Goal: Transaction & Acquisition: Purchase product/service

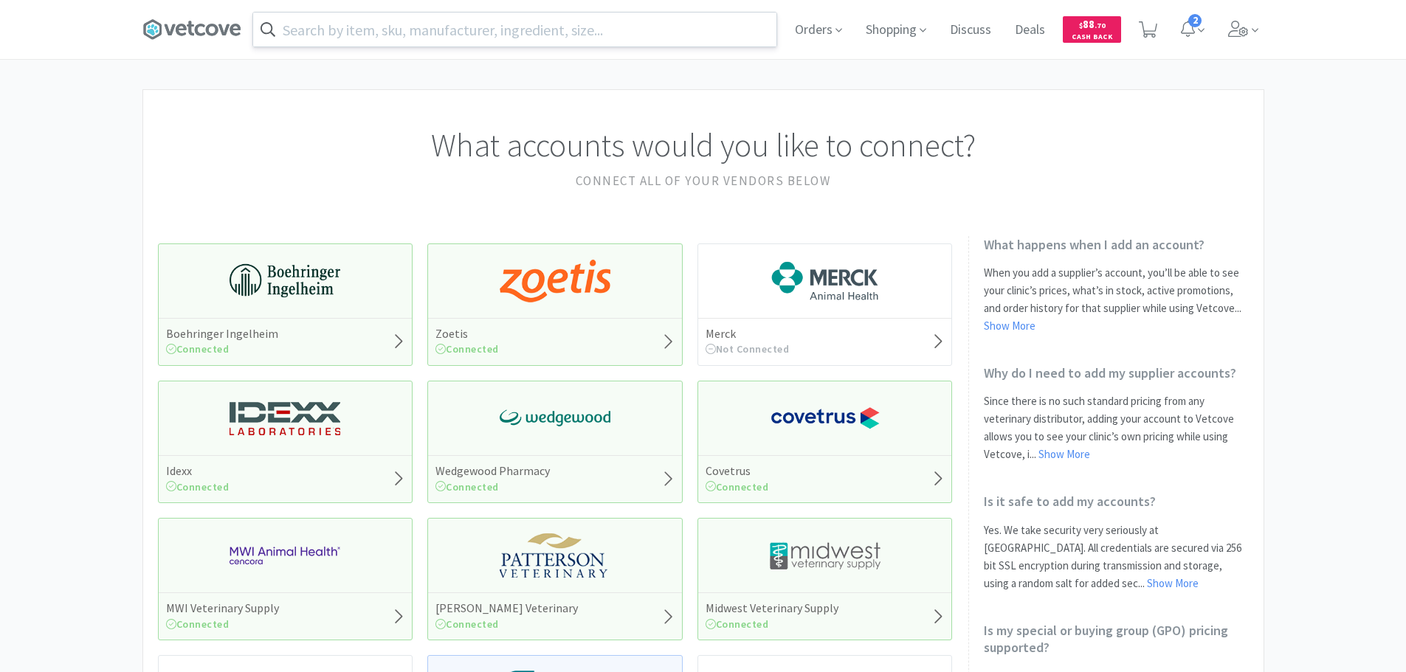
click at [565, 28] on input "text" at bounding box center [514, 30] width 523 height 34
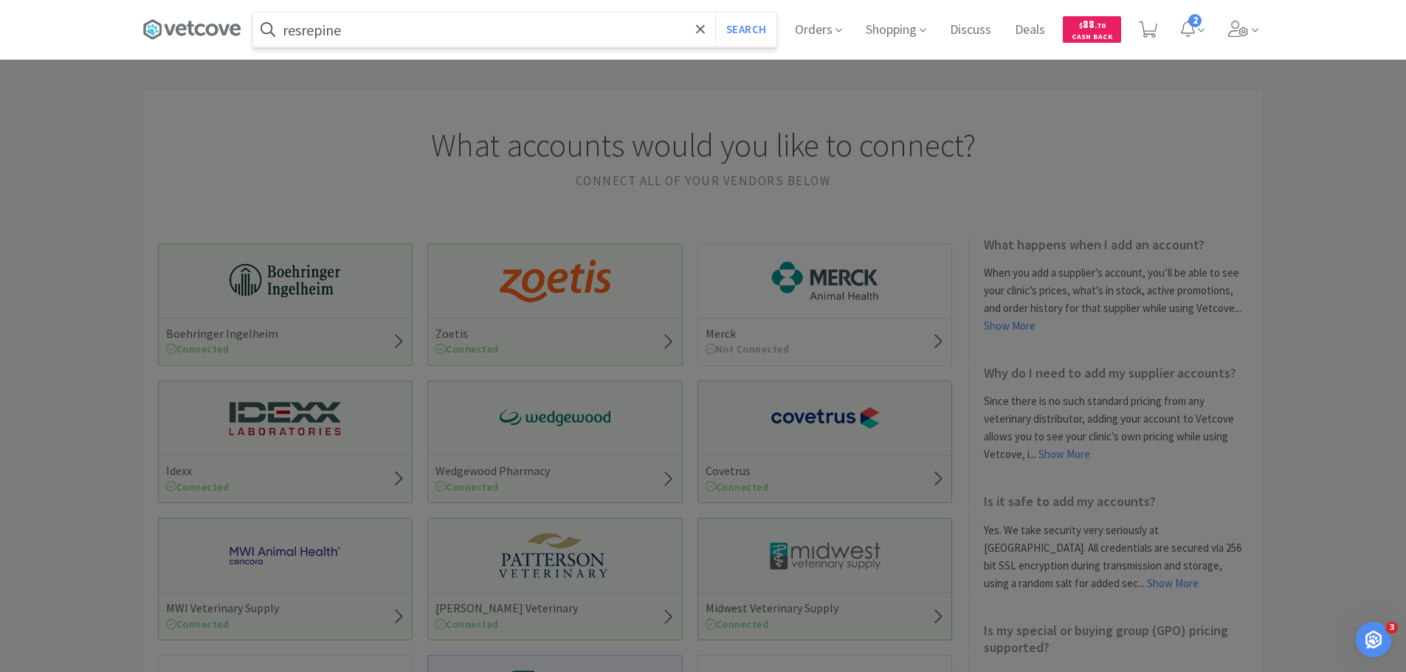
click at [715, 13] on button "Search" at bounding box center [745, 30] width 61 height 34
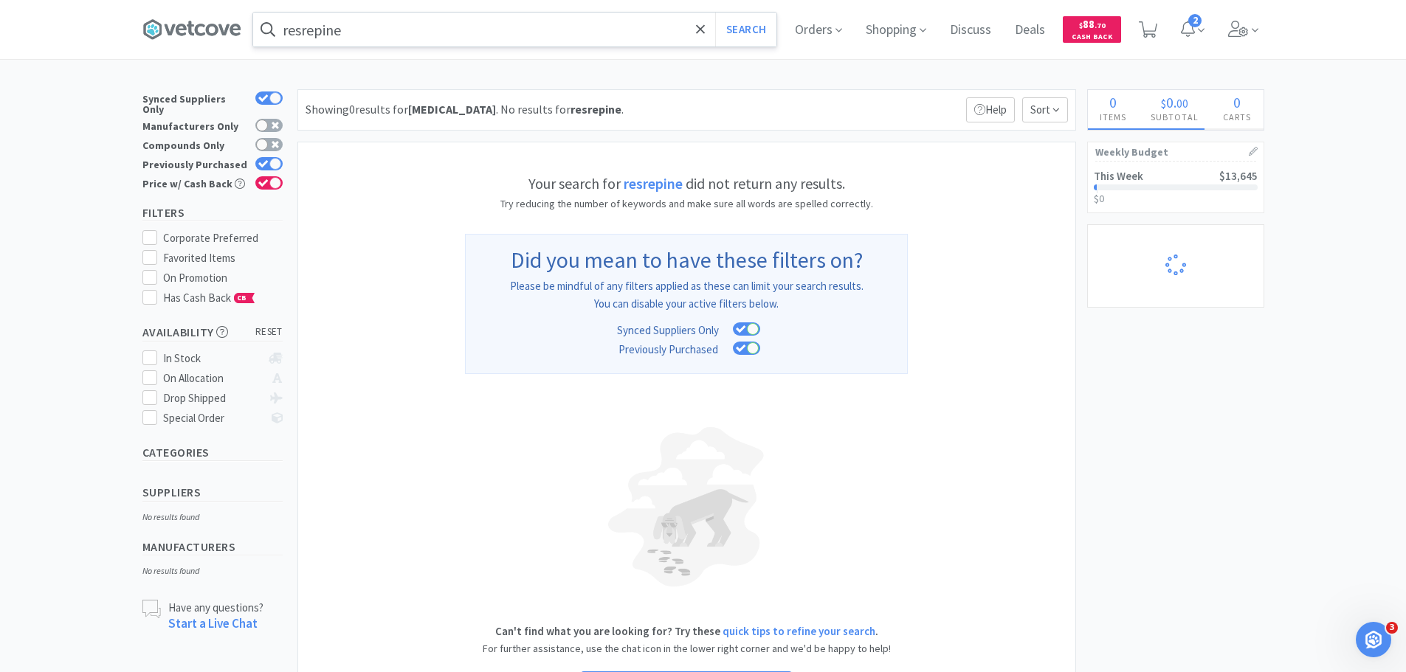
click at [311, 35] on input "resrepine" at bounding box center [514, 30] width 523 height 34
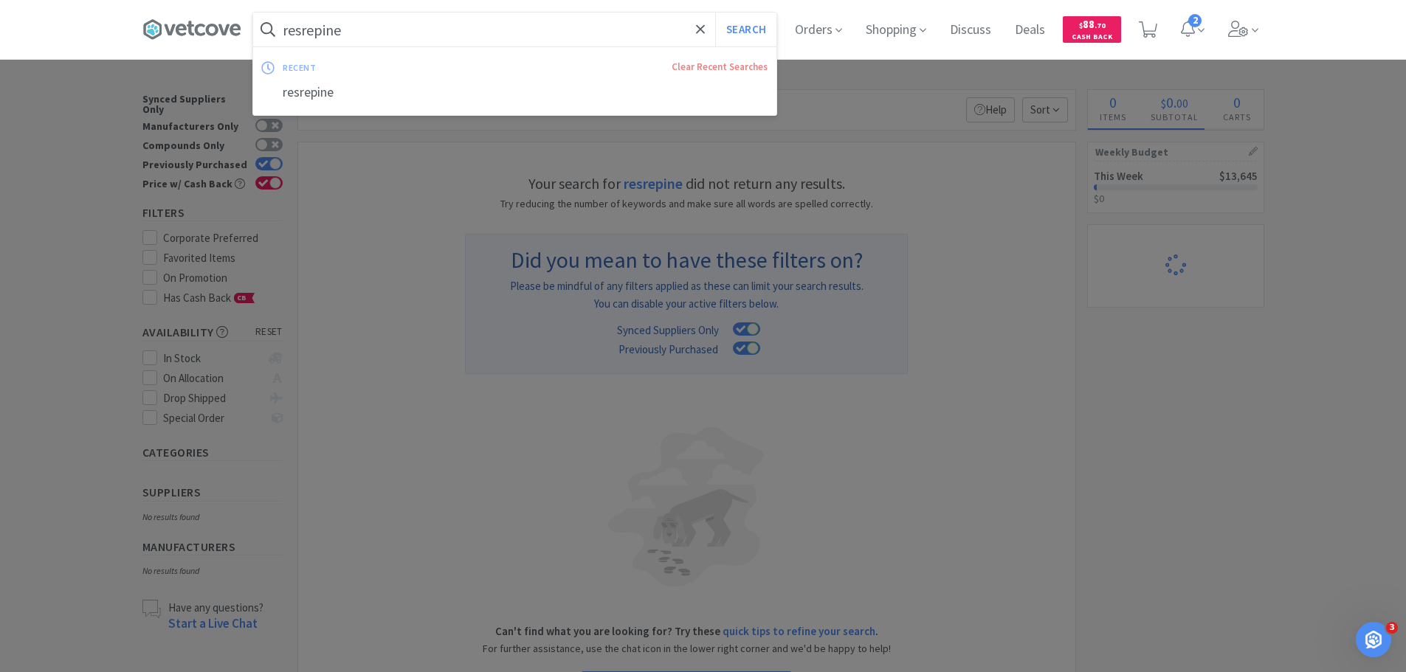
click at [319, 30] on input "resrepine" at bounding box center [514, 30] width 523 height 34
type input "respine"
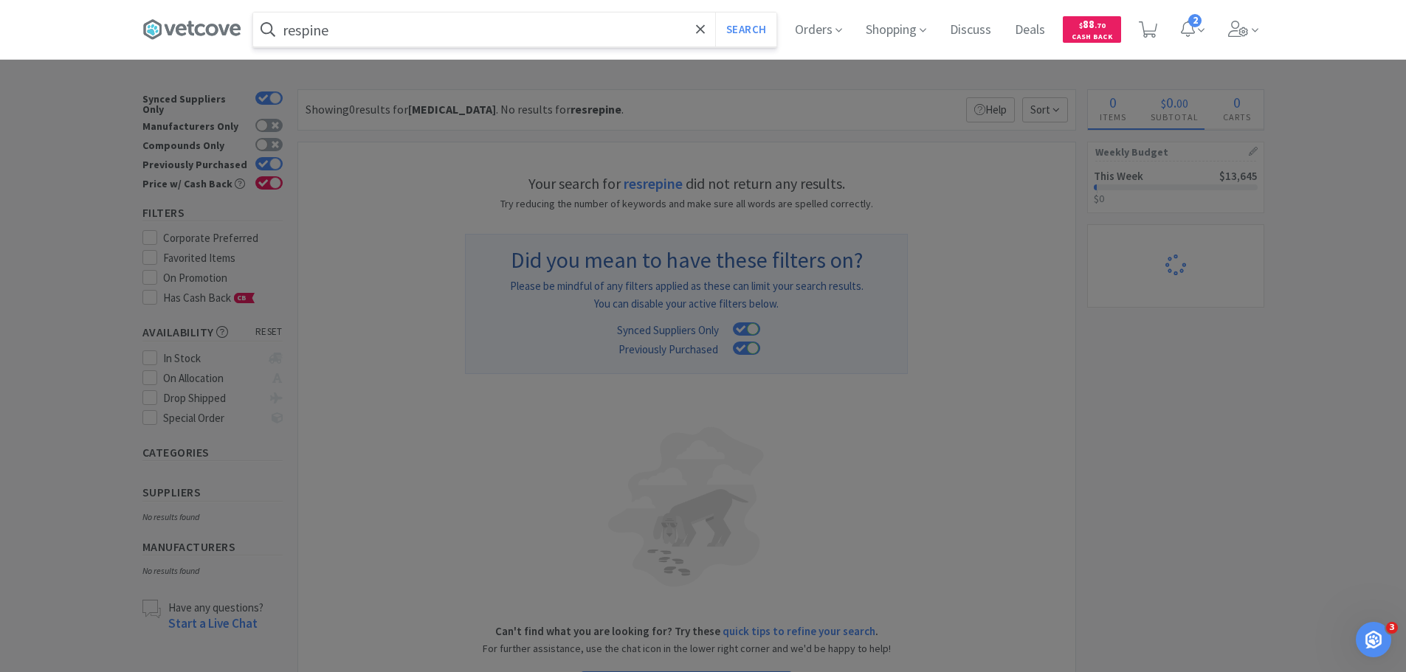
select select "1"
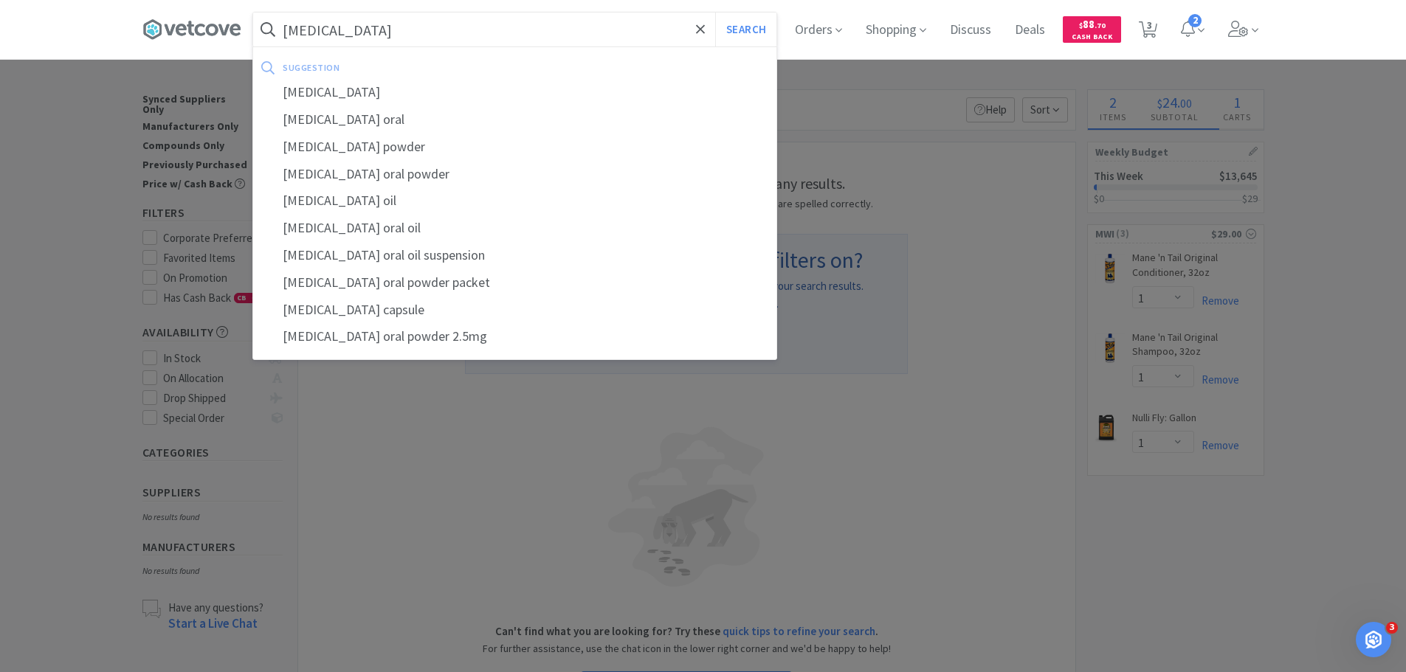
type input "[MEDICAL_DATA]"
click at [715, 13] on button "Search" at bounding box center [745, 30] width 61 height 34
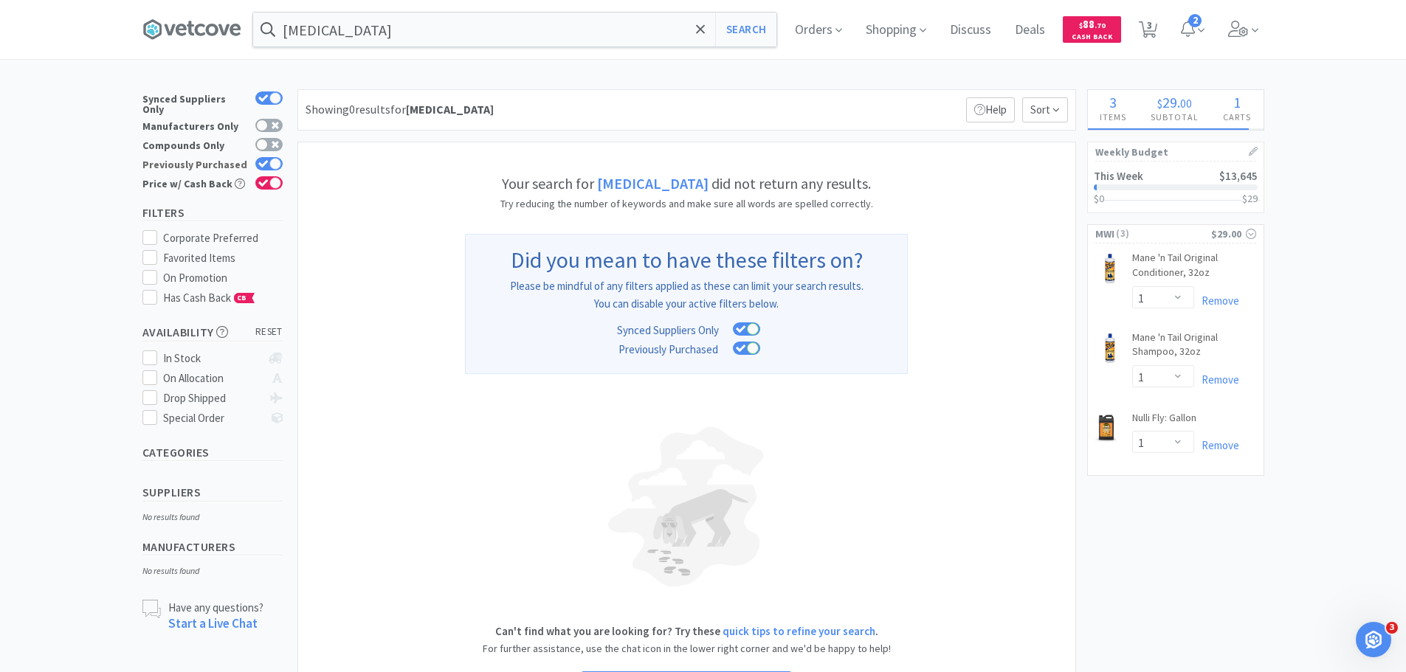
click at [260, 157] on div at bounding box center [268, 163] width 27 height 13
checkbox input "false"
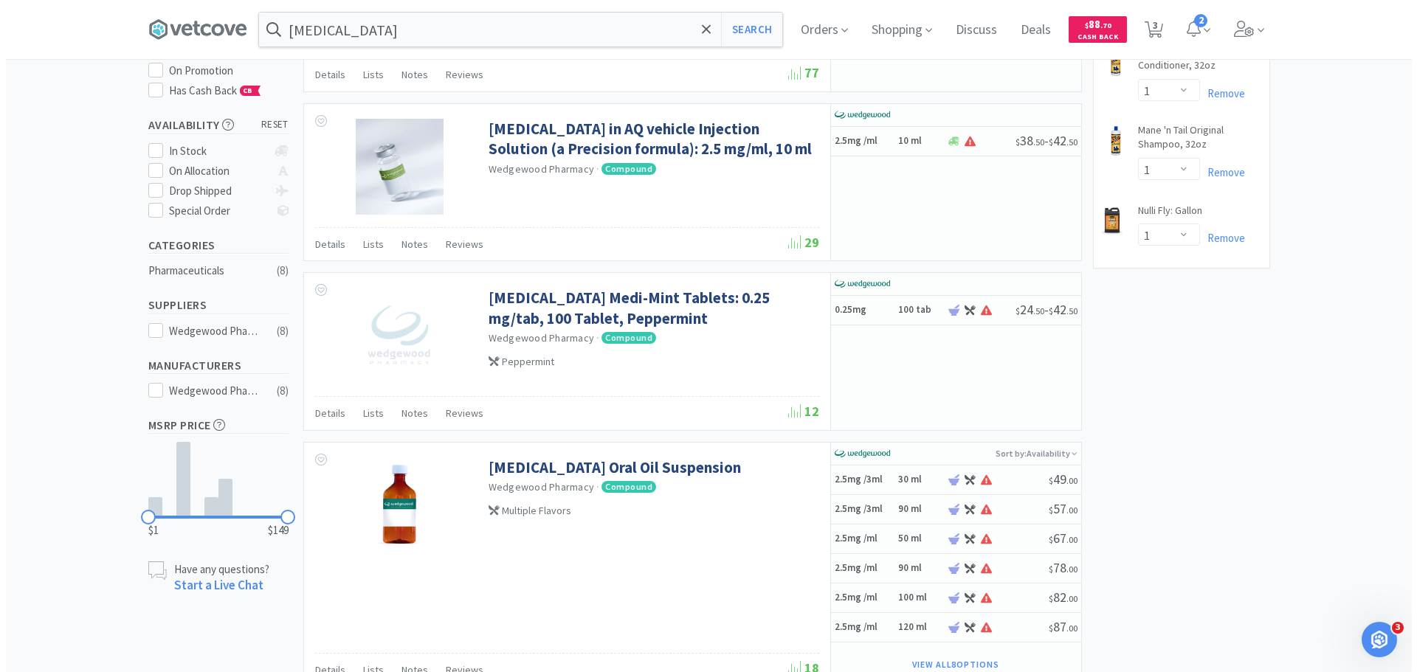
scroll to position [148, 0]
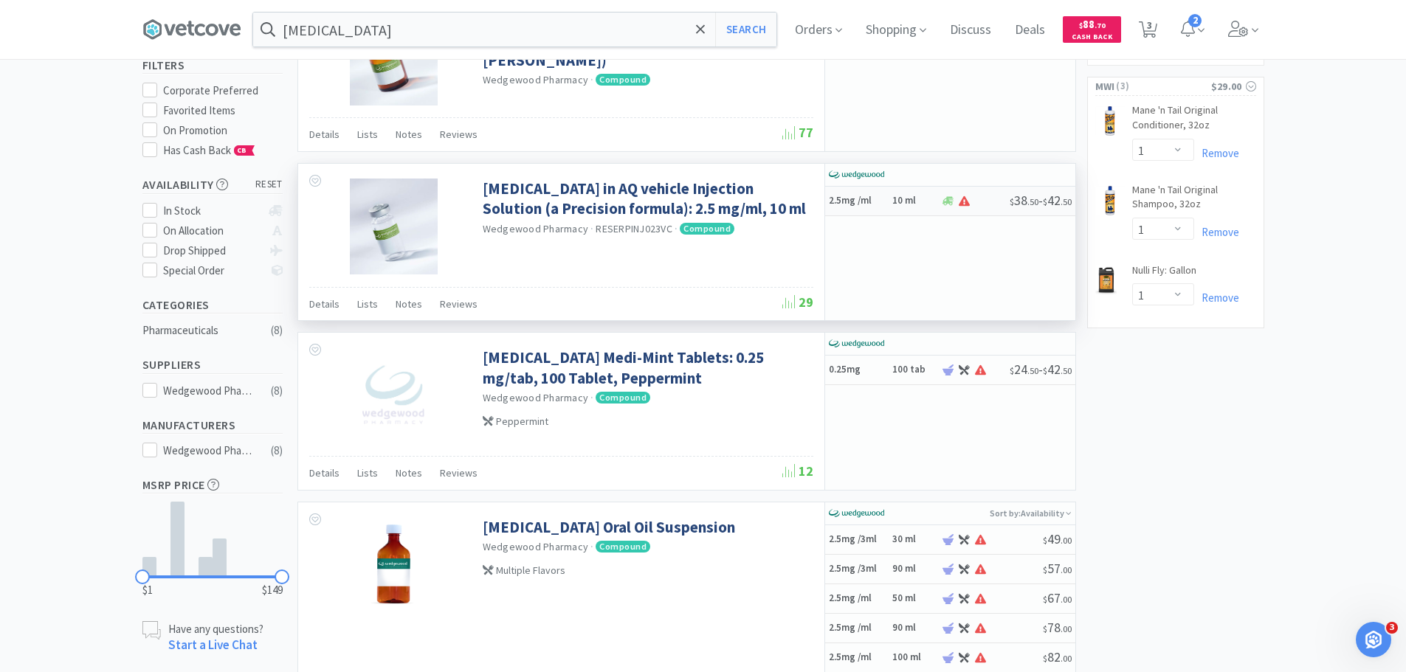
click at [865, 196] on h5 "2.5mg /ml" at bounding box center [858, 201] width 59 height 13
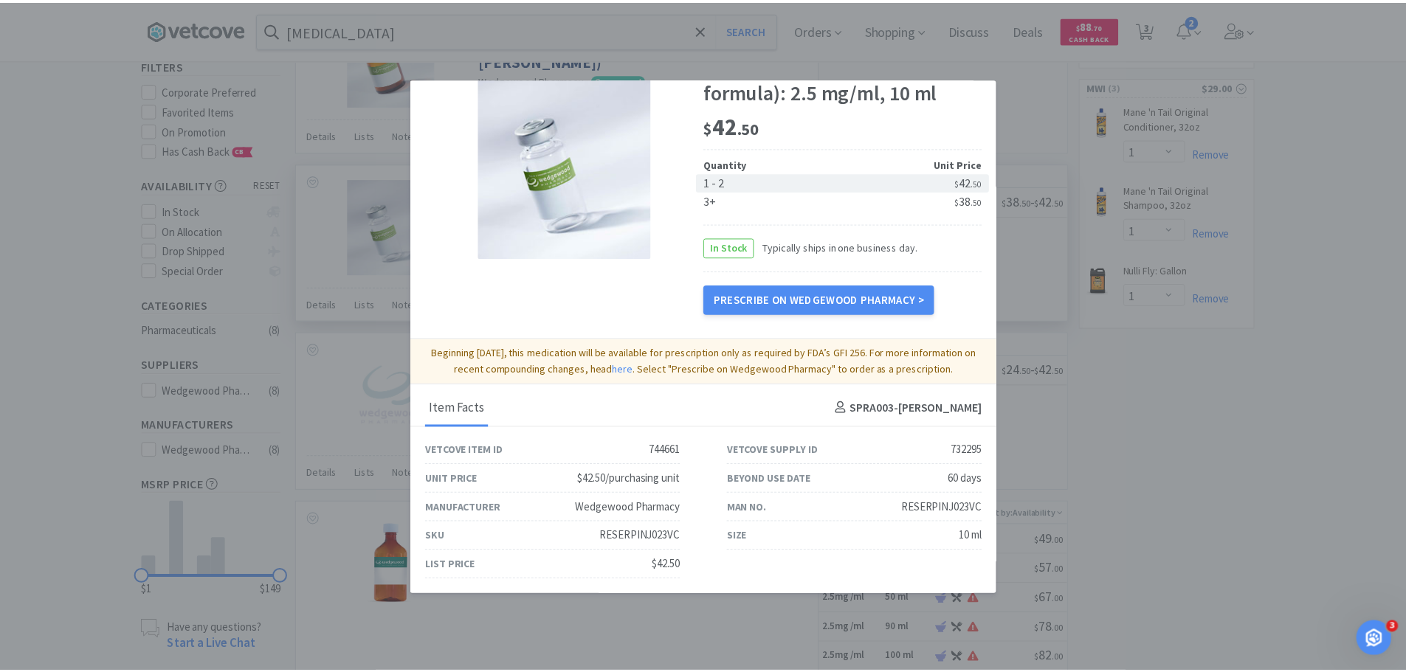
scroll to position [0, 0]
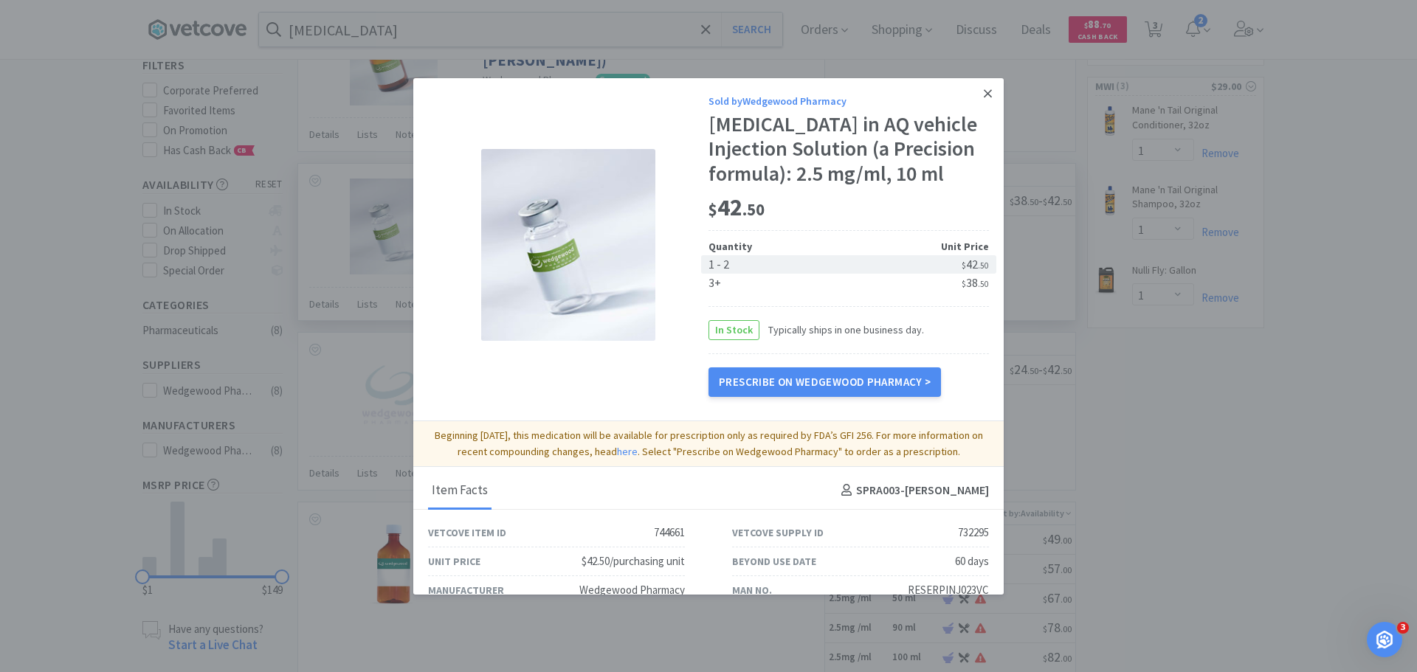
click at [984, 97] on icon at bounding box center [988, 93] width 8 height 13
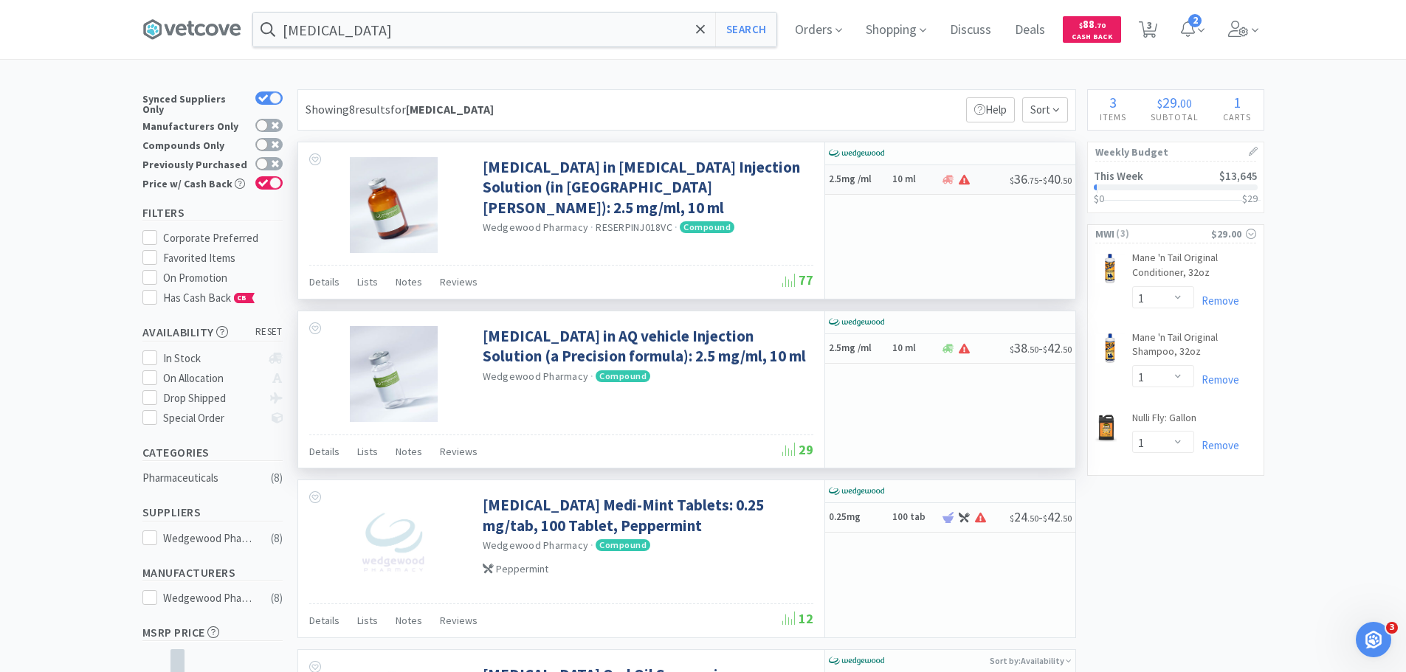
click at [905, 178] on h6 "10 ml" at bounding box center [914, 179] width 44 height 13
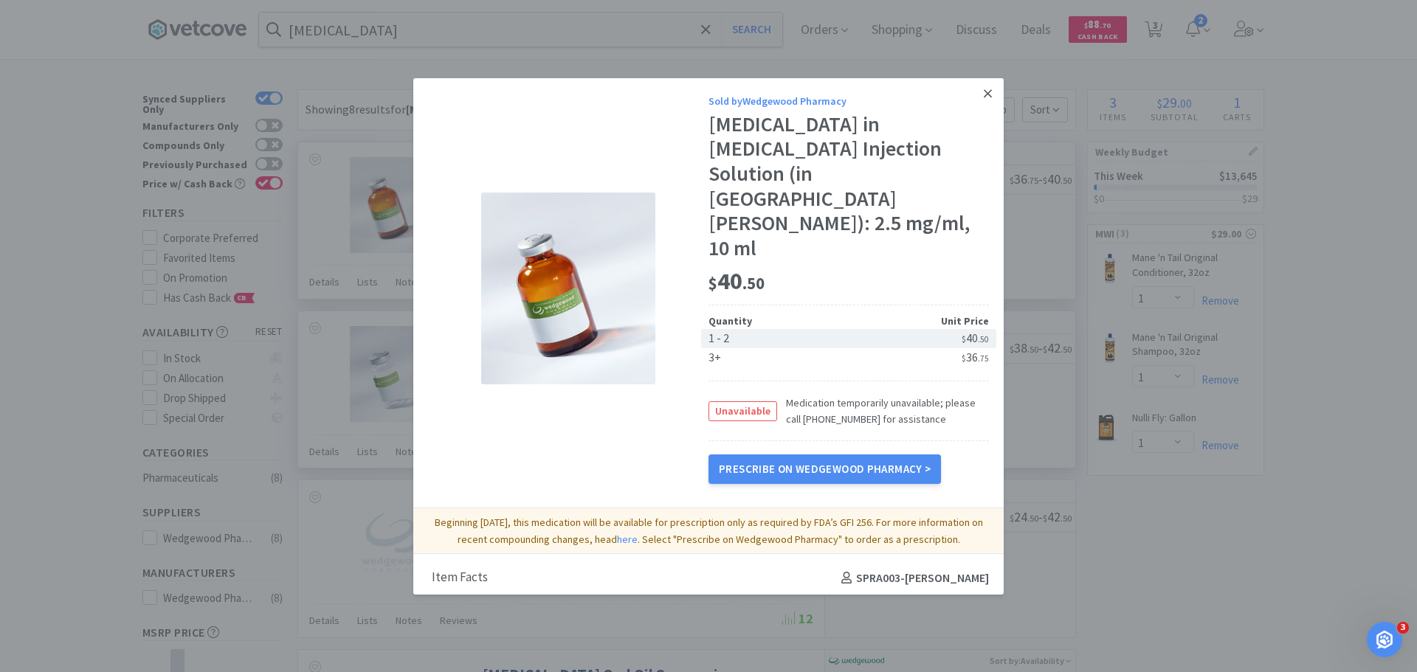
click at [984, 89] on icon at bounding box center [988, 93] width 8 height 13
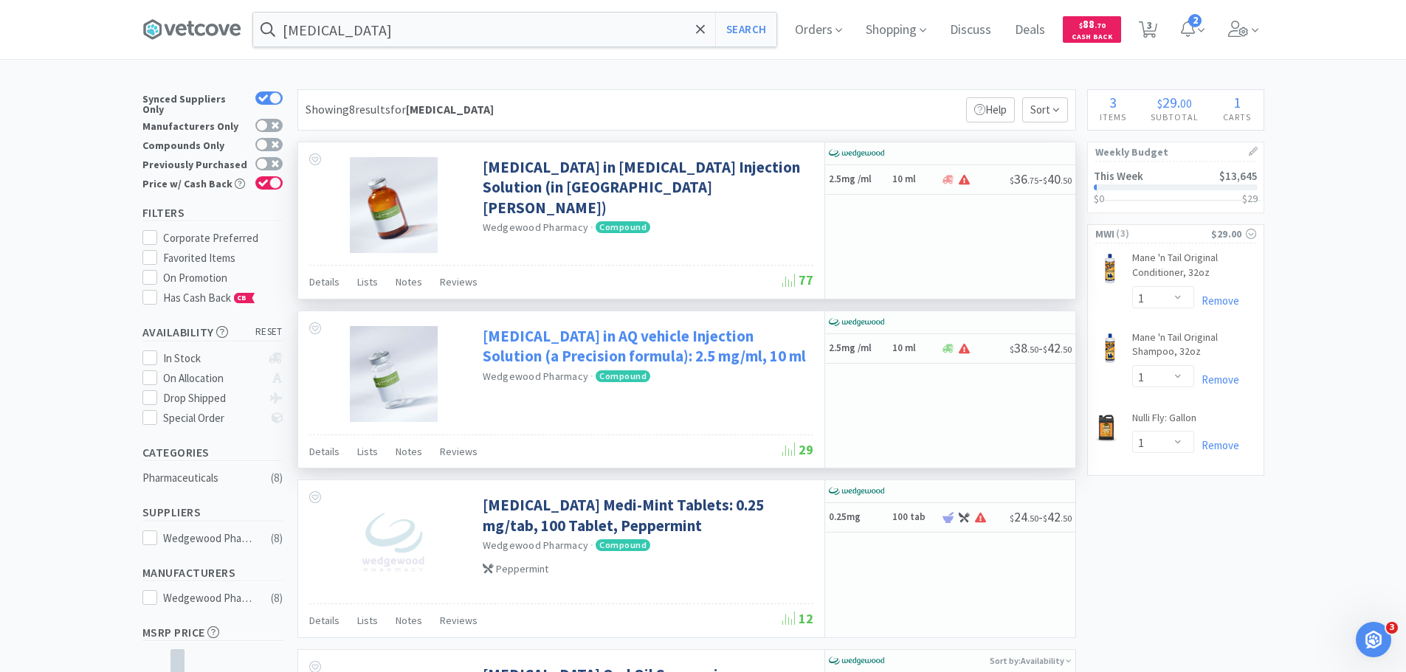
click at [725, 354] on link "[MEDICAL_DATA] in AQ vehicle Injection Solution (a Precision formula): 2.5 mg/m…" at bounding box center [646, 346] width 327 height 41
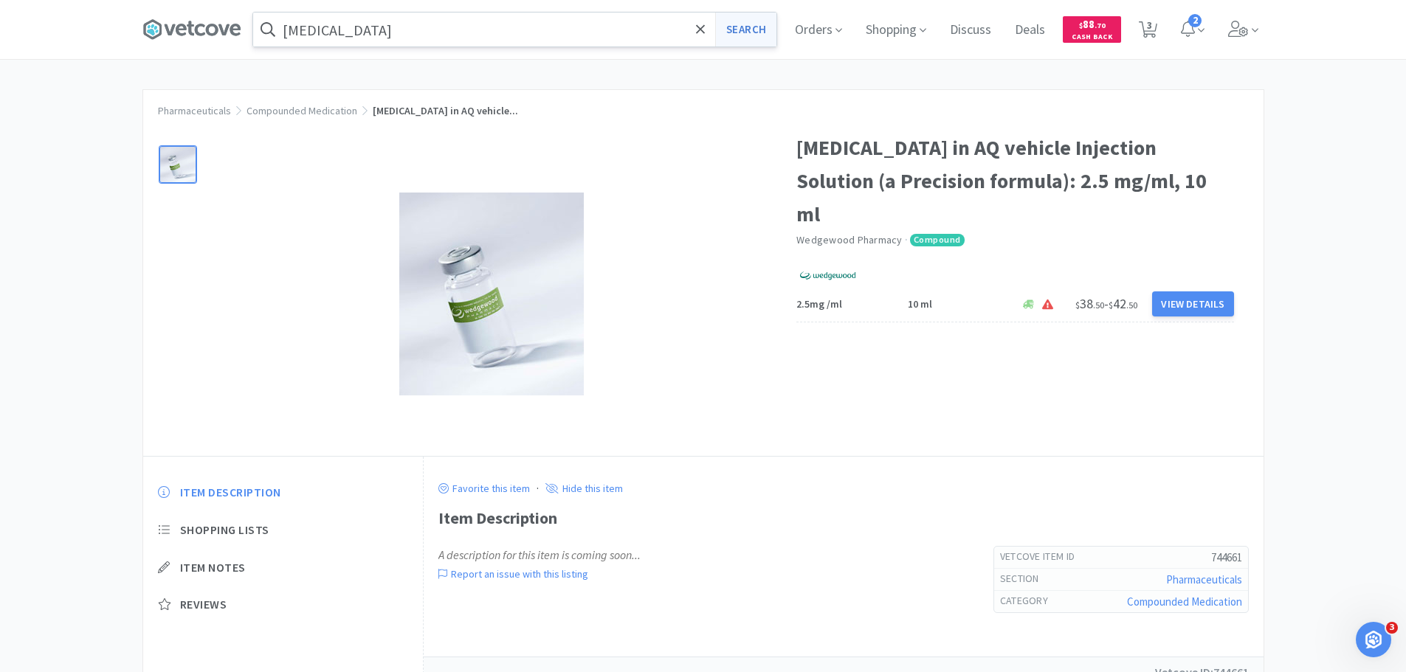
click at [745, 26] on button "Search" at bounding box center [745, 30] width 61 height 34
select select "1"
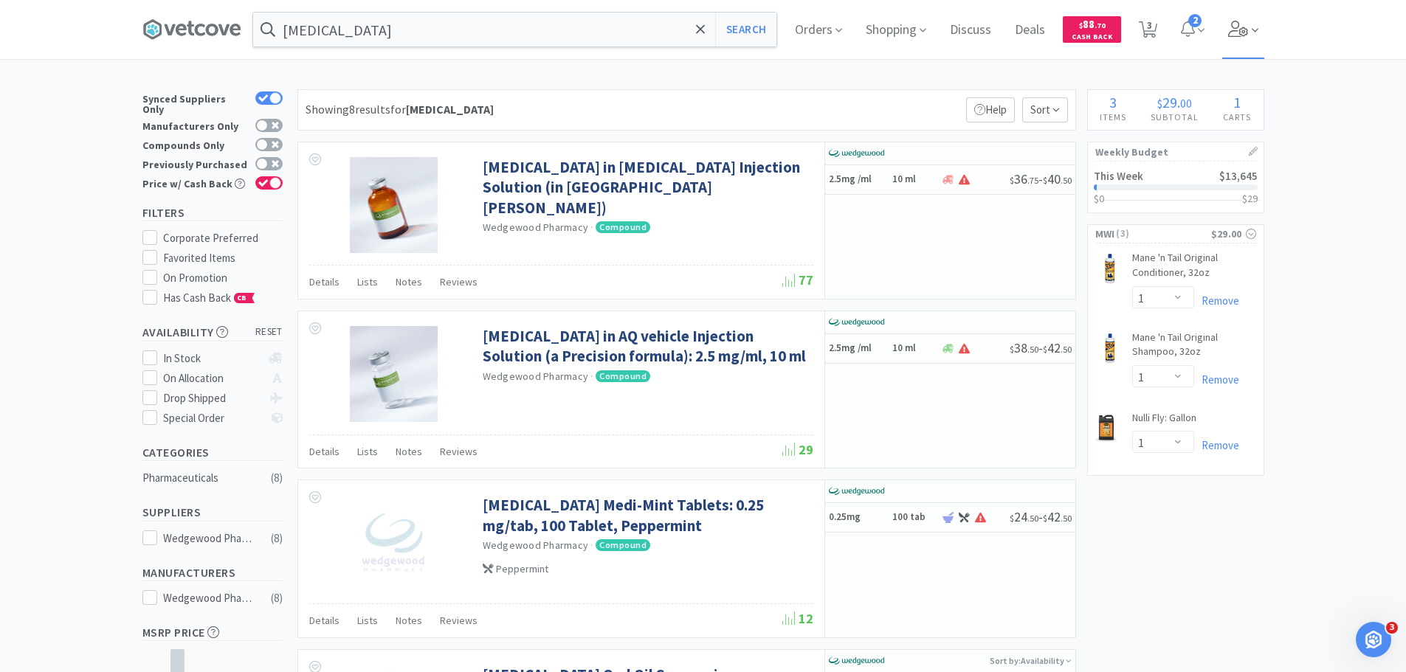
click at [1248, 31] on icon at bounding box center [1238, 29] width 20 height 16
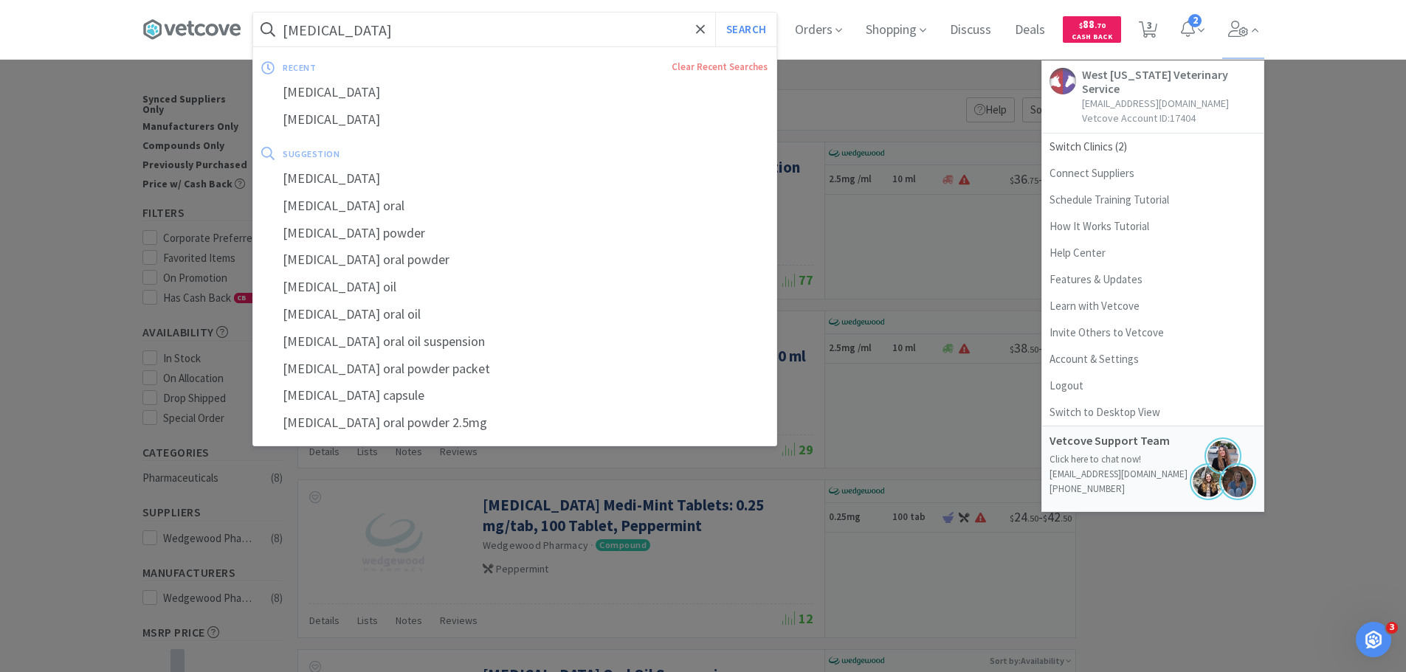
click at [446, 23] on input "[MEDICAL_DATA]" at bounding box center [514, 30] width 523 height 34
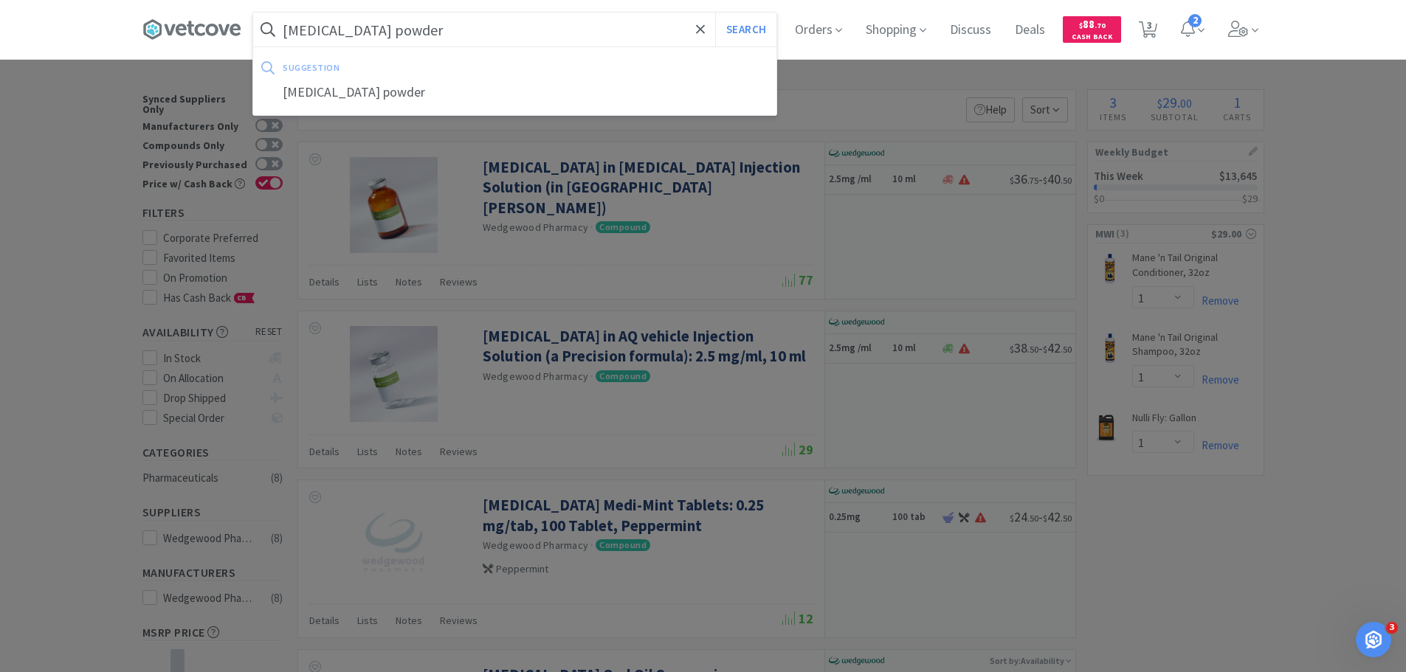
type input "[MEDICAL_DATA] powder"
click at [715, 13] on button "Search" at bounding box center [745, 30] width 61 height 34
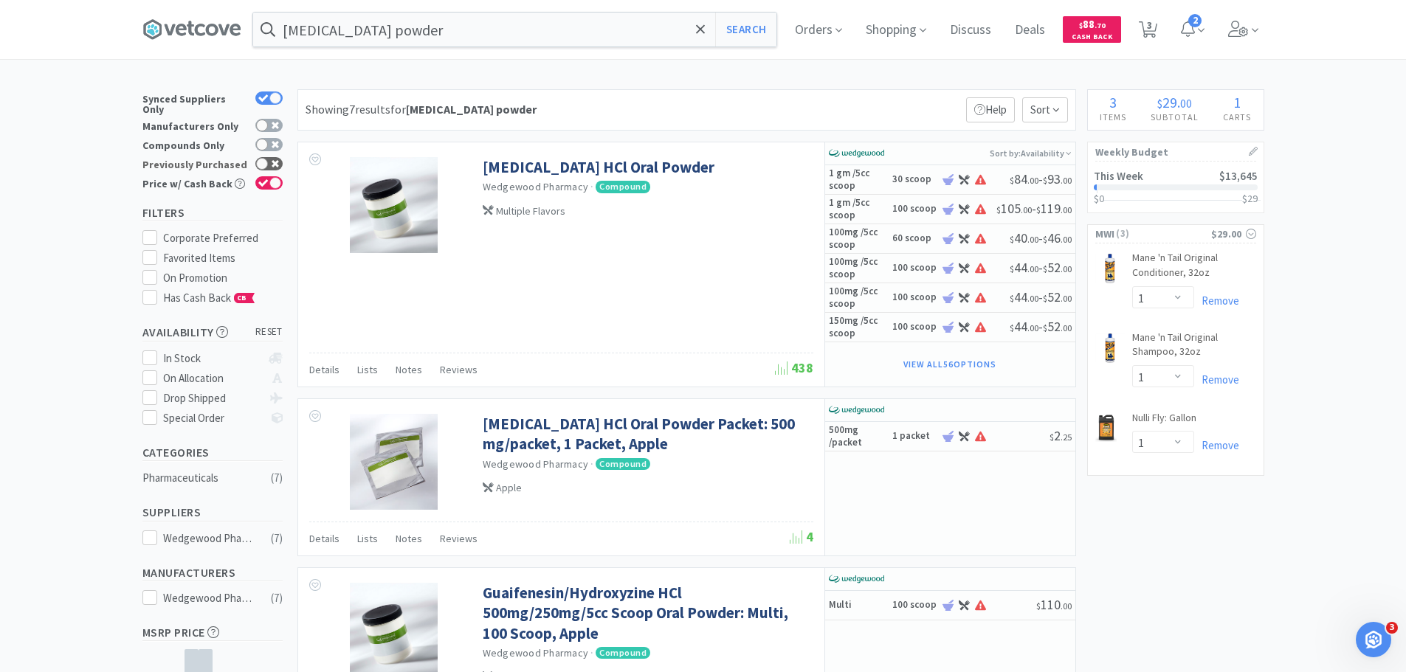
click at [266, 158] on div at bounding box center [262, 164] width 12 height 12
checkbox input "true"
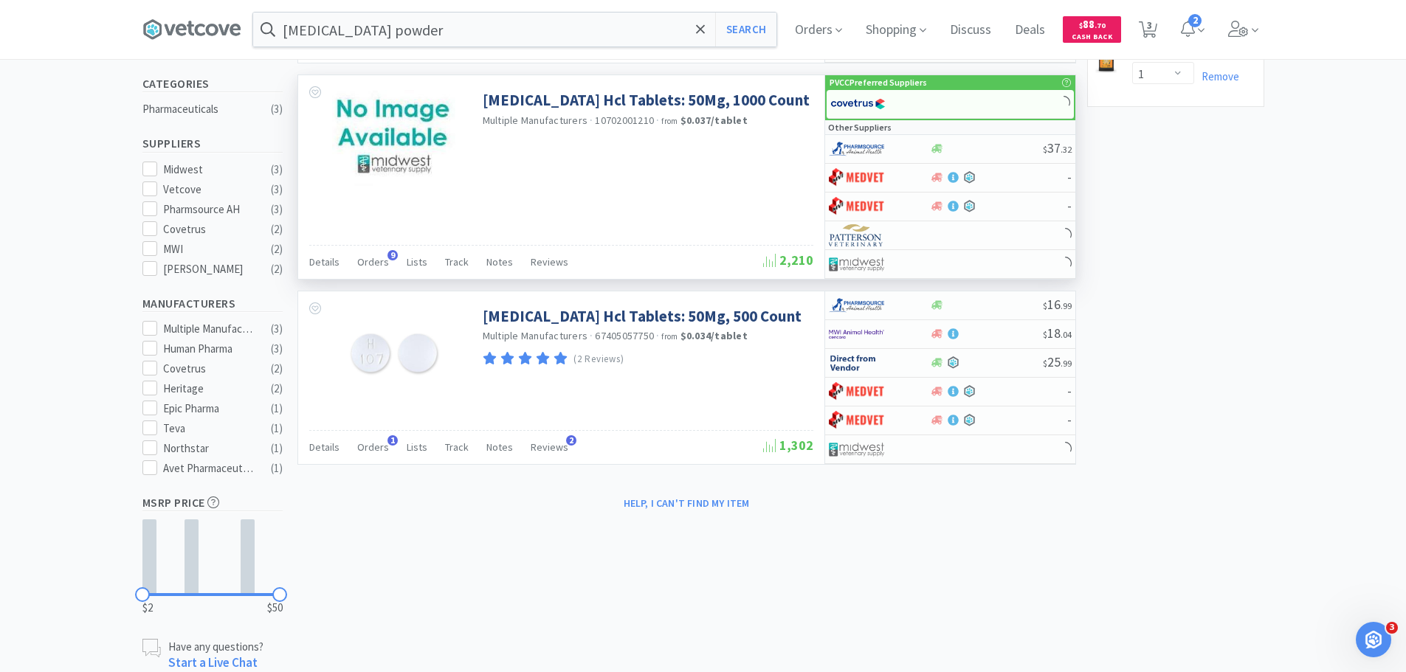
scroll to position [148, 0]
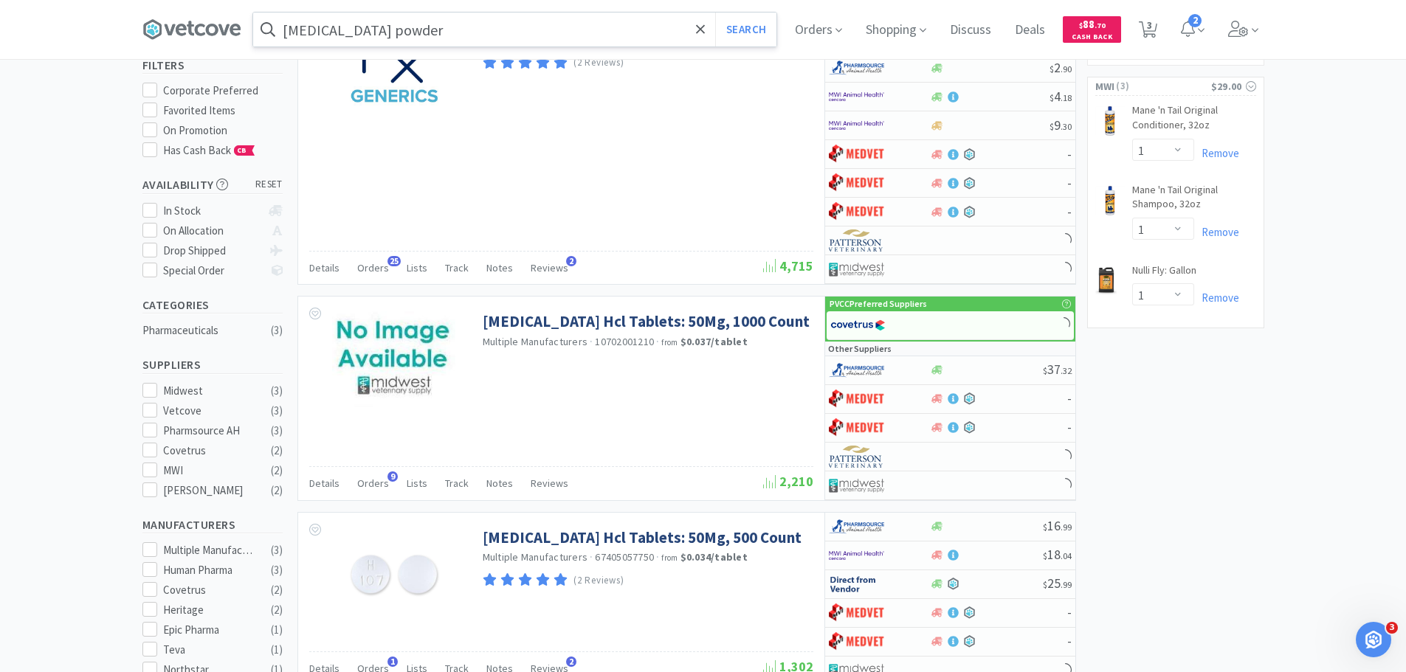
click at [481, 33] on input "[MEDICAL_DATA] powder" at bounding box center [514, 30] width 523 height 34
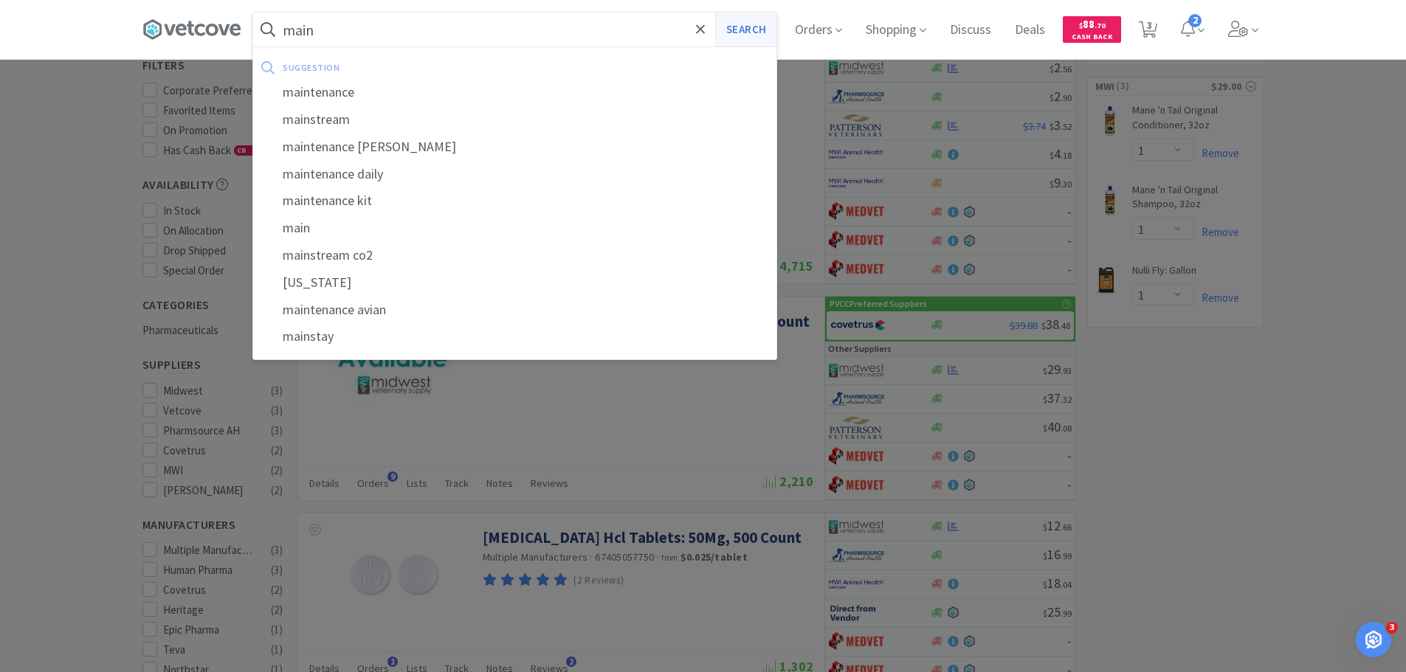
type input "main"
click at [751, 25] on button "Search" at bounding box center [745, 30] width 61 height 34
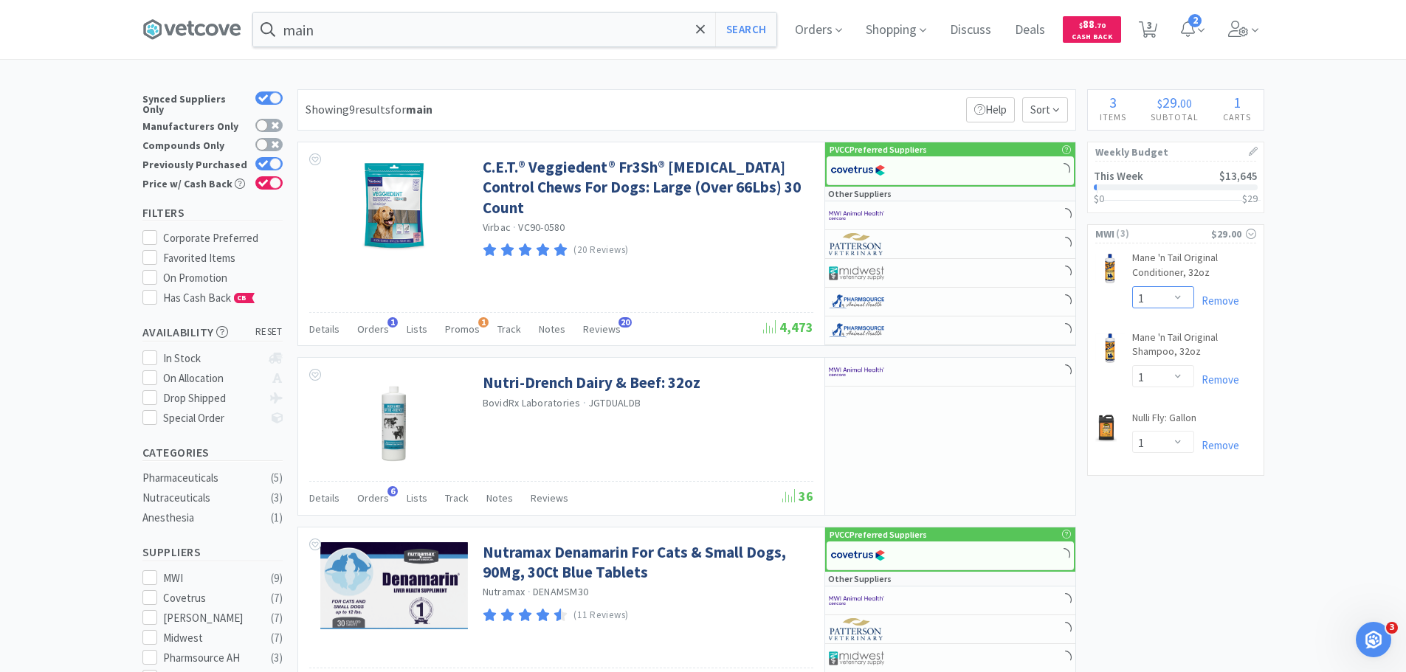
click at [1177, 296] on select "Enter Quantity 1 2 3 4 5 6 7 8 9 10 11 12 13 14 15 16 17 18 19 20 Enter Quantity" at bounding box center [1163, 297] width 62 height 22
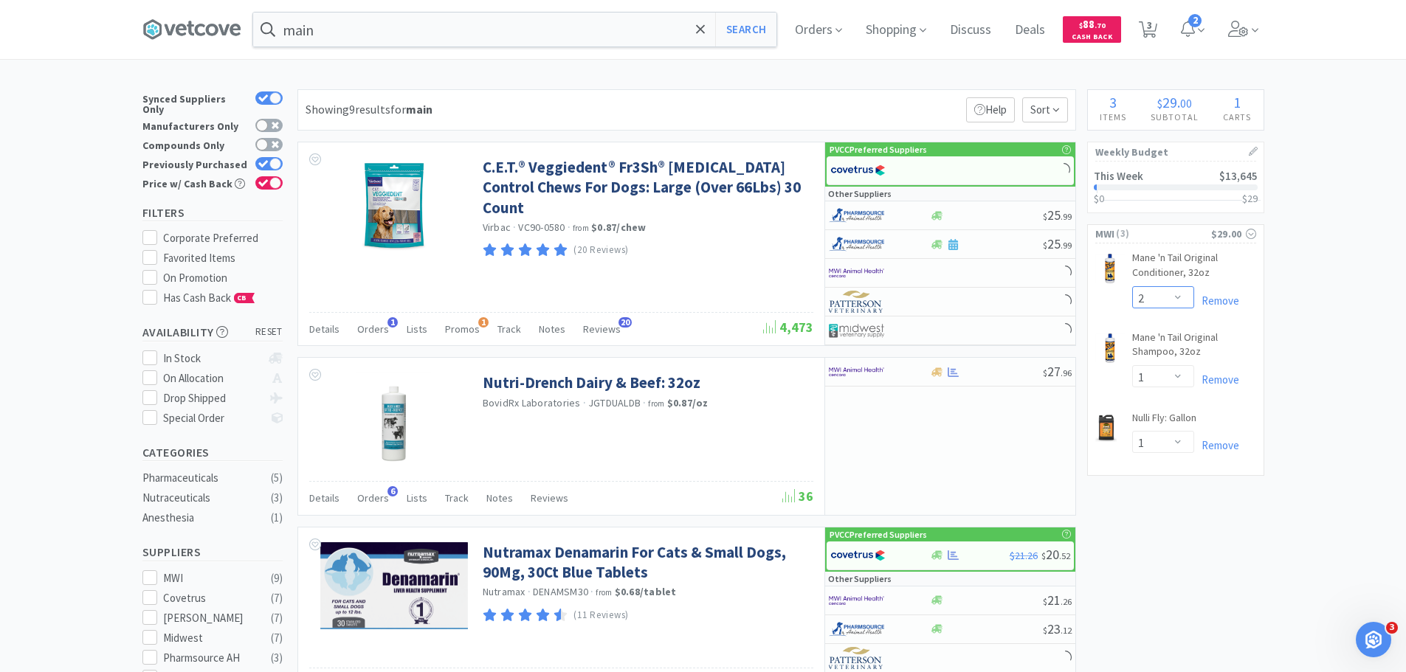
click at [1132, 286] on select "Enter Quantity 1 2 3 4 5 6 7 8 9 10 11 12 13 14 15 16 17 18 19 20 Enter Quantity" at bounding box center [1163, 297] width 62 height 22
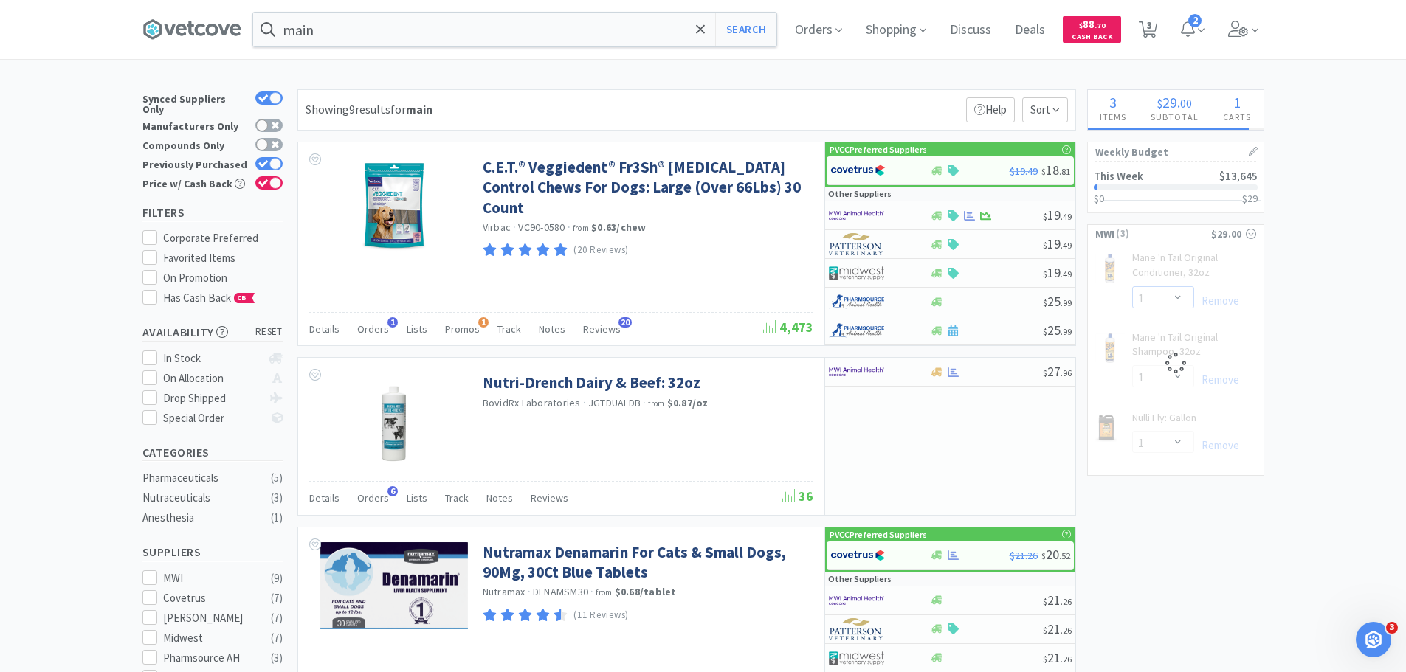
select select "2"
click at [1166, 377] on select "Enter Quantity 1 2 3 4 5 6 7 8 9 10 11 12 13 14 15 16 17 18 19 20 Enter Quantity" at bounding box center [1163, 376] width 62 height 22
click at [1132, 365] on select "Enter Quantity 1 2 3 4 5 6 7 8 9 10 11 12 13 14 15 16 17 18 19 20 Enter Quantity" at bounding box center [1163, 376] width 62 height 22
select select "2"
click at [350, 20] on input "main" at bounding box center [514, 30] width 523 height 34
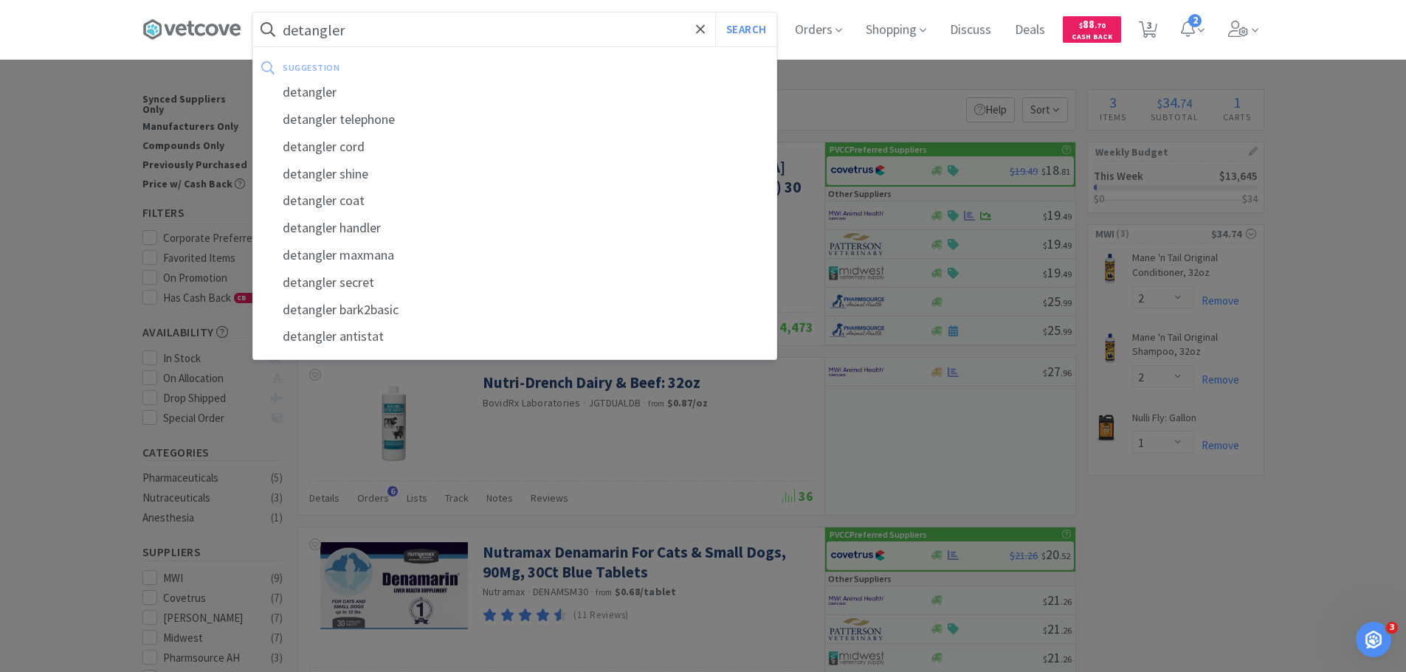
type input "detangler"
click at [715, 13] on button "Search" at bounding box center [745, 30] width 61 height 34
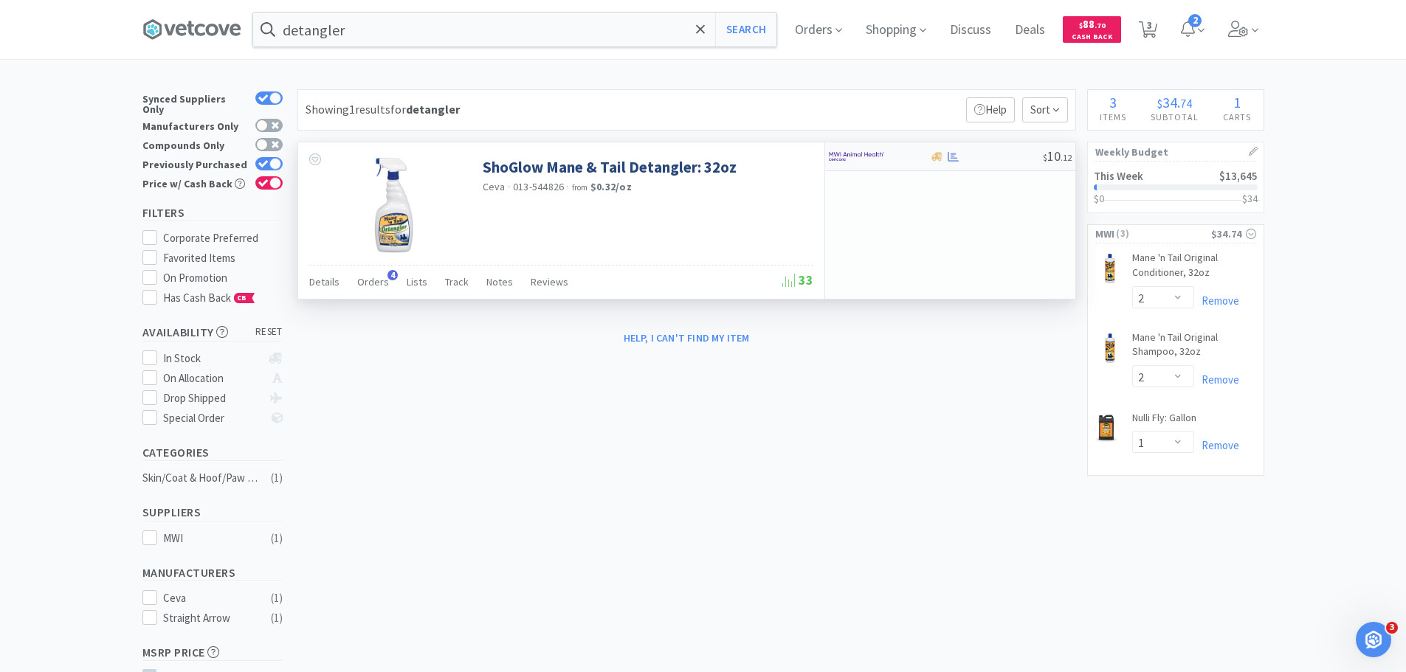
click at [883, 150] on img at bounding box center [856, 156] width 55 height 22
select select "1"
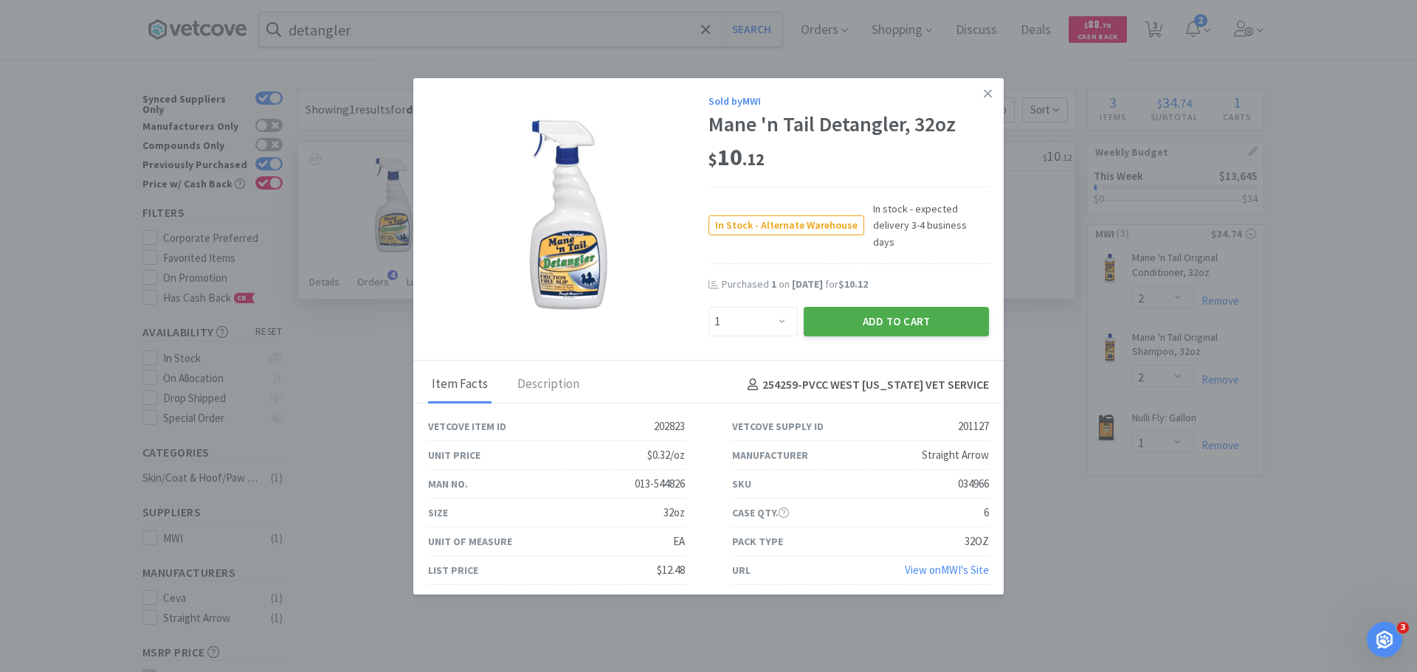
click at [895, 313] on button "Add to Cart" at bounding box center [896, 322] width 185 height 30
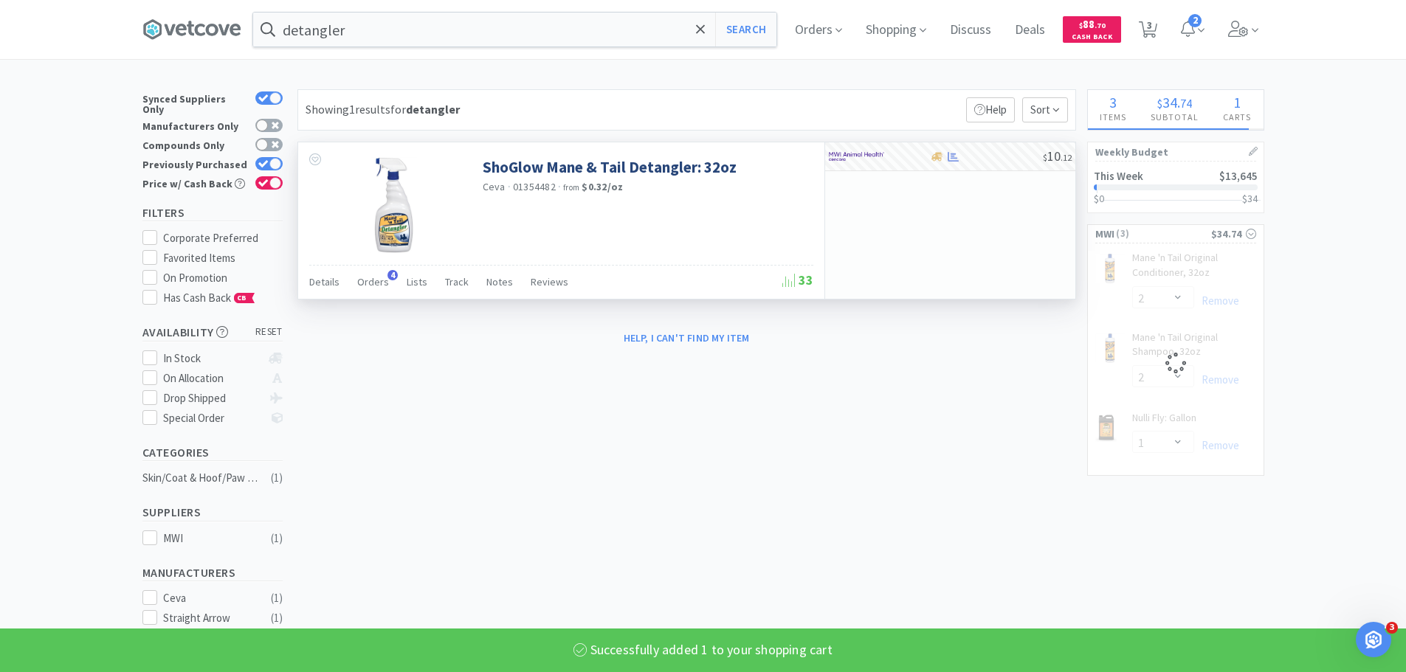
select select "1"
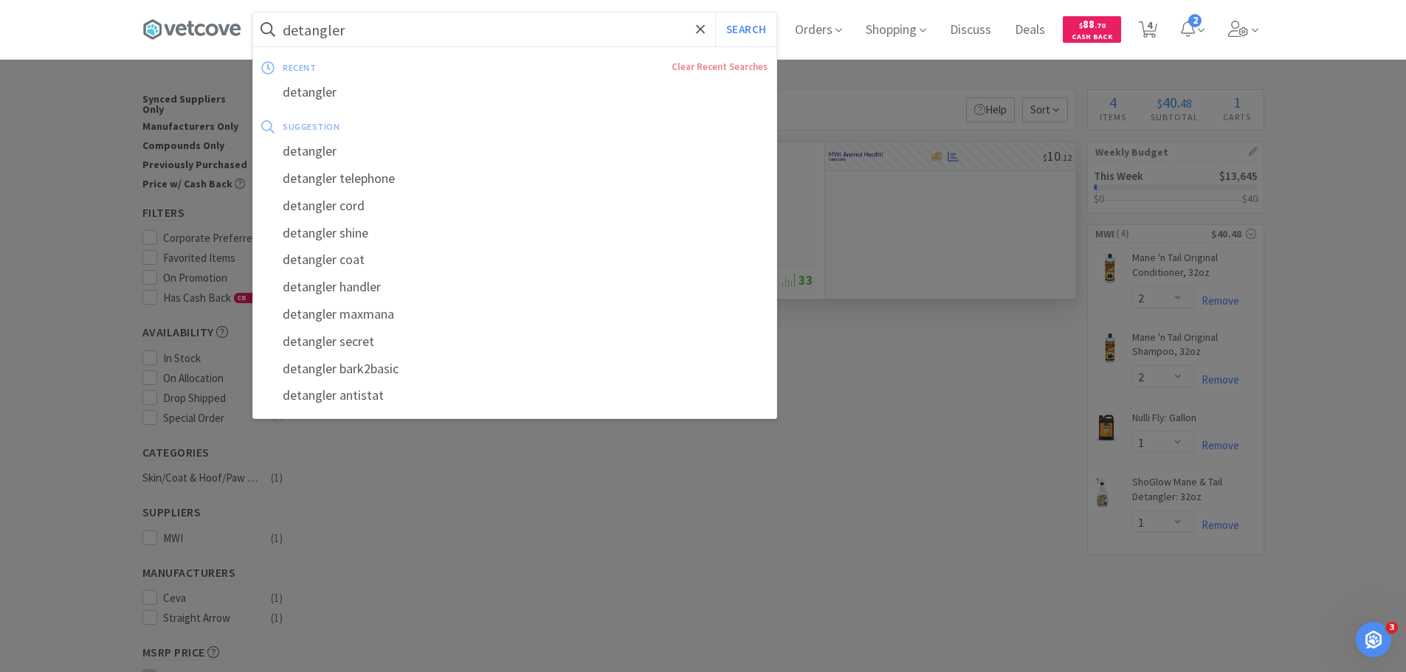
click at [572, 28] on input "detangler" at bounding box center [514, 30] width 523 height 34
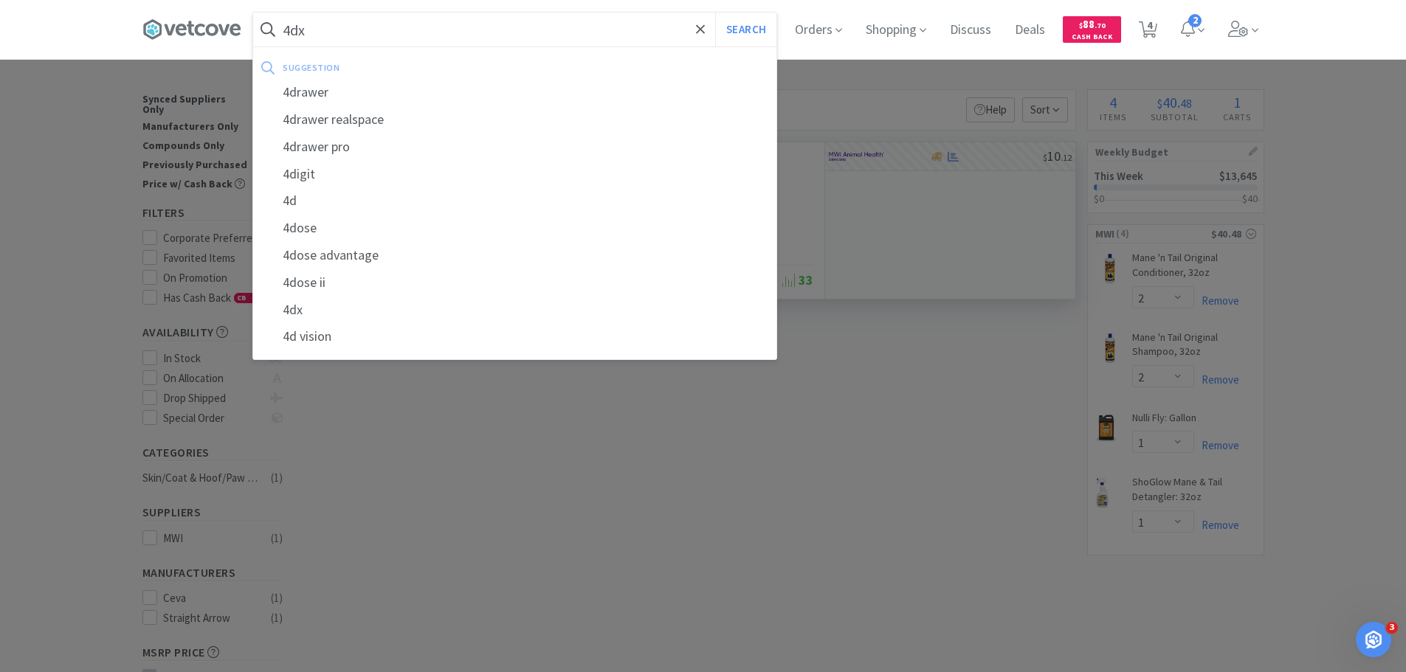
type input "4dx"
click at [715, 13] on button "Search" at bounding box center [745, 30] width 61 height 34
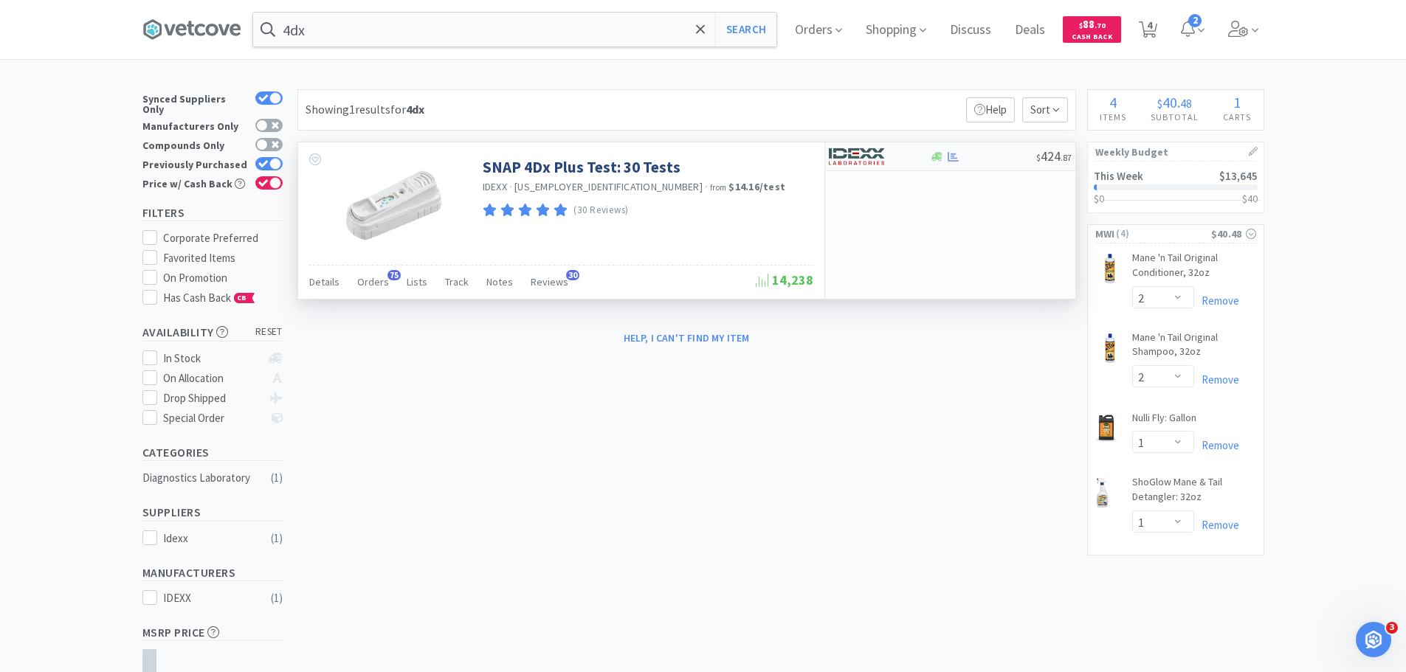
click at [869, 159] on img at bounding box center [856, 156] width 55 height 22
select select "1"
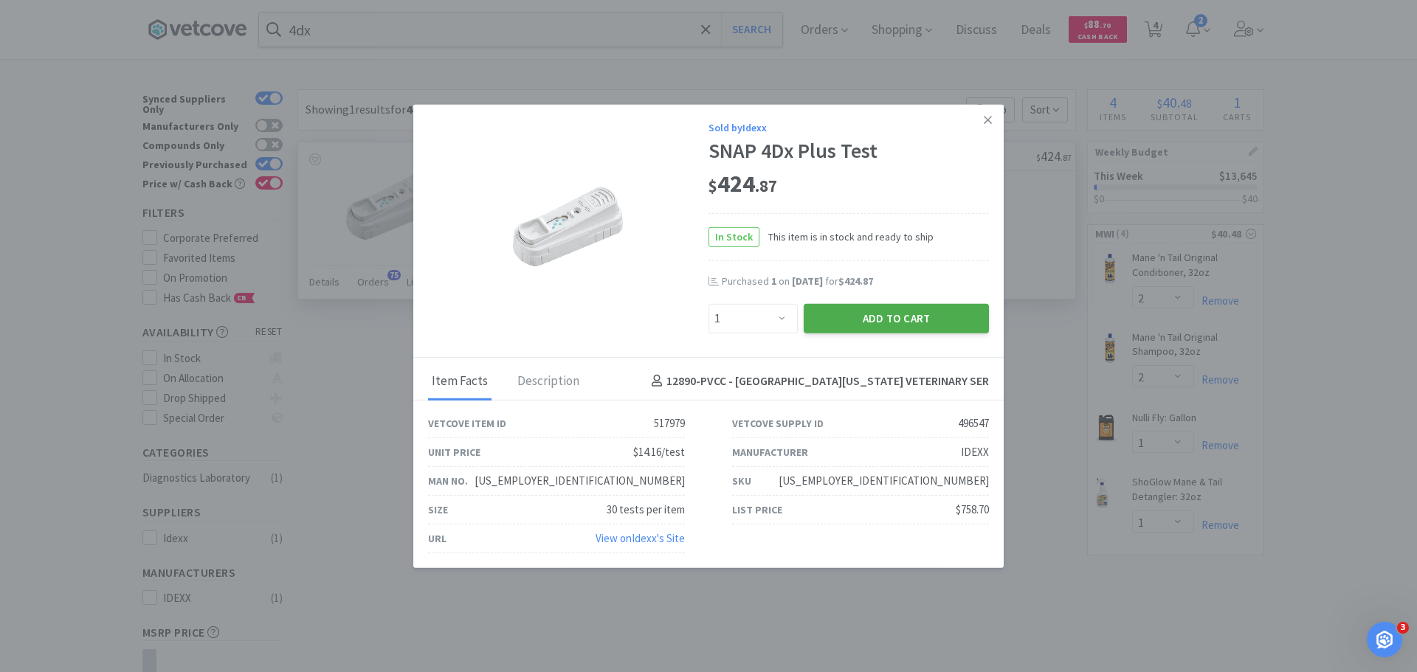
click at [829, 316] on button "Add to Cart" at bounding box center [896, 318] width 185 height 30
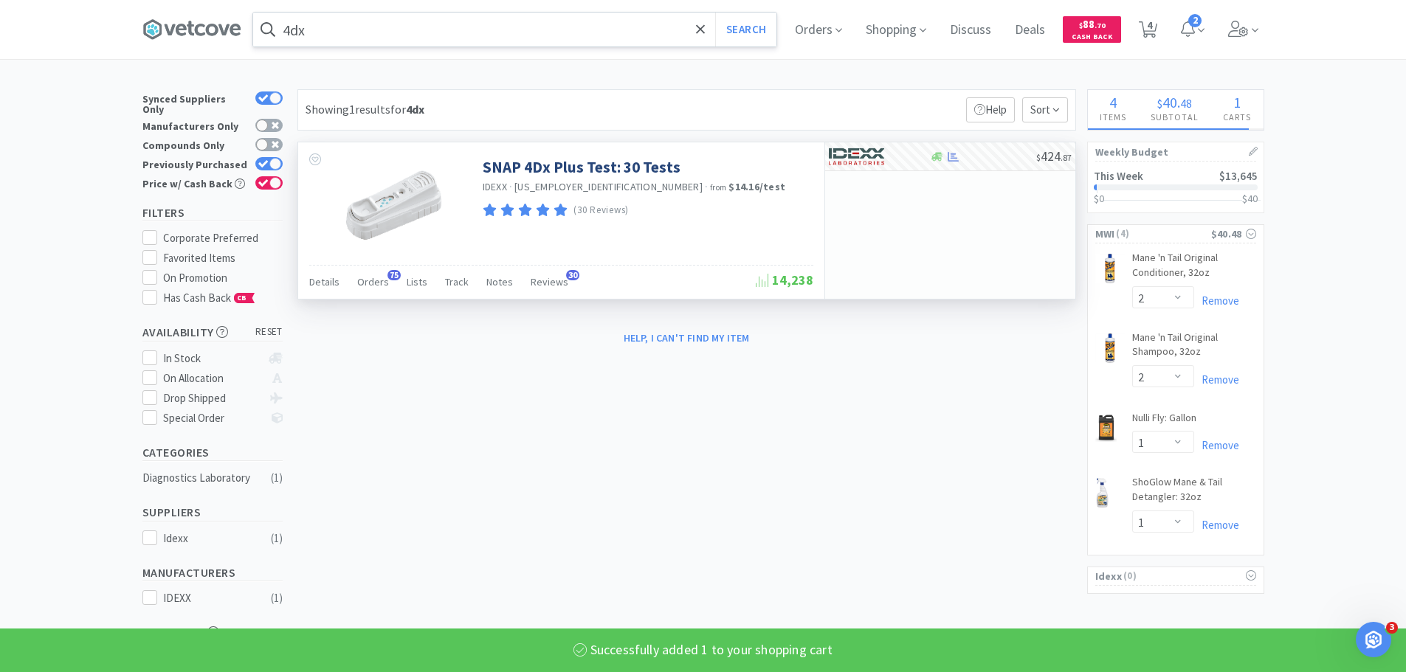
select select "1"
click at [361, 40] on input "4dx" at bounding box center [514, 30] width 523 height 34
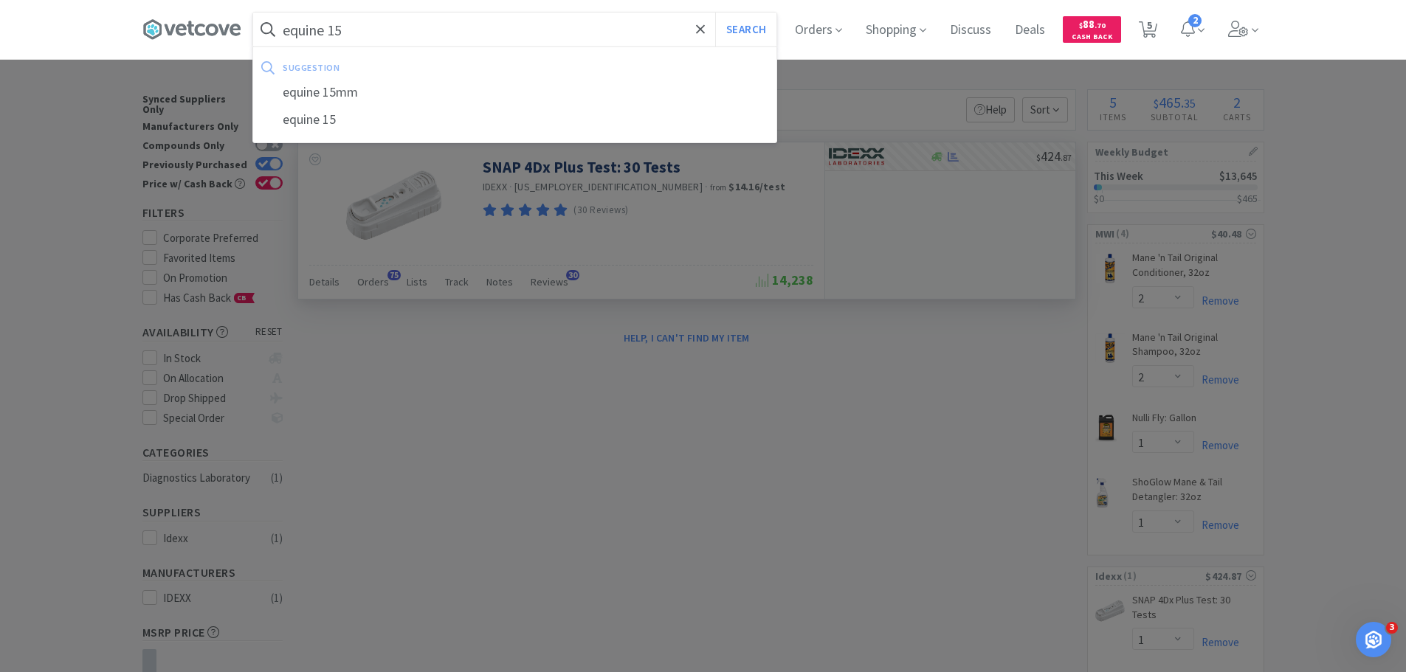
type input "equine 15"
click at [715, 13] on button "Search" at bounding box center [745, 30] width 61 height 34
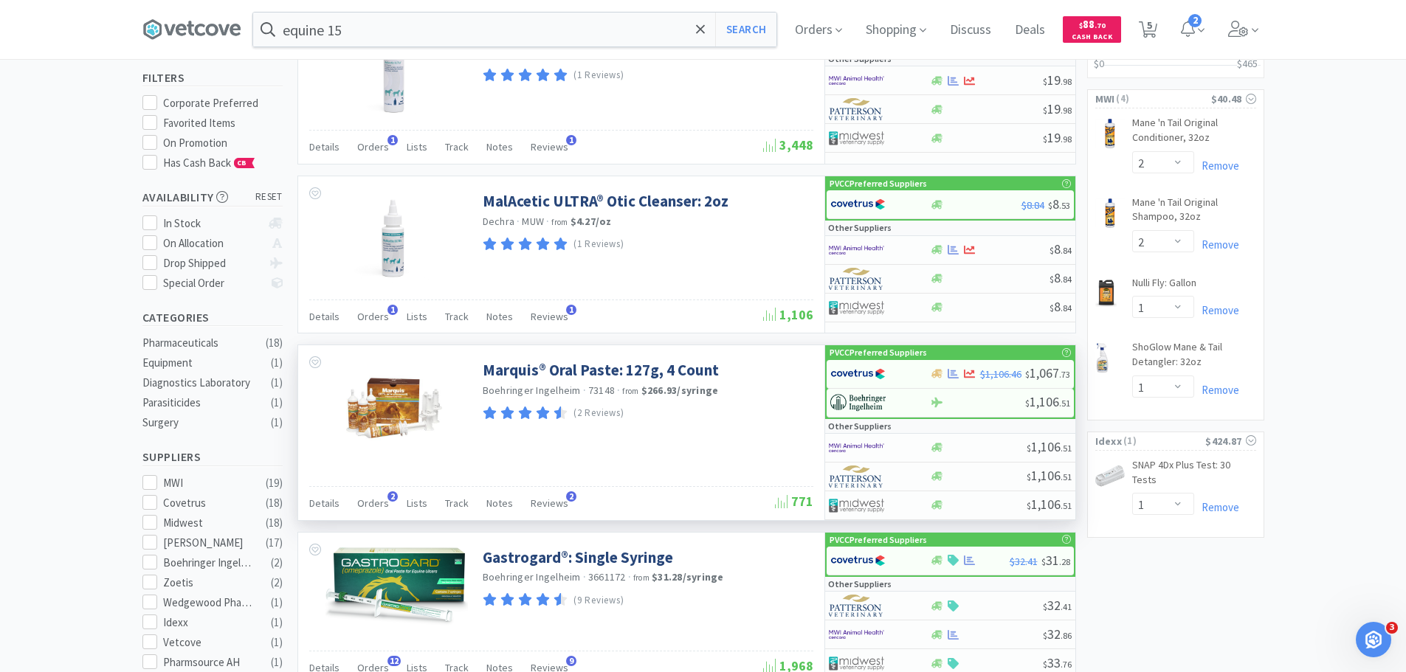
scroll to position [221, 0]
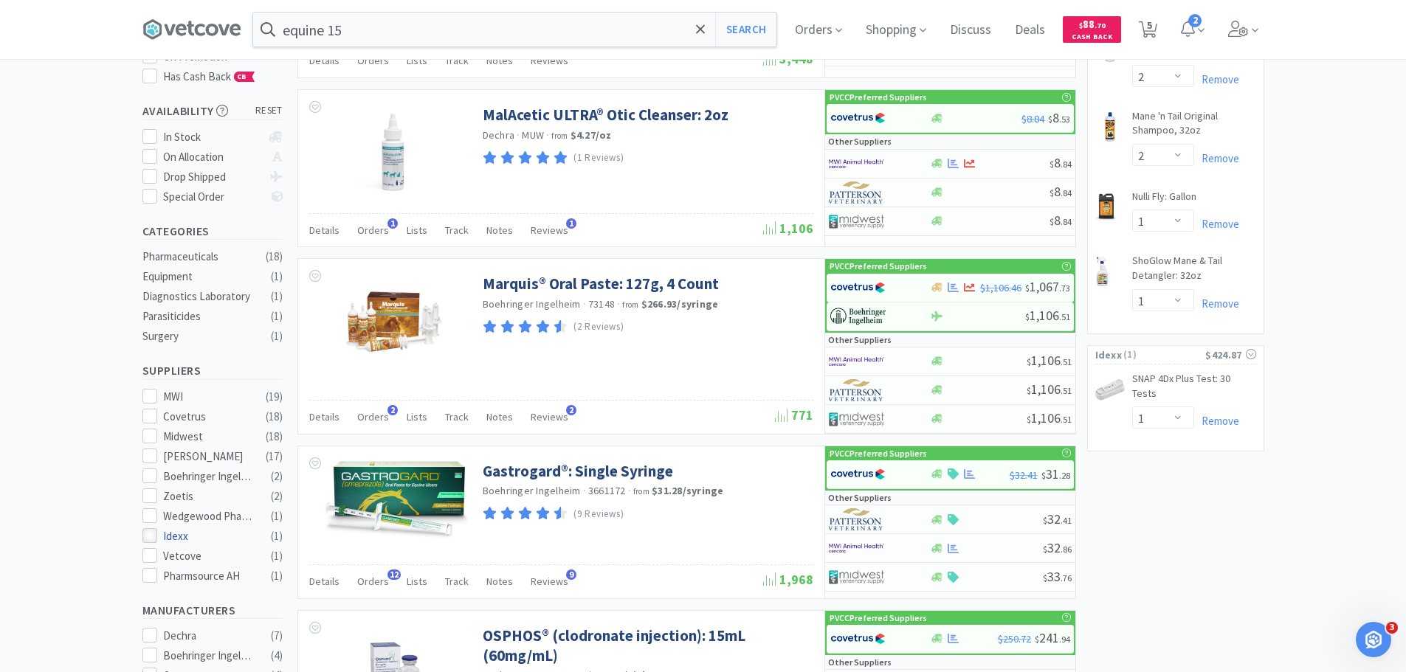
click at [156, 528] on div at bounding box center [149, 535] width 15 height 15
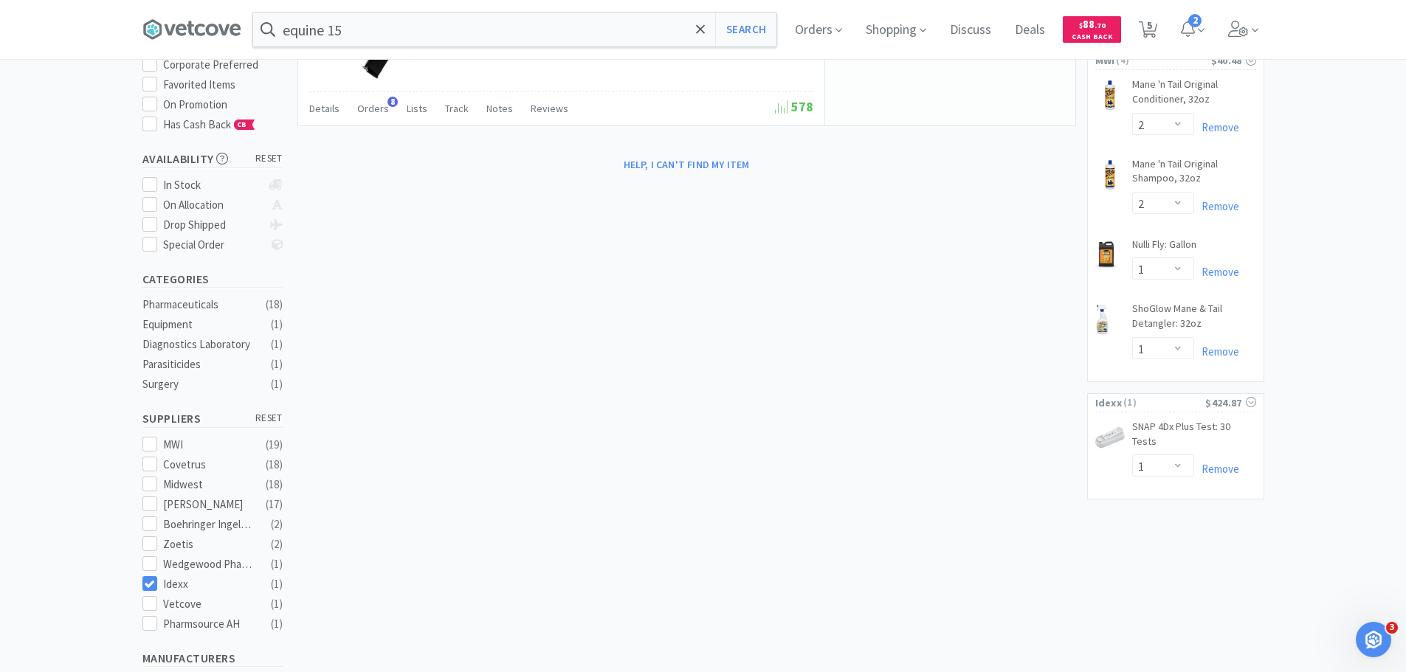
scroll to position [295, 0]
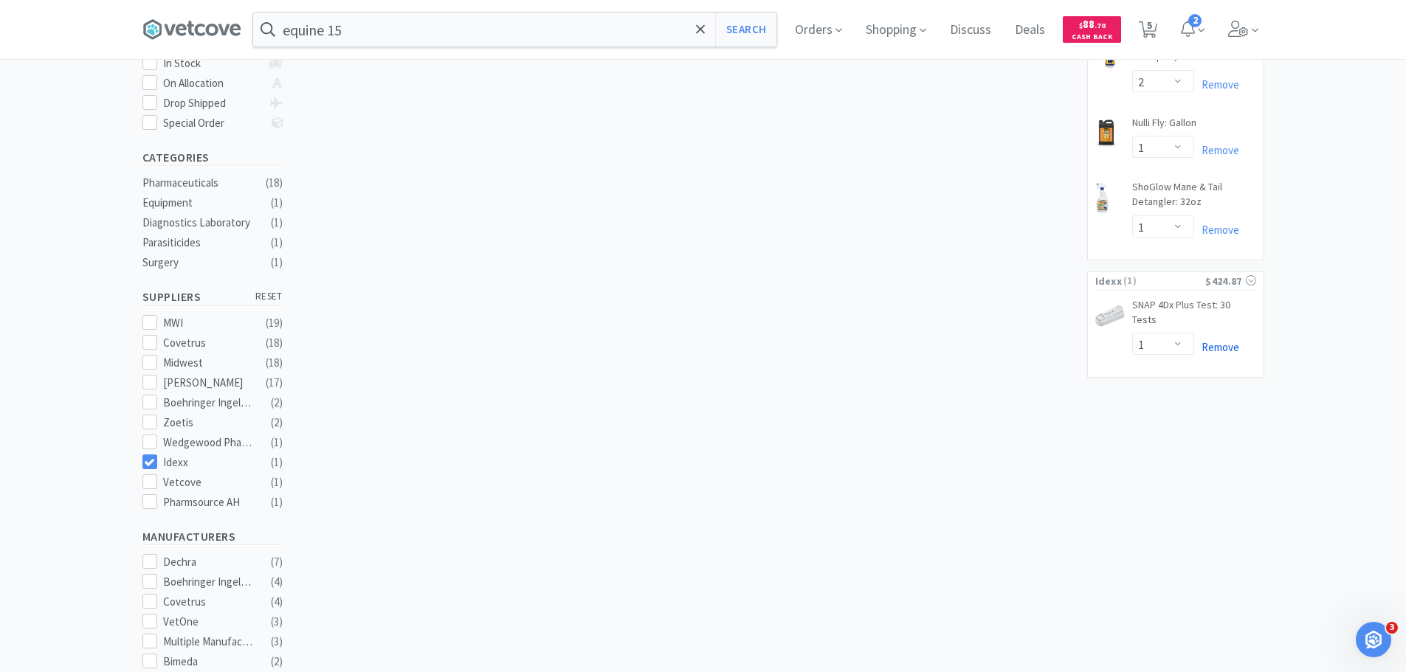
click at [1212, 340] on link "Remove" at bounding box center [1216, 347] width 45 height 14
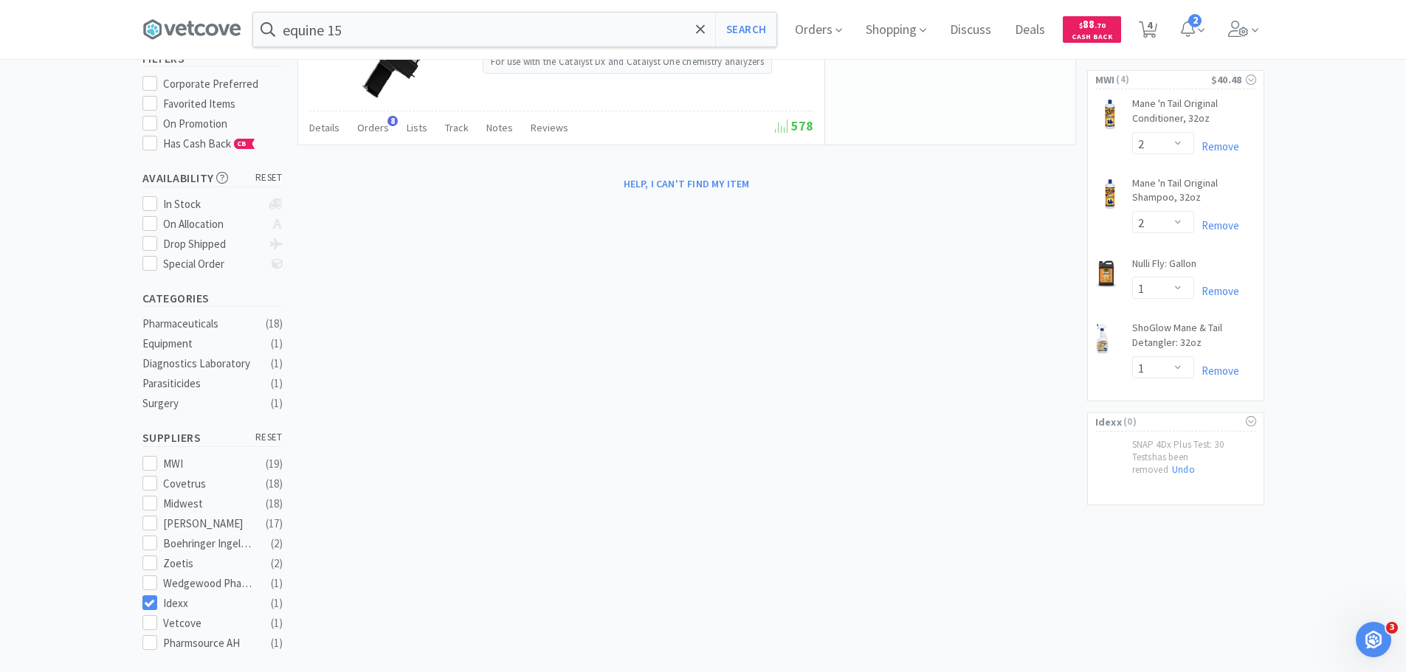
scroll to position [74, 0]
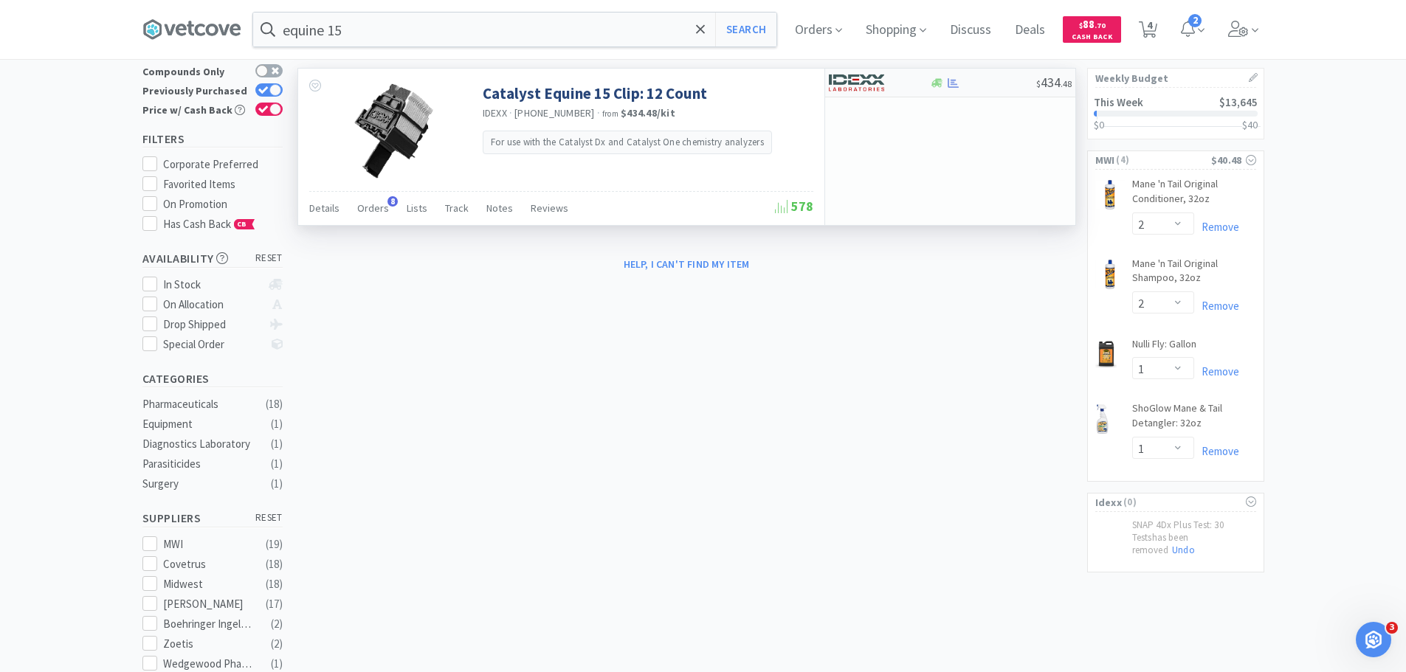
click at [848, 85] on img at bounding box center [856, 83] width 55 height 22
select select "1"
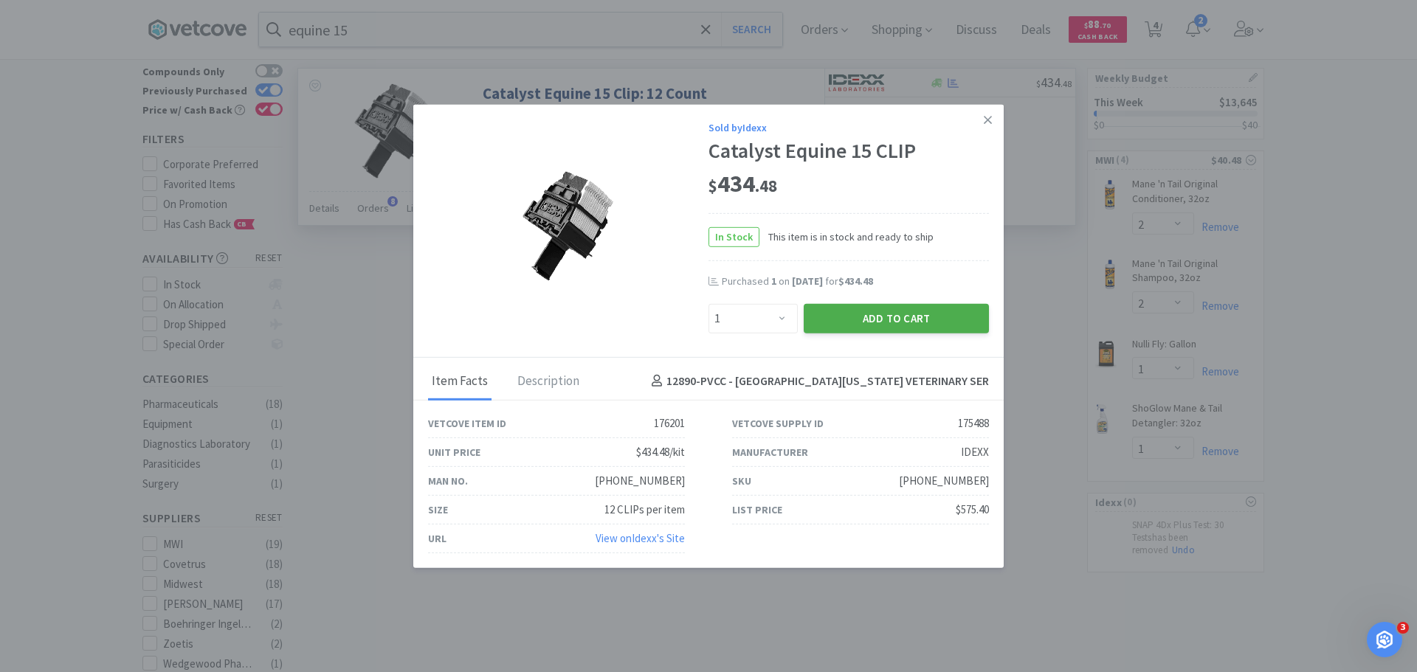
click at [846, 321] on button "Add to Cart" at bounding box center [896, 318] width 185 height 30
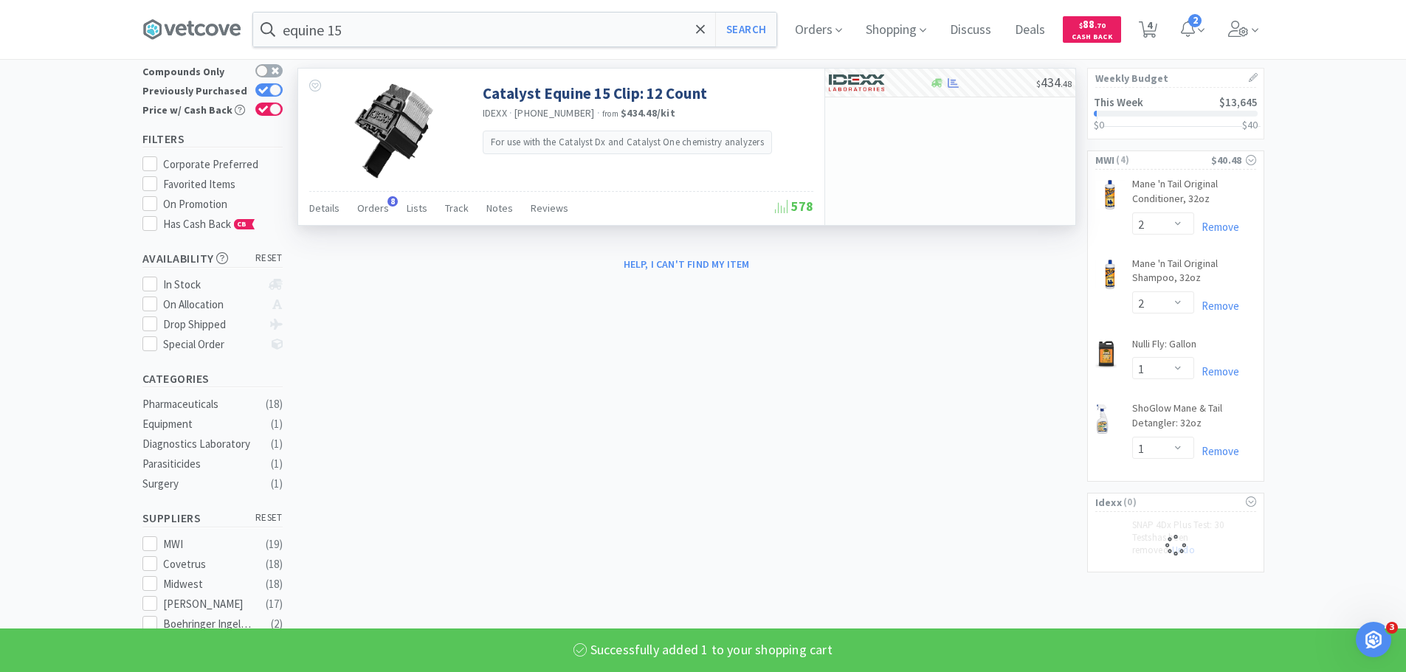
select select "1"
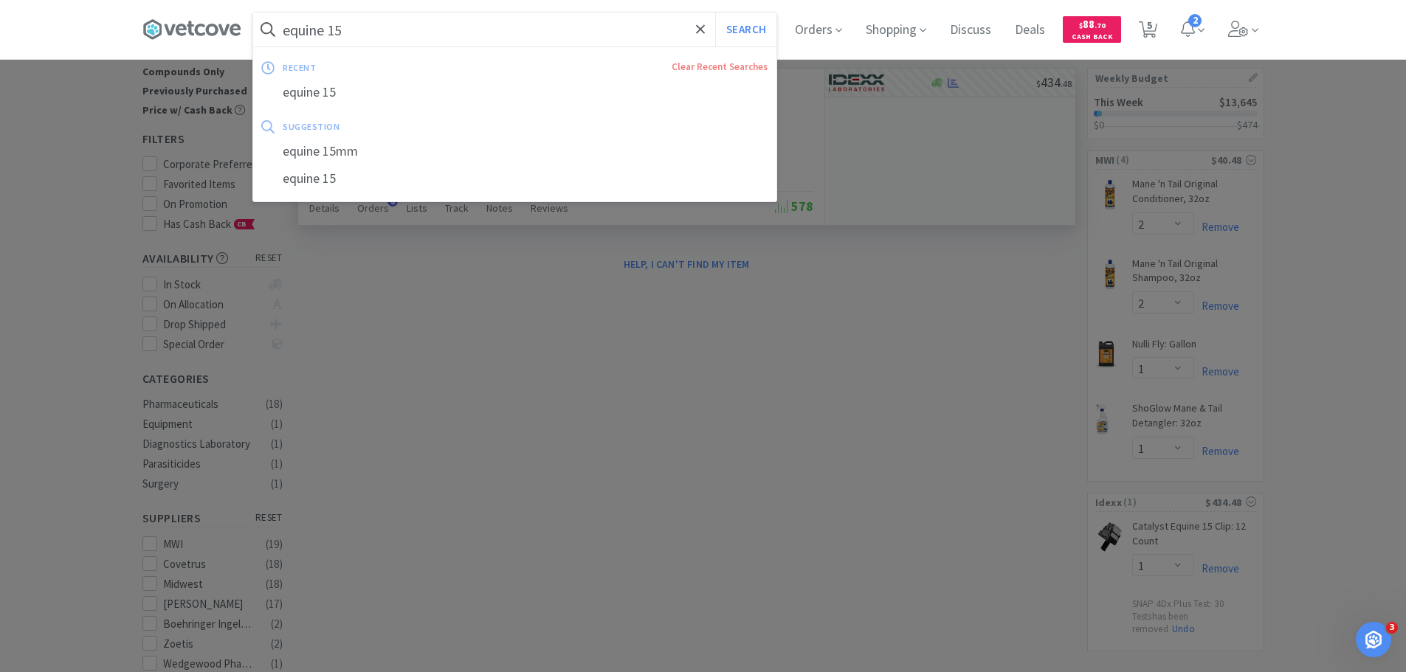
click at [512, 18] on input "equine 15" at bounding box center [514, 30] width 523 height 34
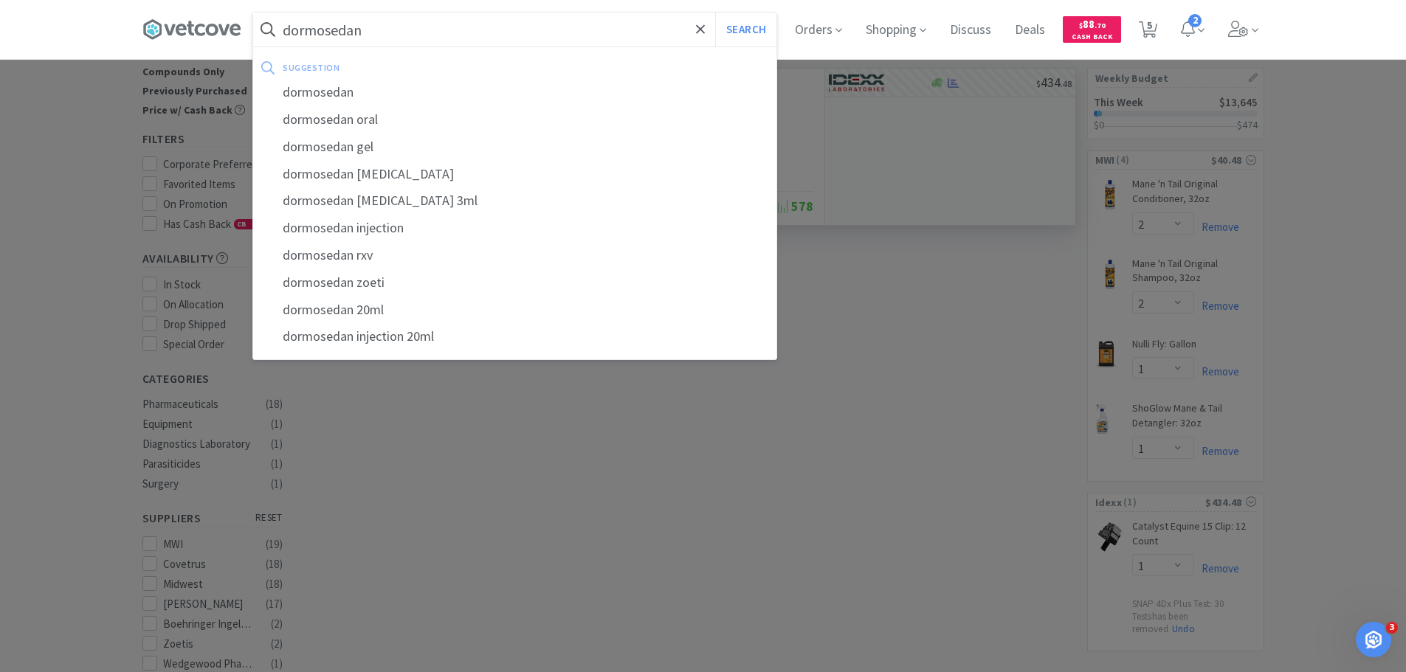
type input "dormosedan"
click at [715, 13] on button "Search" at bounding box center [745, 30] width 61 height 34
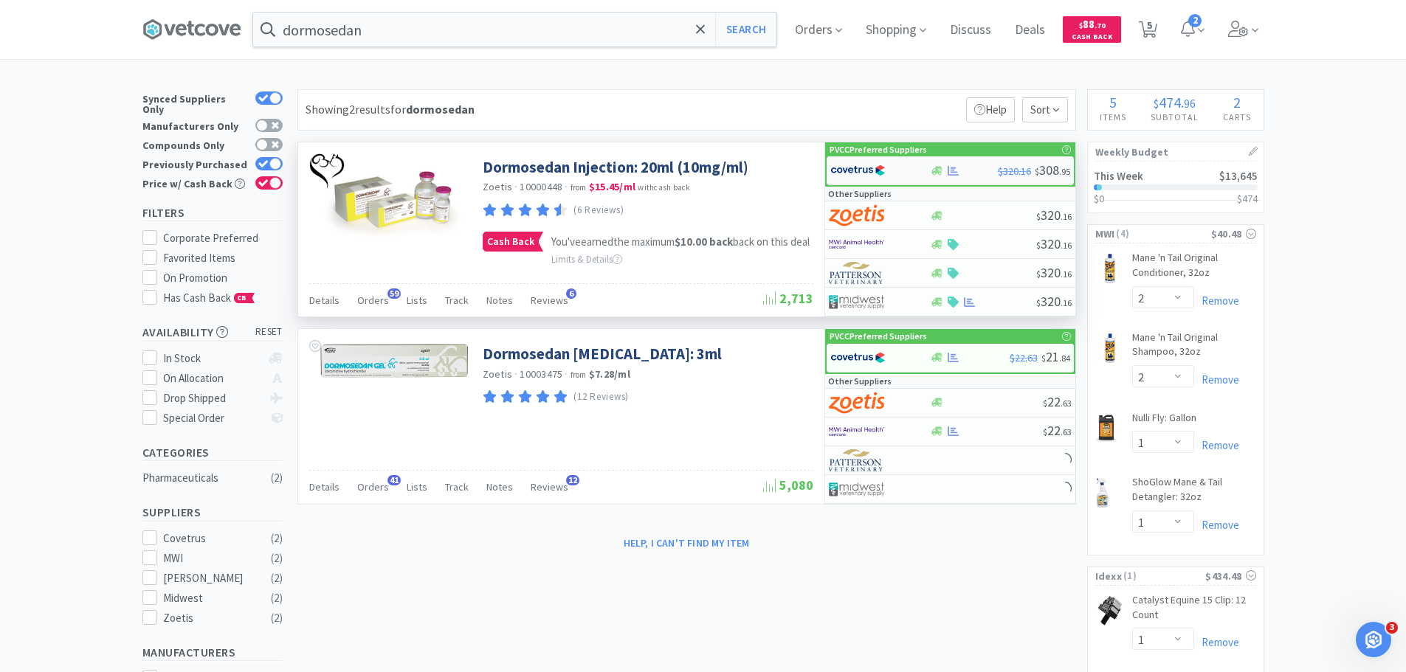
click at [888, 170] on div at bounding box center [870, 170] width 81 height 25
select select "1"
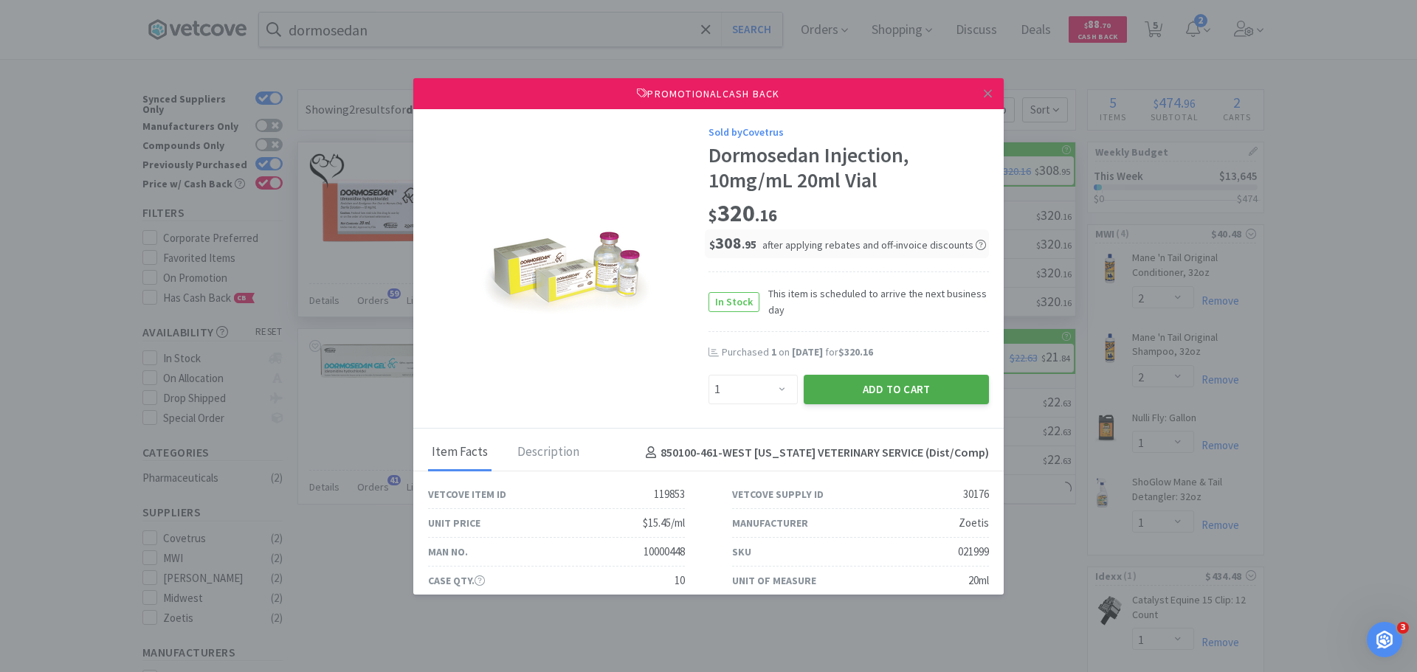
click at [932, 388] on button "Add to Cart" at bounding box center [896, 390] width 185 height 30
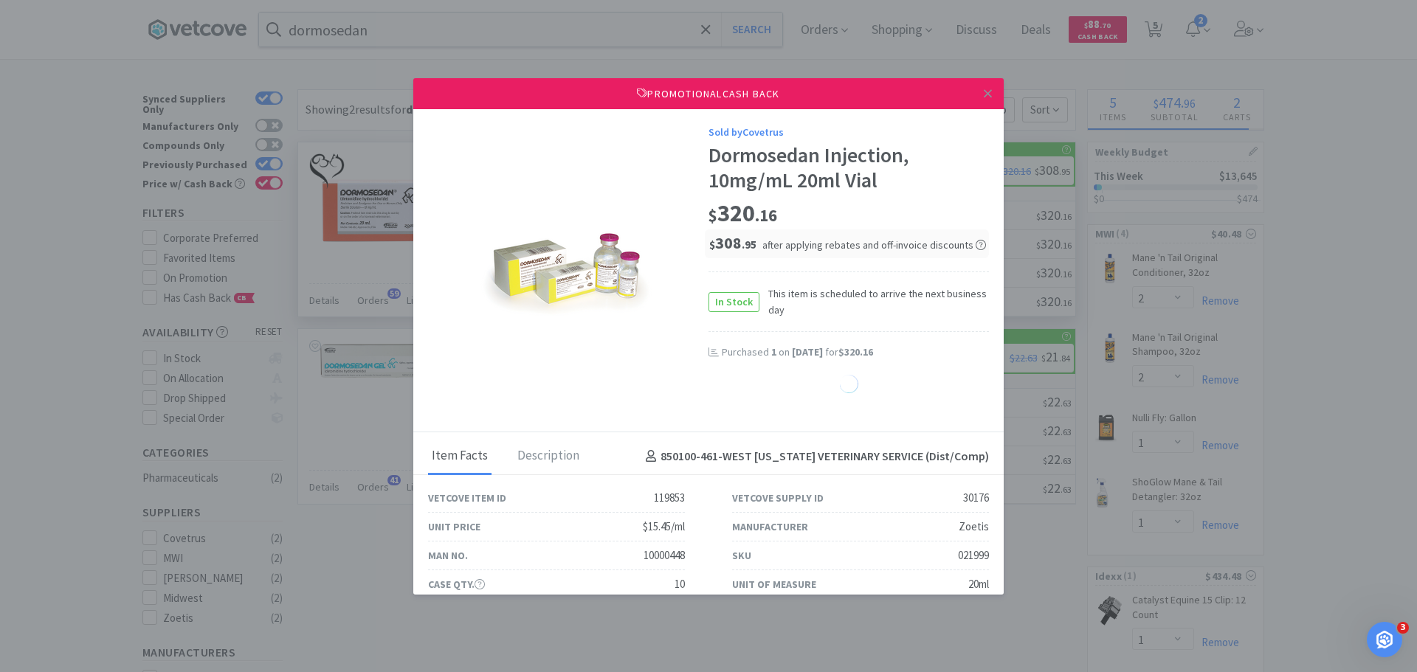
select select "1"
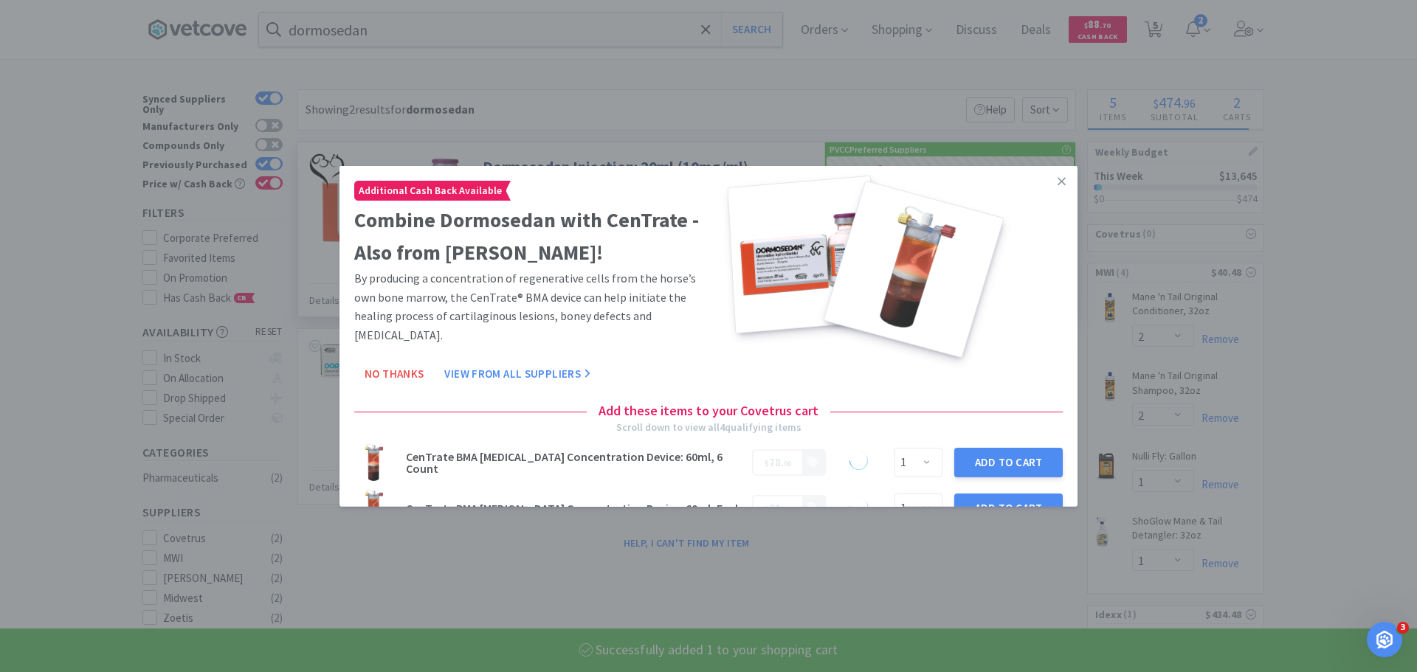
select select "1"
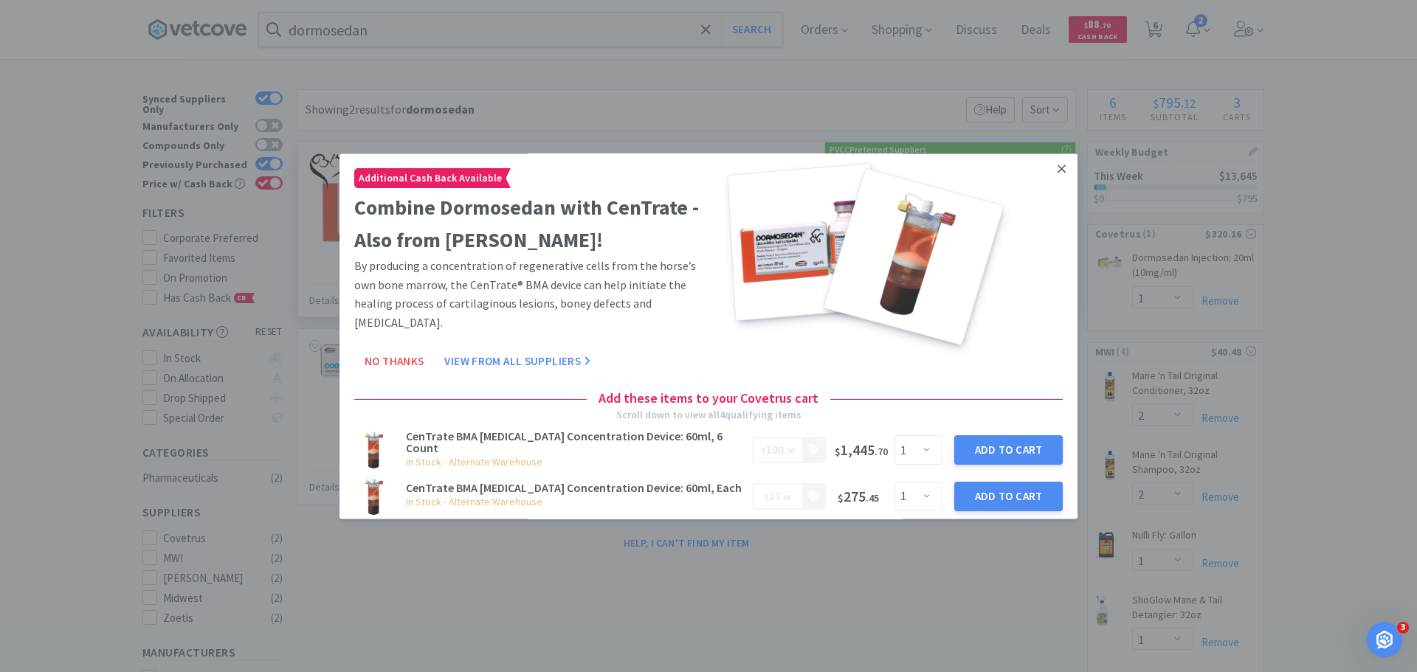
click at [1054, 168] on link at bounding box center [1062, 169] width 26 height 32
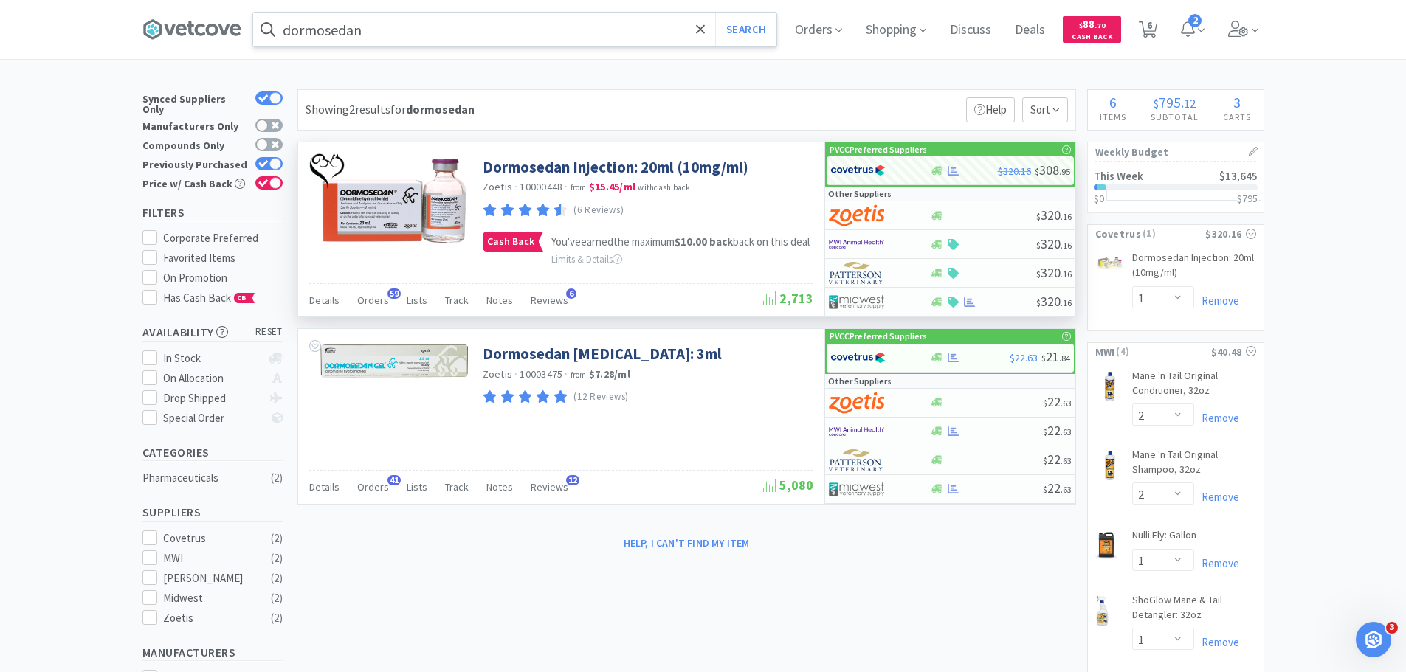
click at [397, 31] on input "dormosedan" at bounding box center [514, 30] width 523 height 34
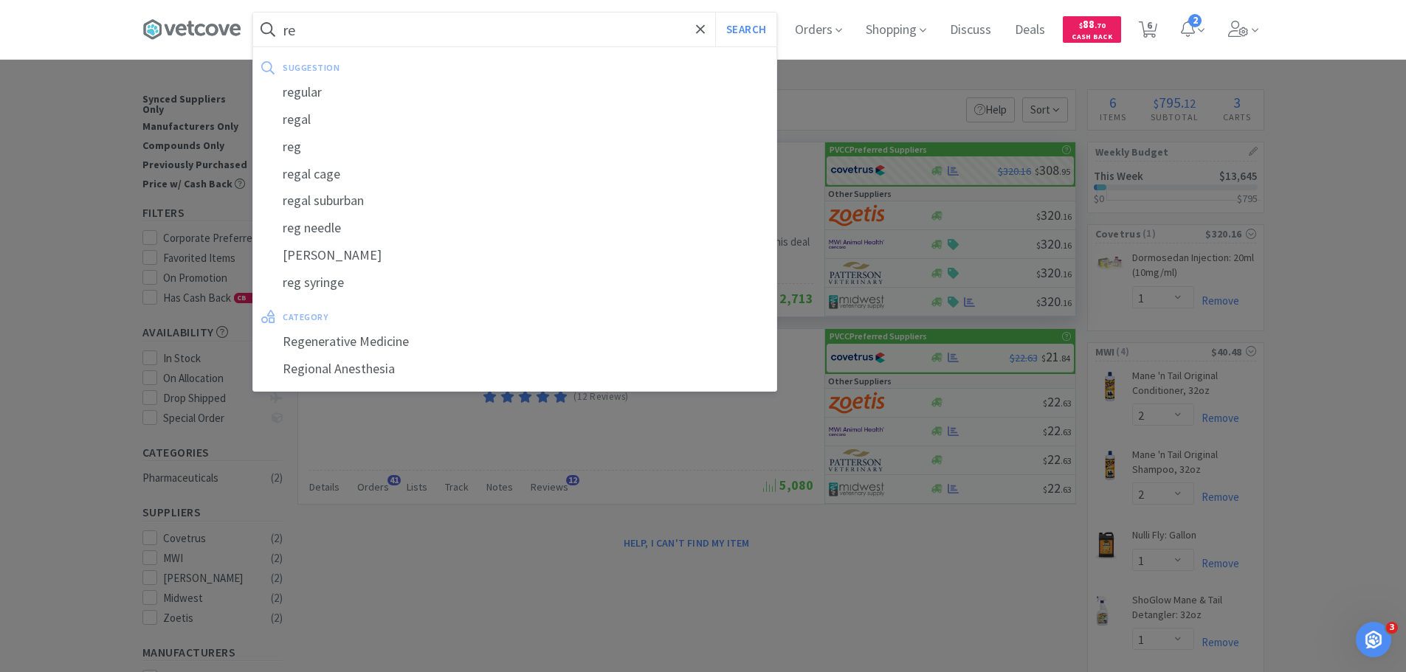
type input "r"
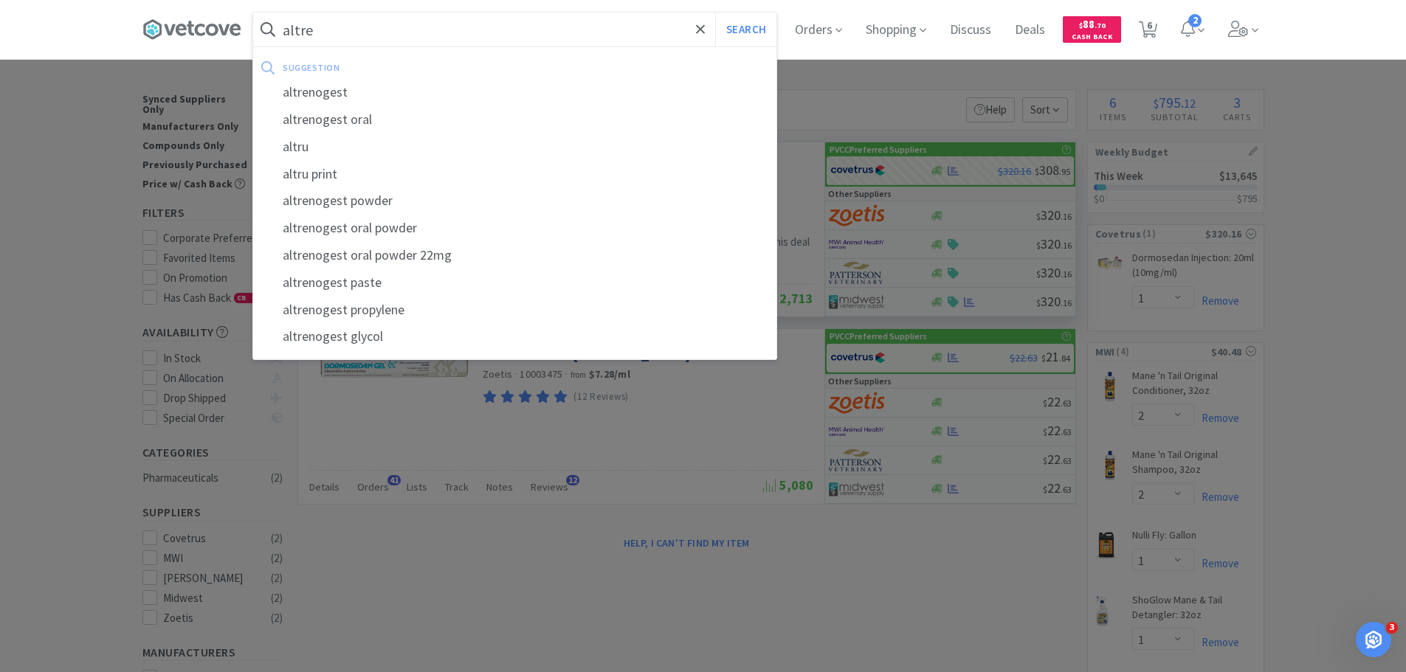
type input "altre"
click at [715, 13] on button "Search" at bounding box center [745, 30] width 61 height 34
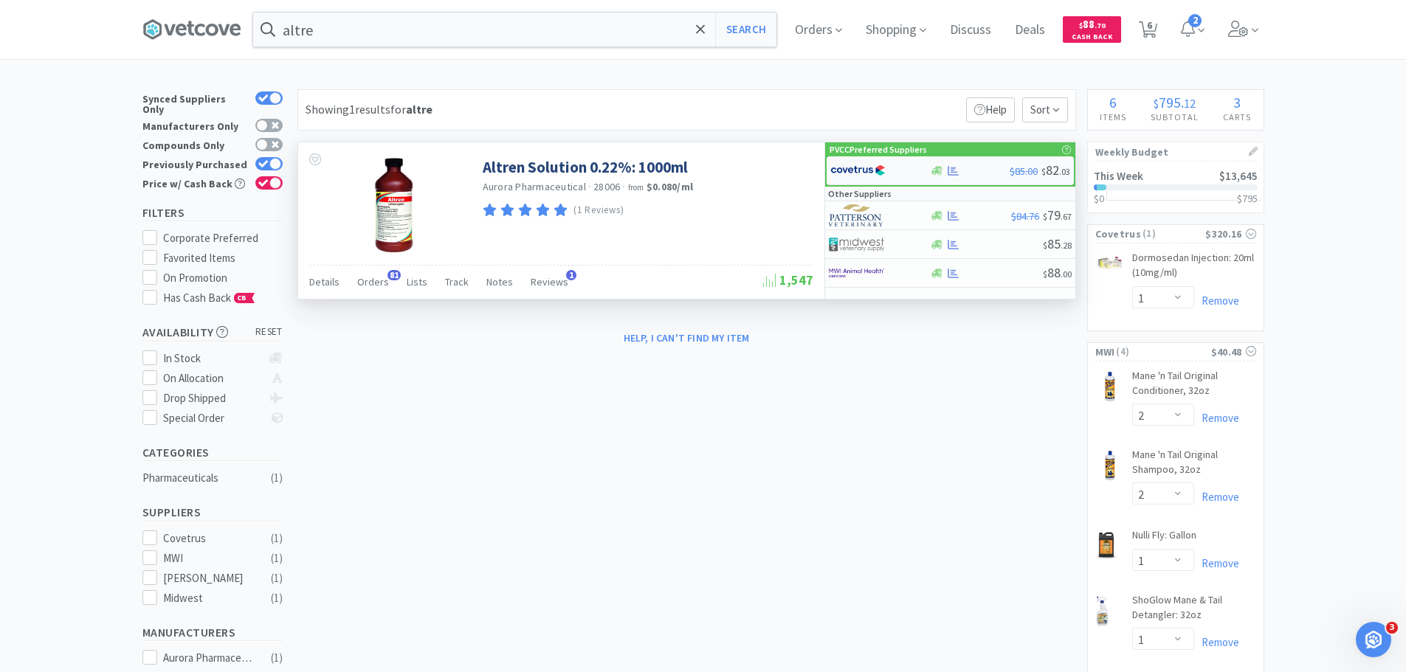
click at [869, 178] on img at bounding box center [857, 170] width 55 height 22
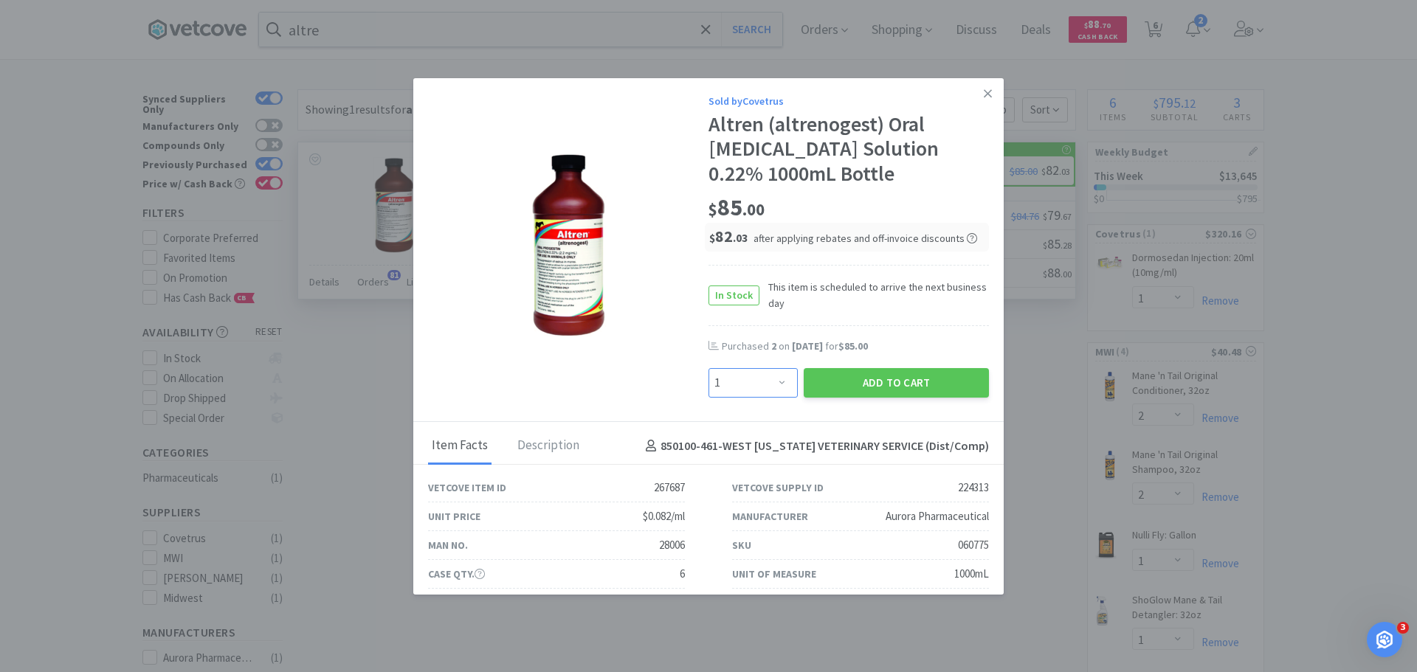
drag, startPoint x: 728, startPoint y: 385, endPoint x: 730, endPoint y: 376, distance: 9.0
click at [730, 385] on select "Enter Quantity 1 2 3 4 5 6 7 8 9 10 11 12 13 14 15 16 17 18 19 20 Enter Quantity" at bounding box center [752, 383] width 89 height 30
select select "2"
click at [708, 368] on select "Enter Quantity 1 2 3 4 5 6 7 8 9 10 11 12 13 14 15 16 17 18 19 20 Enter Quantity" at bounding box center [752, 383] width 89 height 30
click at [872, 382] on button "Add to Cart" at bounding box center [896, 383] width 185 height 30
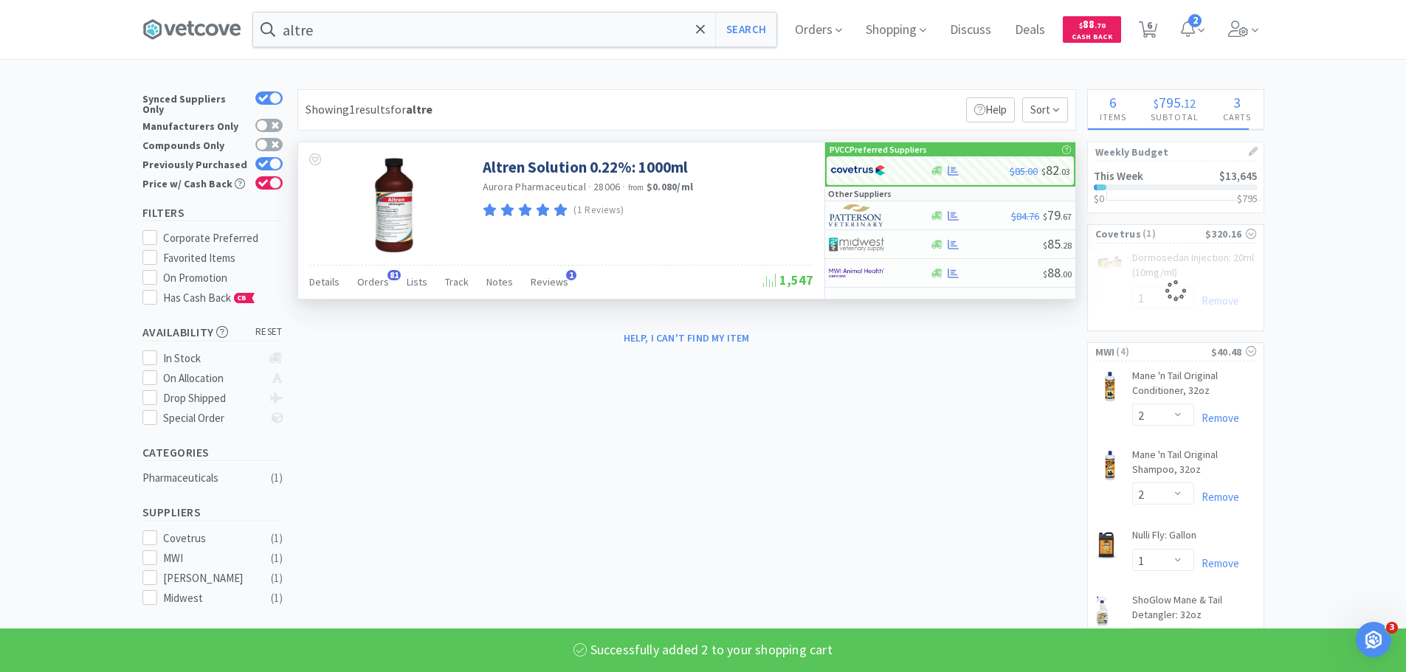
select select "2"
select select "1"
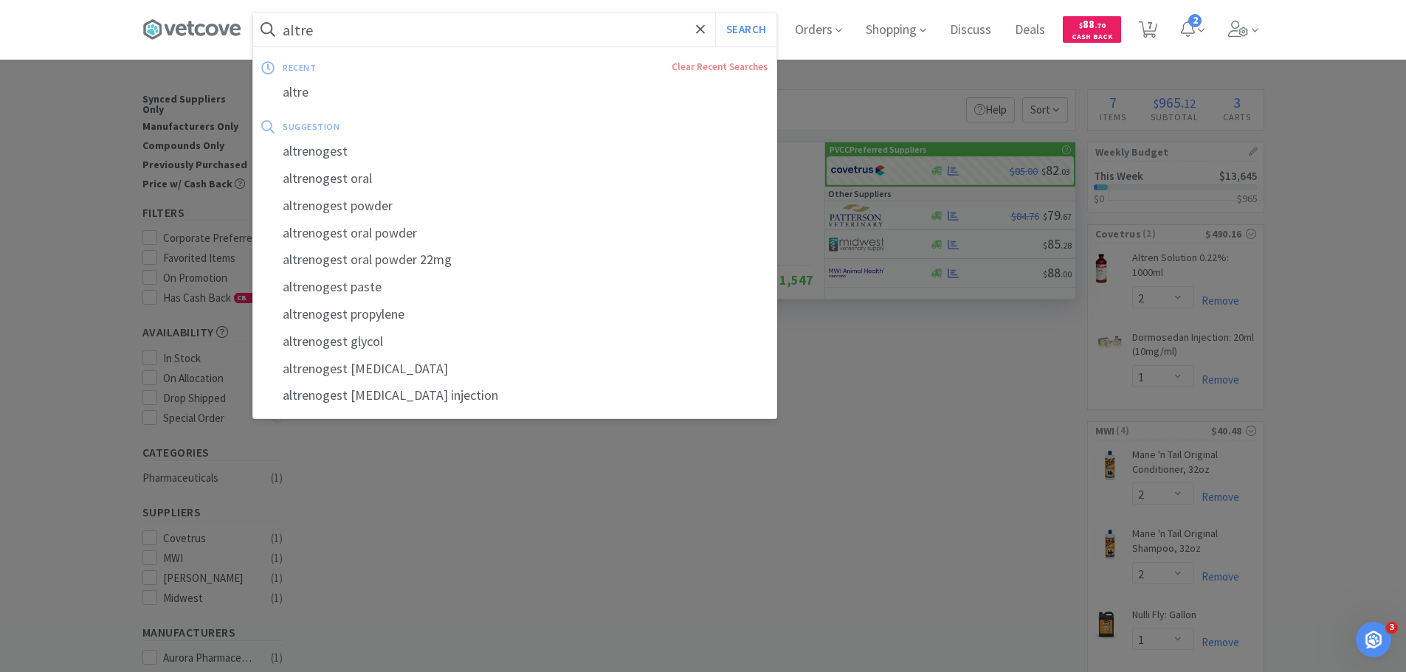
click at [384, 15] on input "altre" at bounding box center [514, 30] width 523 height 34
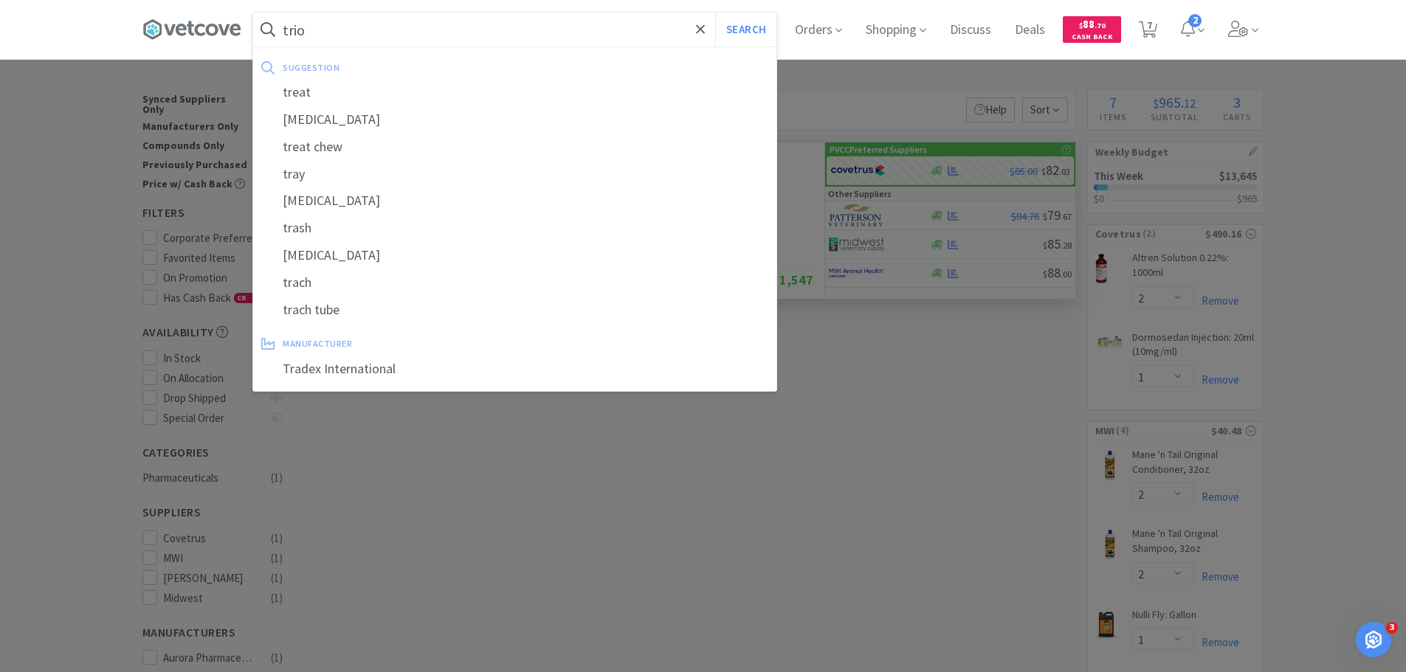
type input "trio"
click at [715, 13] on button "Search" at bounding box center [745, 30] width 61 height 34
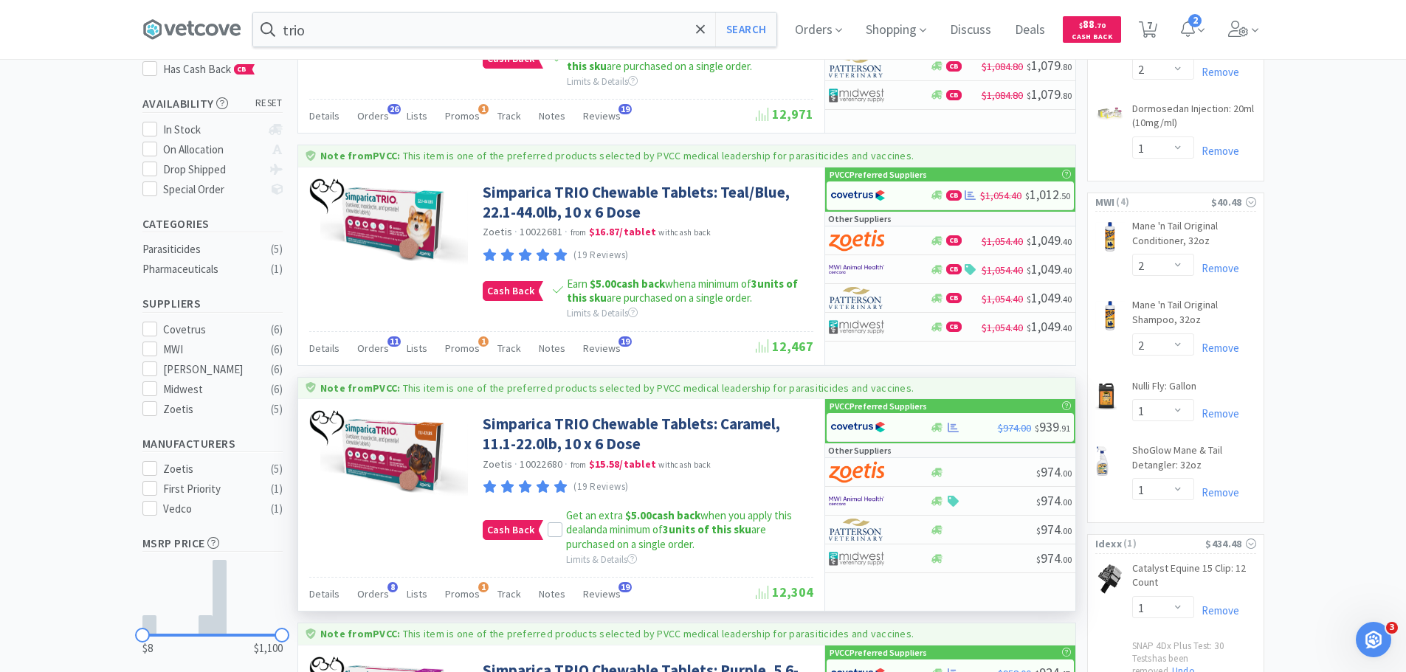
scroll to position [295, 0]
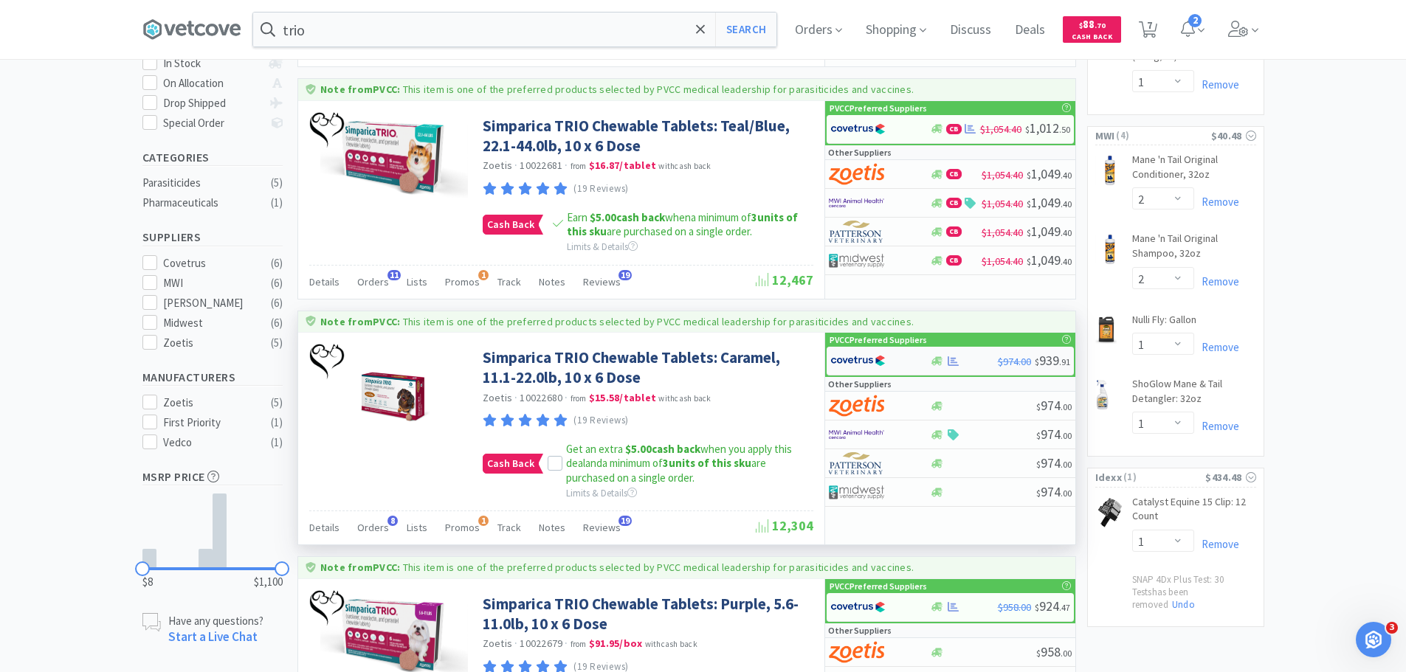
click at [897, 353] on div at bounding box center [870, 360] width 81 height 25
select select "2"
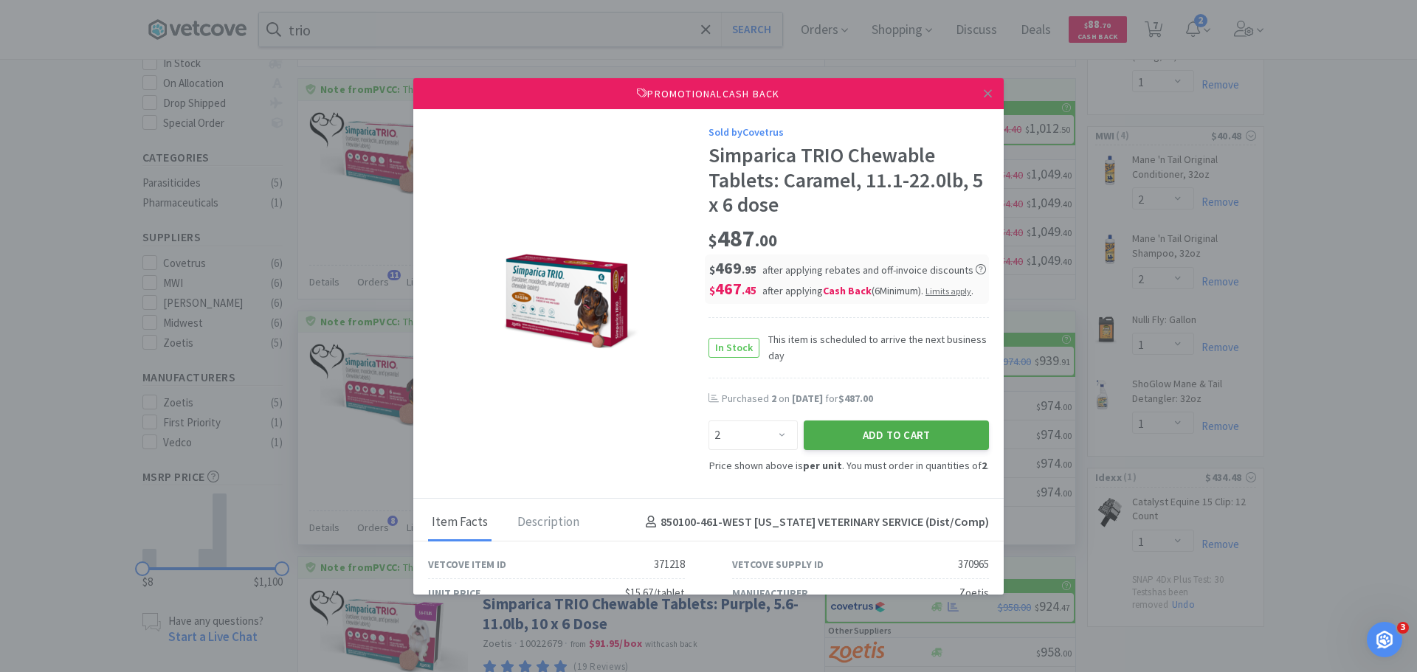
click at [919, 437] on button "Add to Cart" at bounding box center [896, 436] width 185 height 30
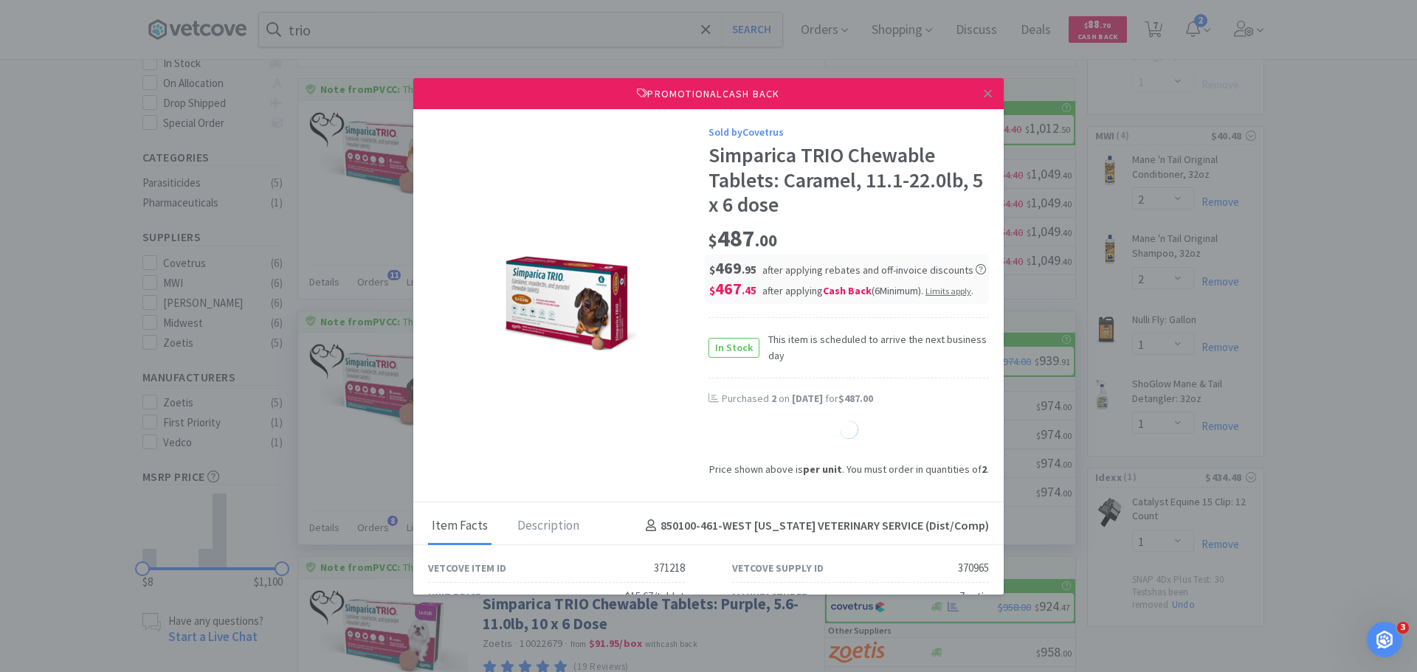
select select "1"
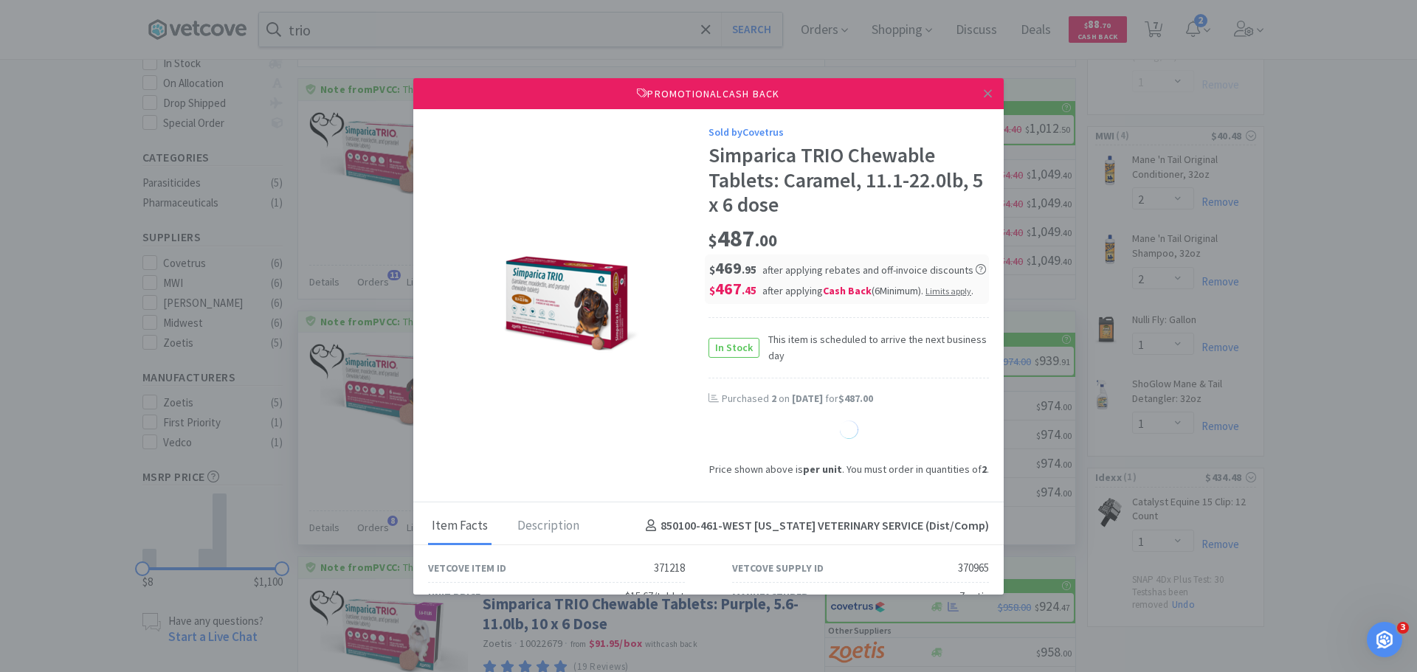
select select "1"
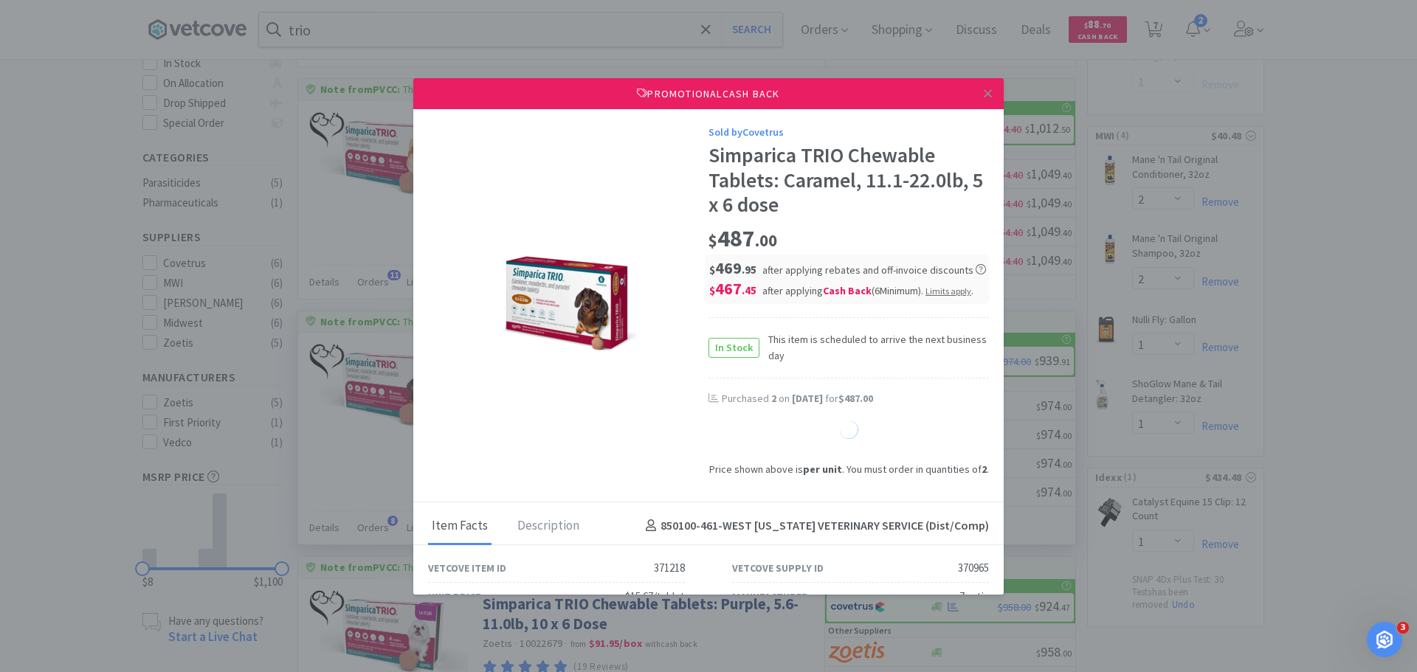
select select "1"
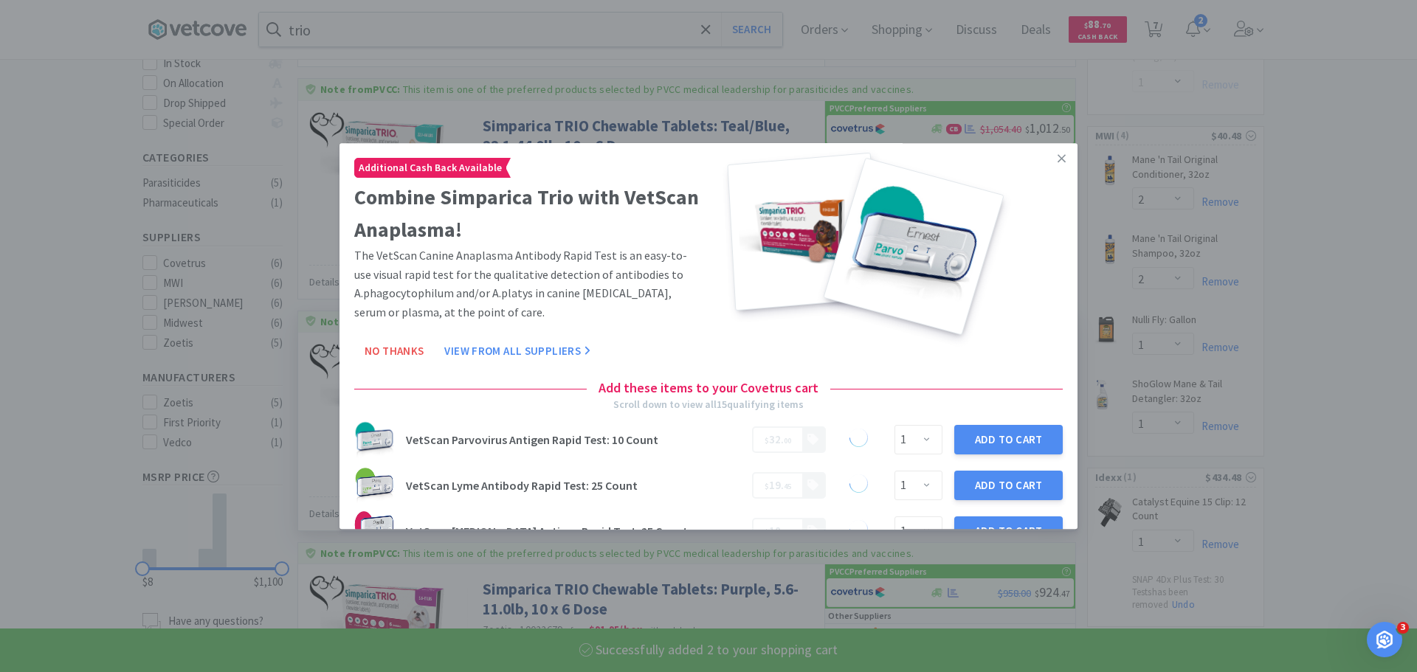
select select "2"
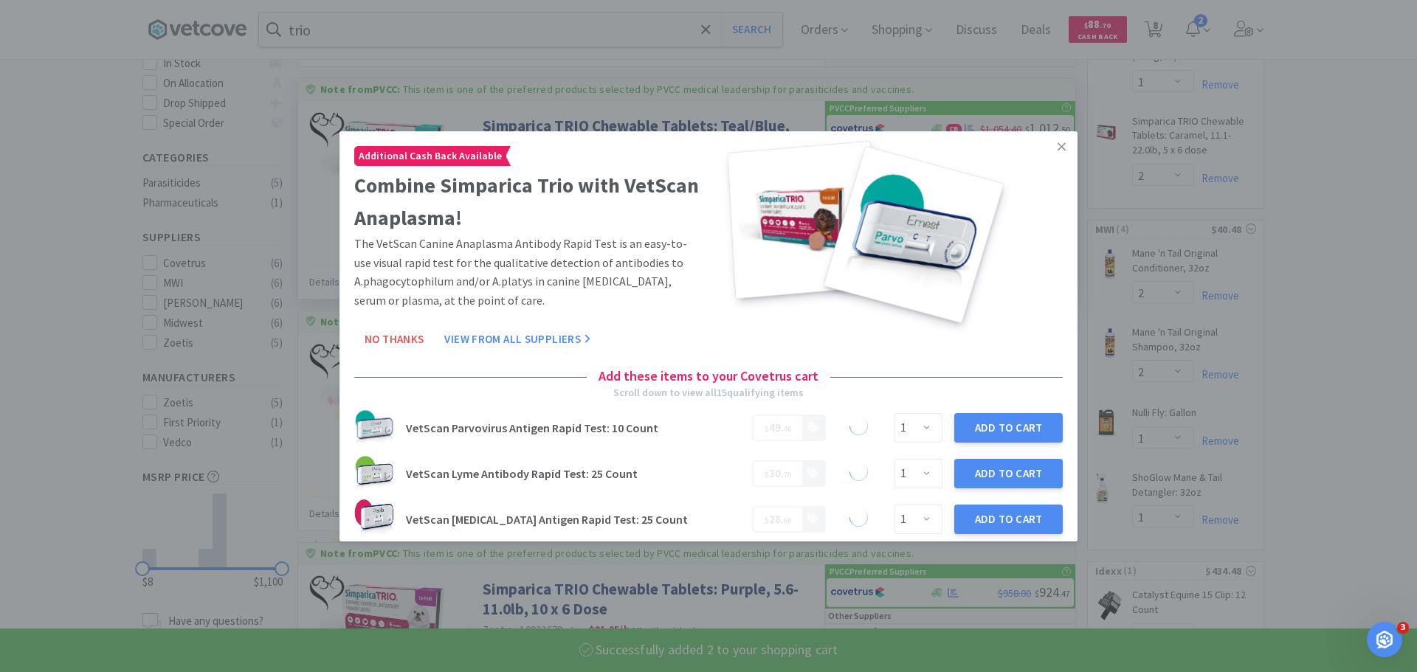
click at [1057, 142] on icon at bounding box center [1061, 145] width 8 height 13
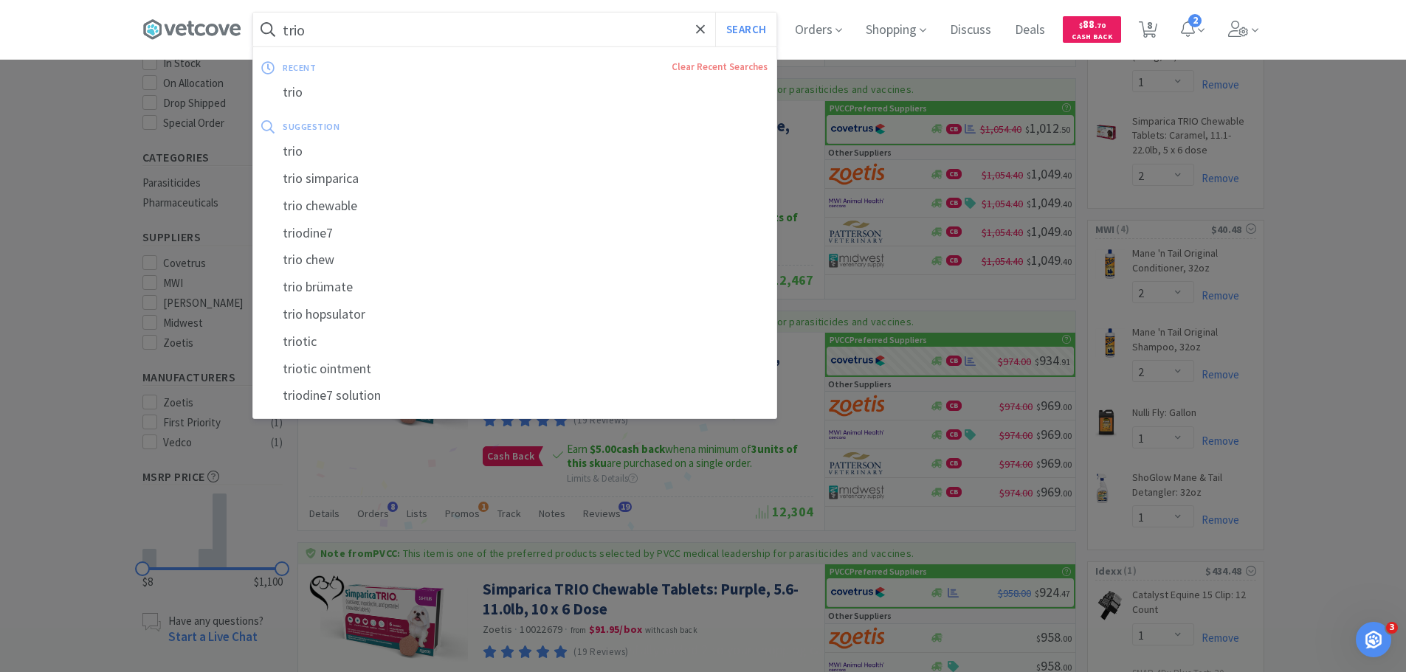
click at [402, 29] on input "trio" at bounding box center [514, 30] width 523 height 34
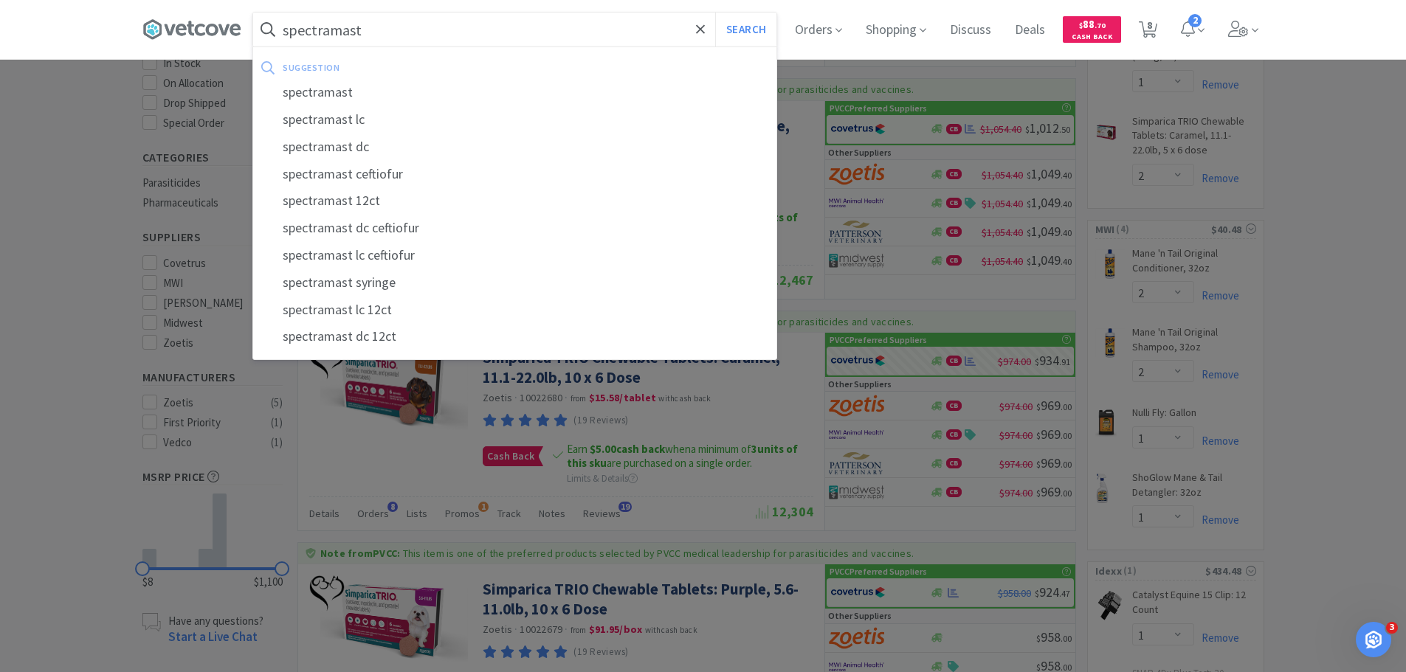
type input "spectramast"
click at [715, 13] on button "Search" at bounding box center [745, 30] width 61 height 34
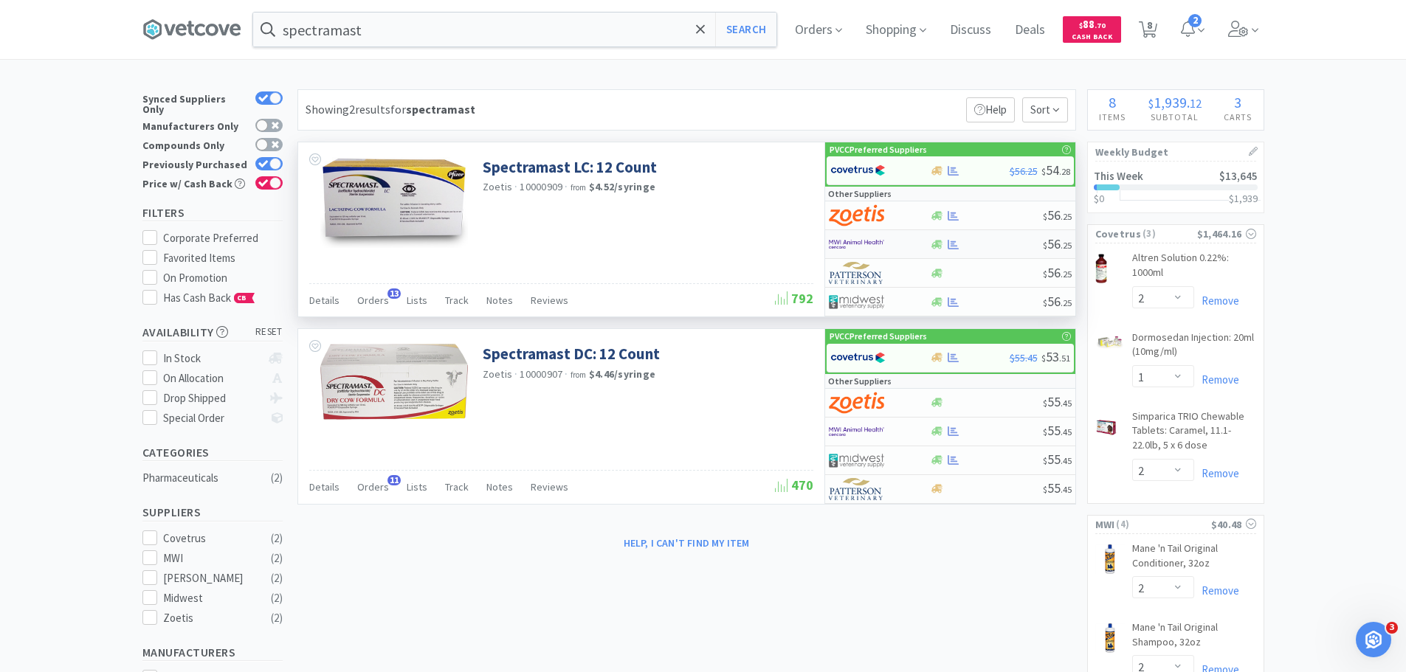
click at [922, 243] on div at bounding box center [879, 244] width 101 height 25
select select "1"
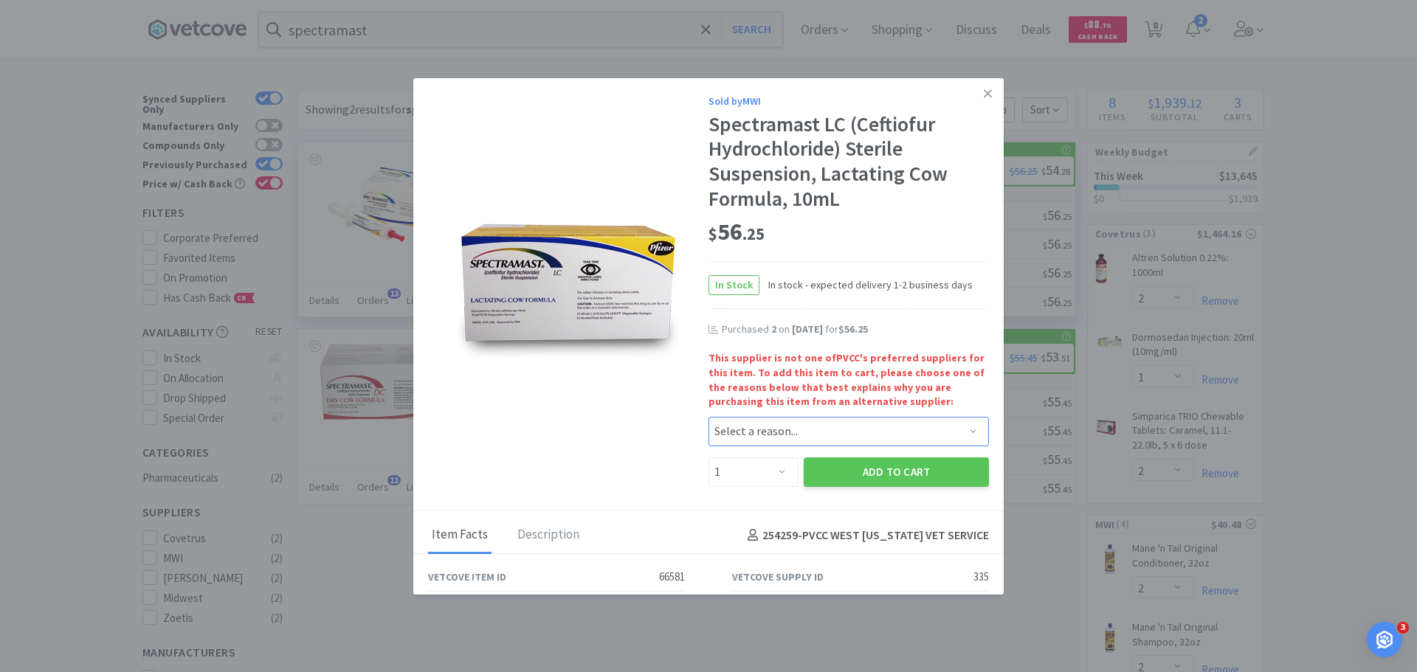
click at [781, 427] on select "Select a reason... Availability - This item is out of stock at the preferred su…" at bounding box center [848, 432] width 280 height 30
select select "shipping_time"
click at [708, 417] on select "Select a reason... Availability - This item is out of stock at the preferred su…" at bounding box center [848, 432] width 280 height 30
click at [770, 474] on select "Enter Quantity 1 2 3 4 5 6 7 8 9 10 11 12 13 14 15 16 17 18 19 20 Enter Quantity" at bounding box center [752, 472] width 89 height 30
select select "6"
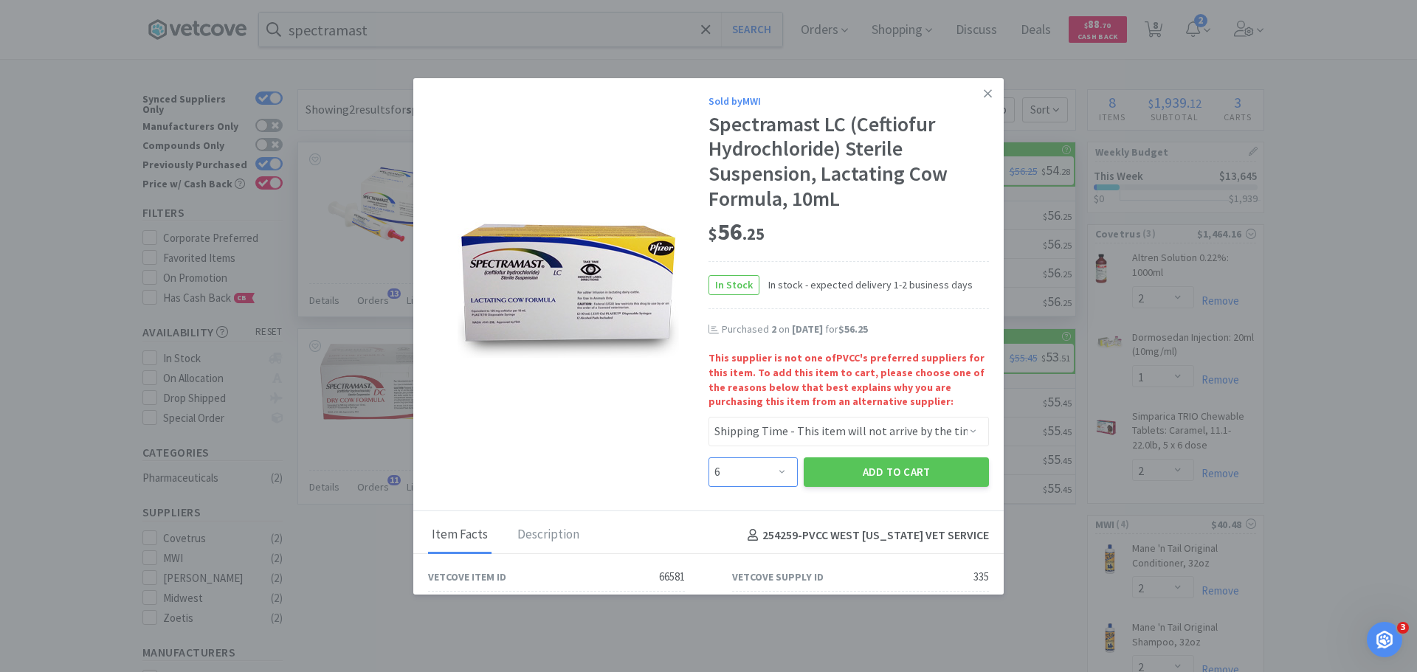
click at [708, 457] on select "Enter Quantity 1 2 3 4 5 6 7 8 9 10 11 12 13 14 15 16 17 18 19 20 Enter Quantity" at bounding box center [752, 472] width 89 height 30
click at [907, 477] on button "Add to Cart" at bounding box center [896, 472] width 185 height 30
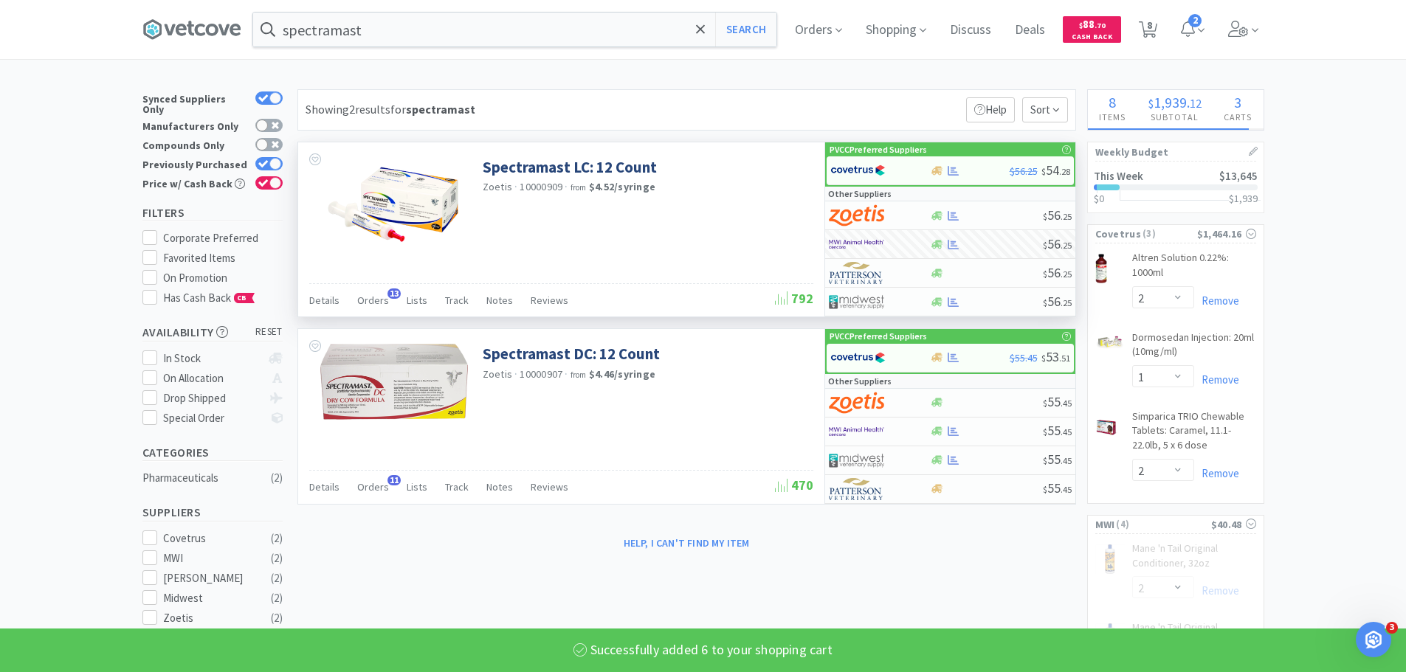
select select "6"
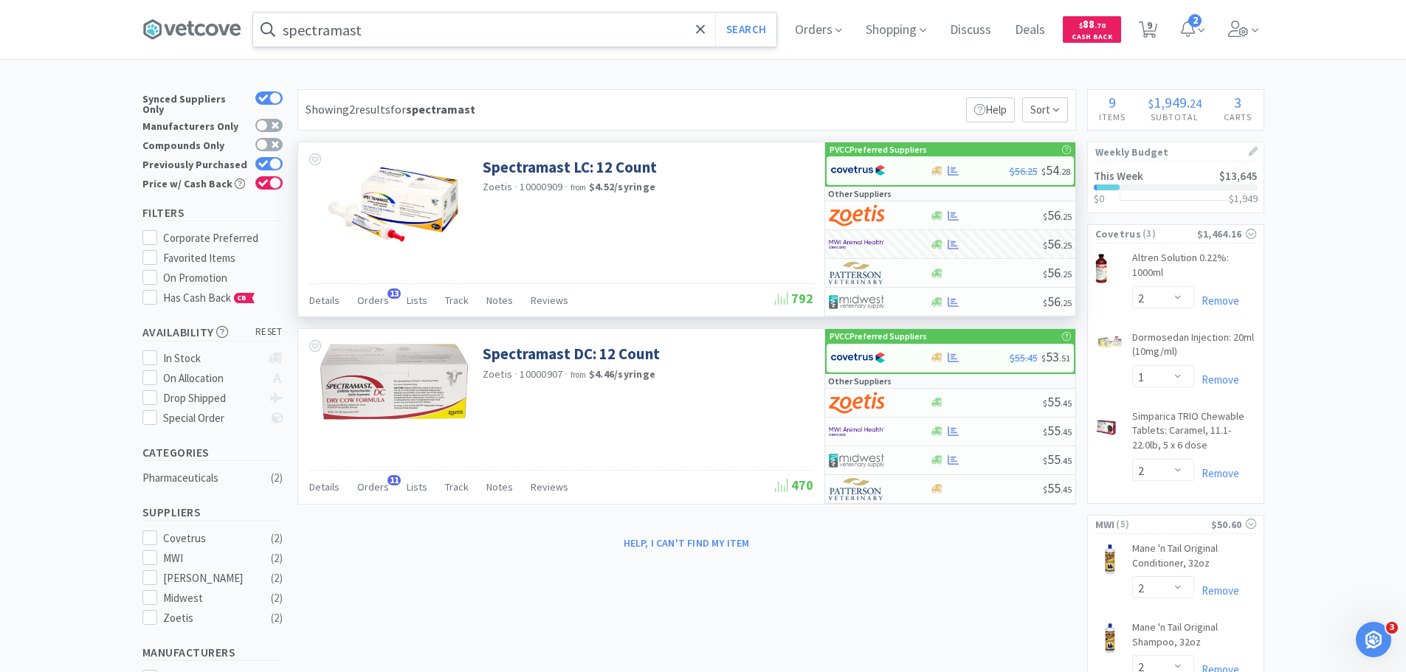
click at [574, 36] on input "spectramast" at bounding box center [514, 30] width 523 height 34
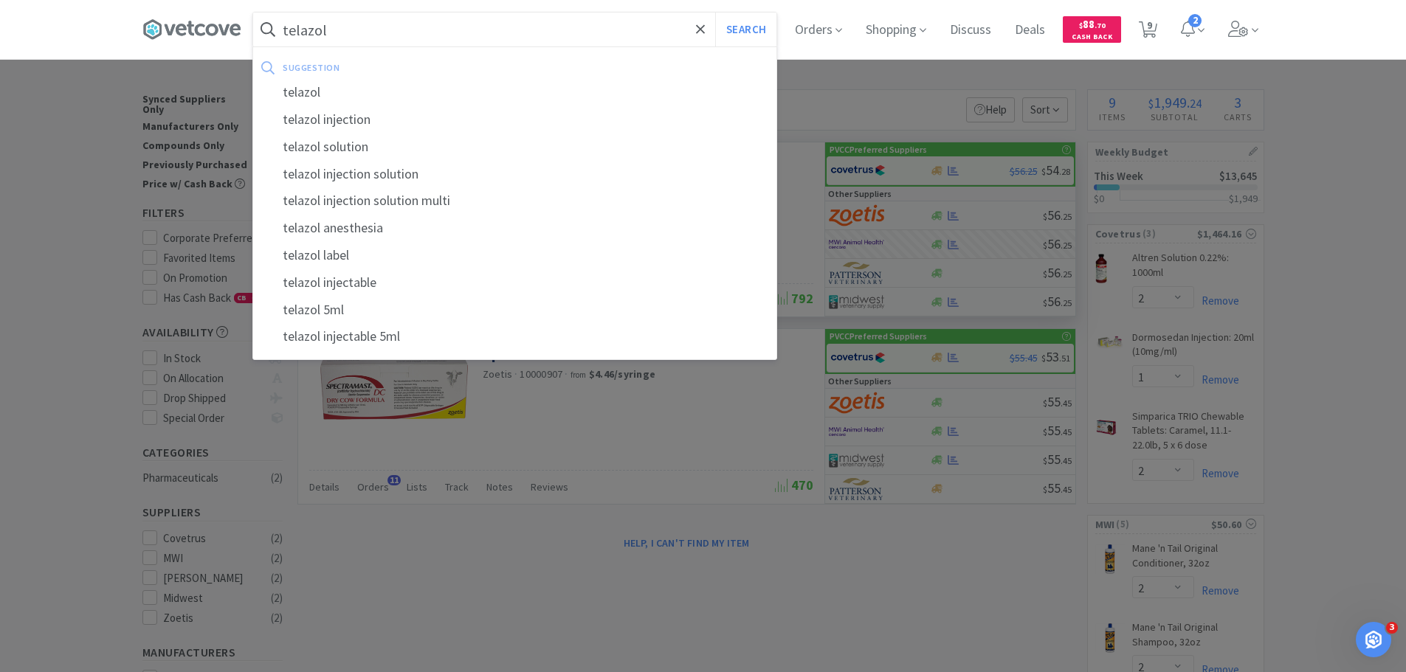
type input "telazol"
click at [715, 13] on button "Search" at bounding box center [745, 30] width 61 height 34
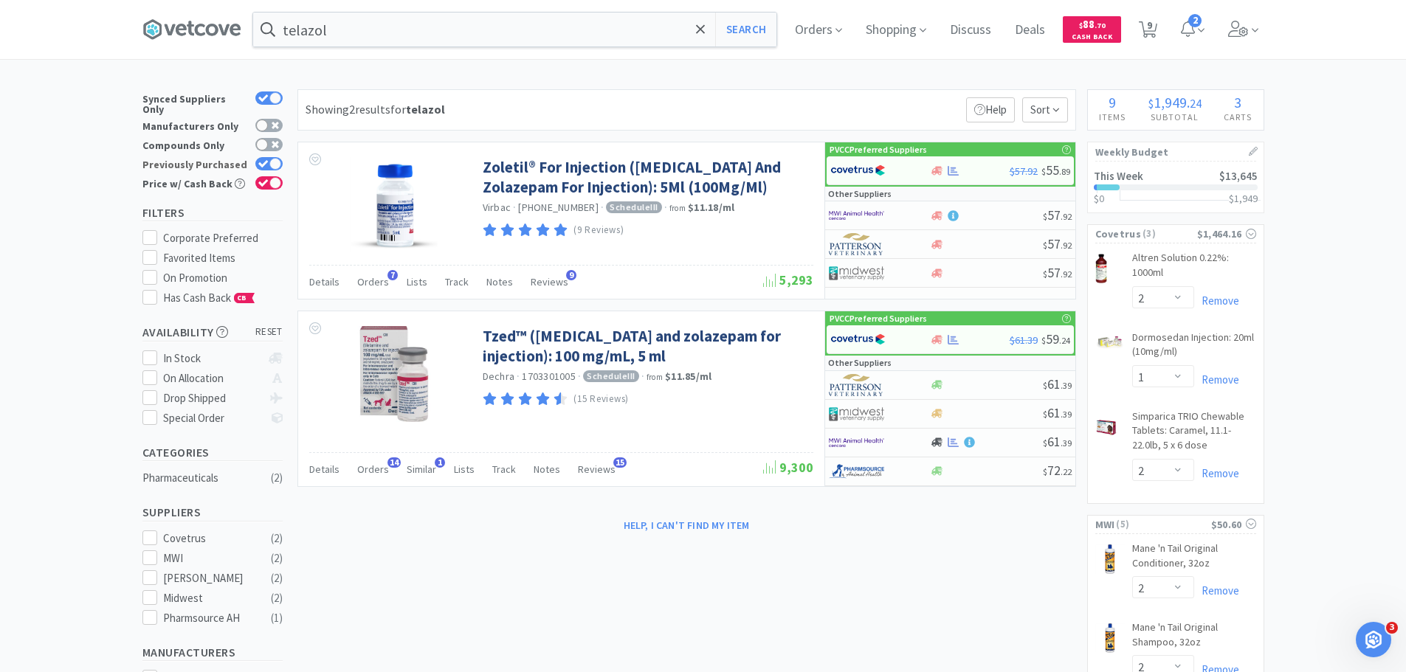
click at [256, 157] on div at bounding box center [268, 163] width 27 height 13
checkbox input "false"
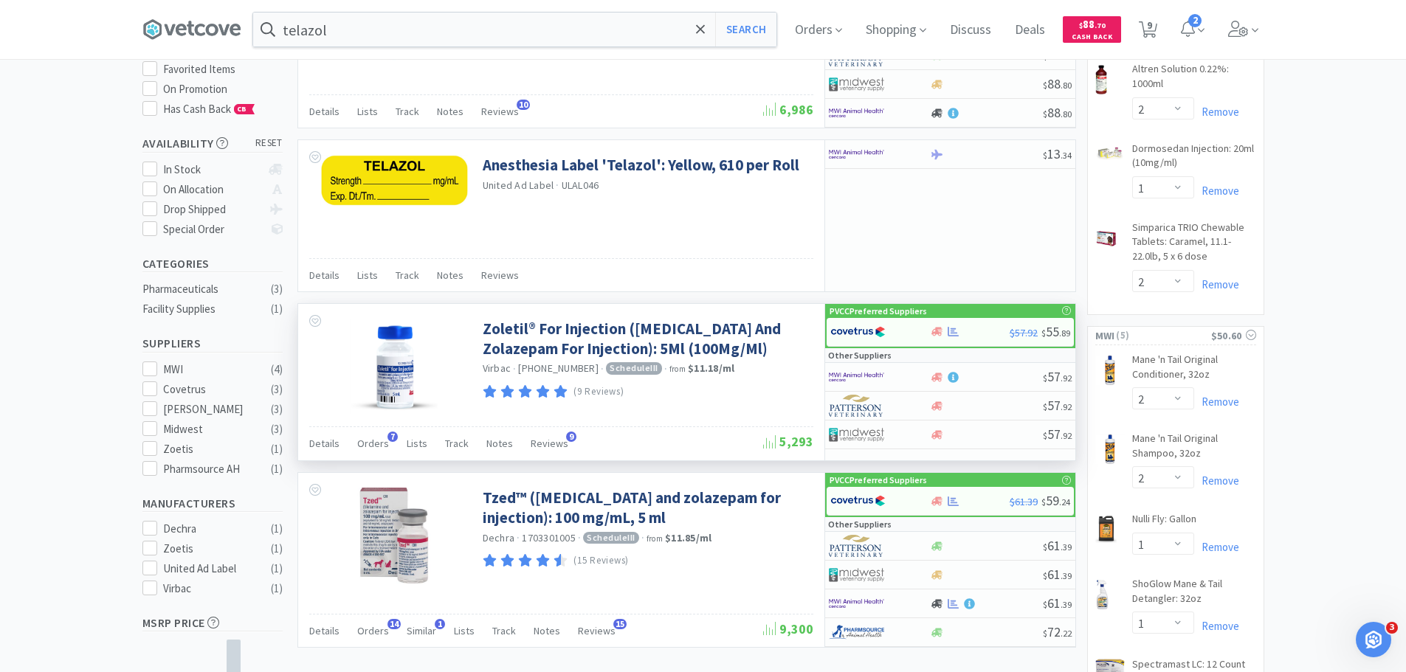
scroll to position [221, 0]
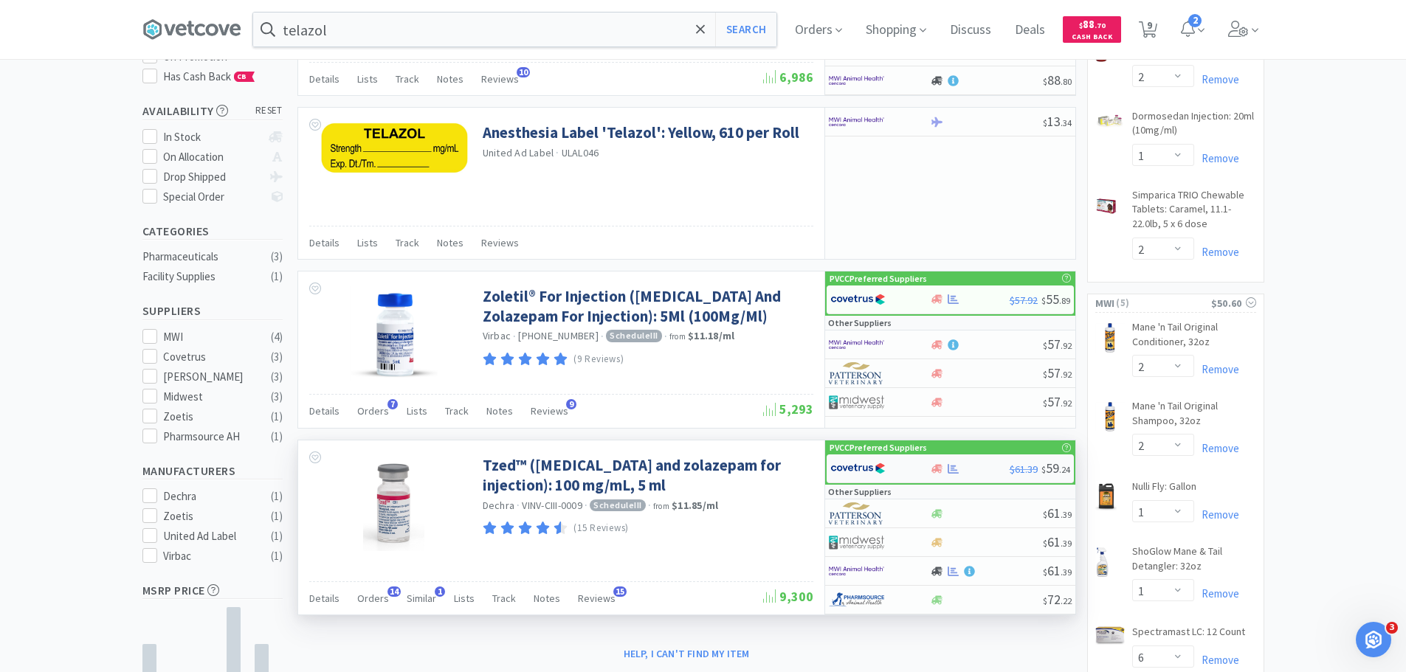
click at [838, 469] on img at bounding box center [857, 468] width 55 height 22
select select "1"
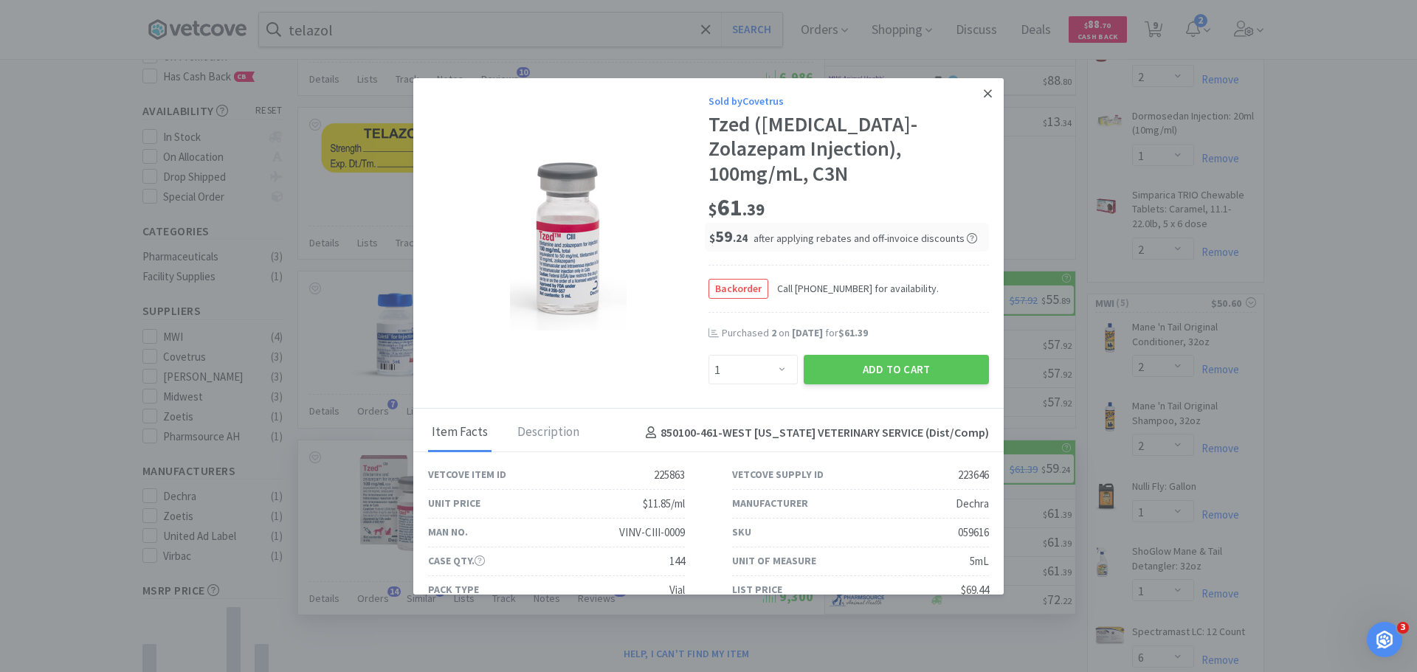
click at [984, 94] on icon at bounding box center [988, 93] width 8 height 8
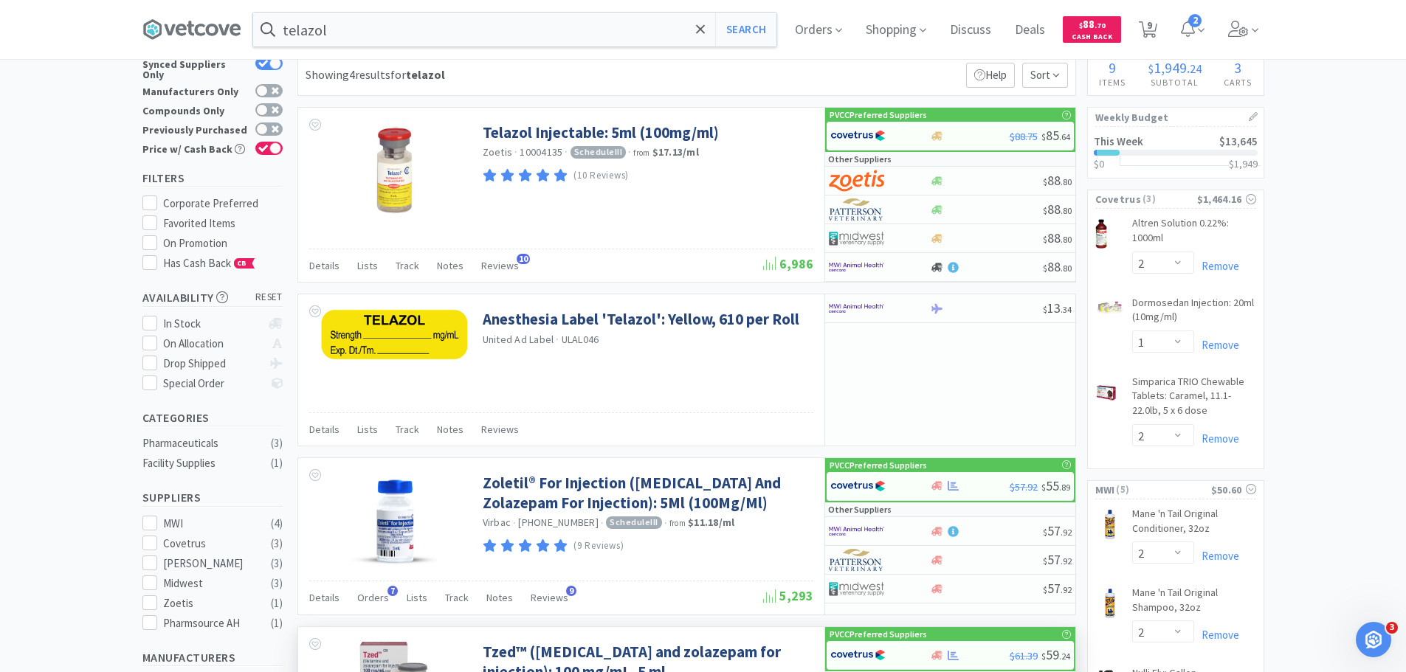
scroll to position [0, 0]
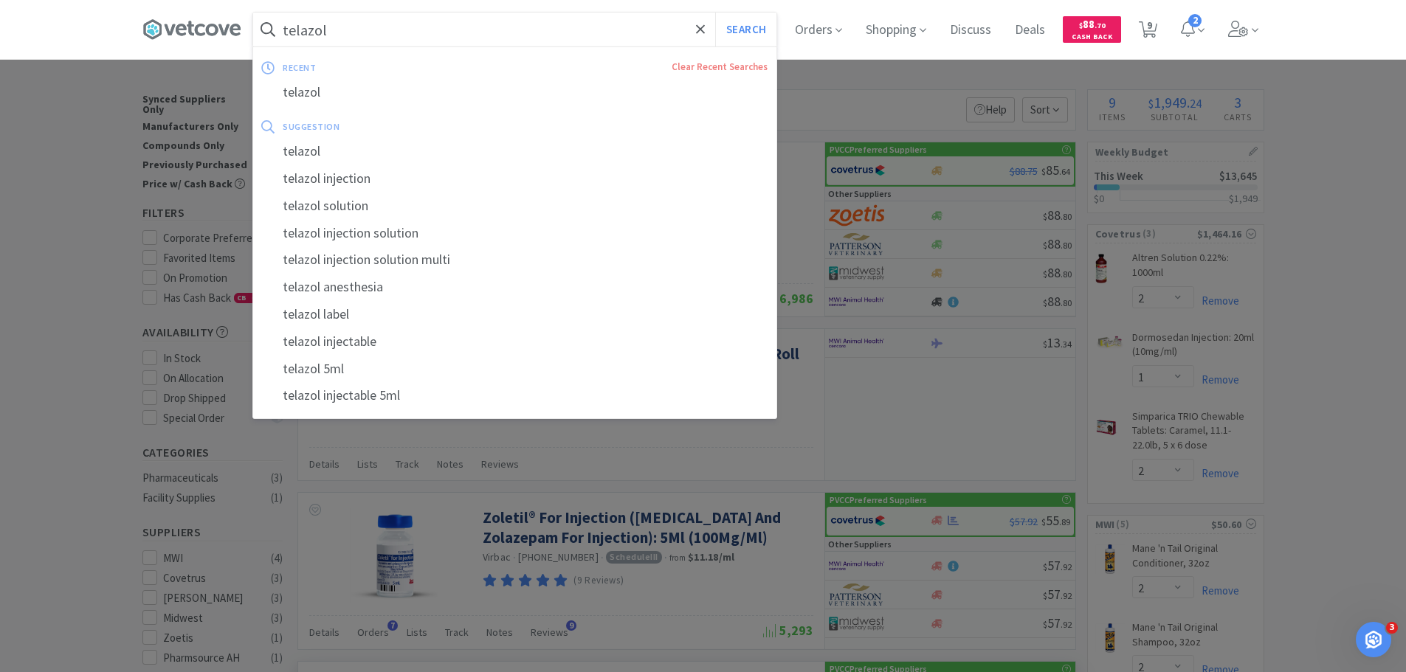
click at [461, 38] on input "telazol" at bounding box center [514, 30] width 523 height 34
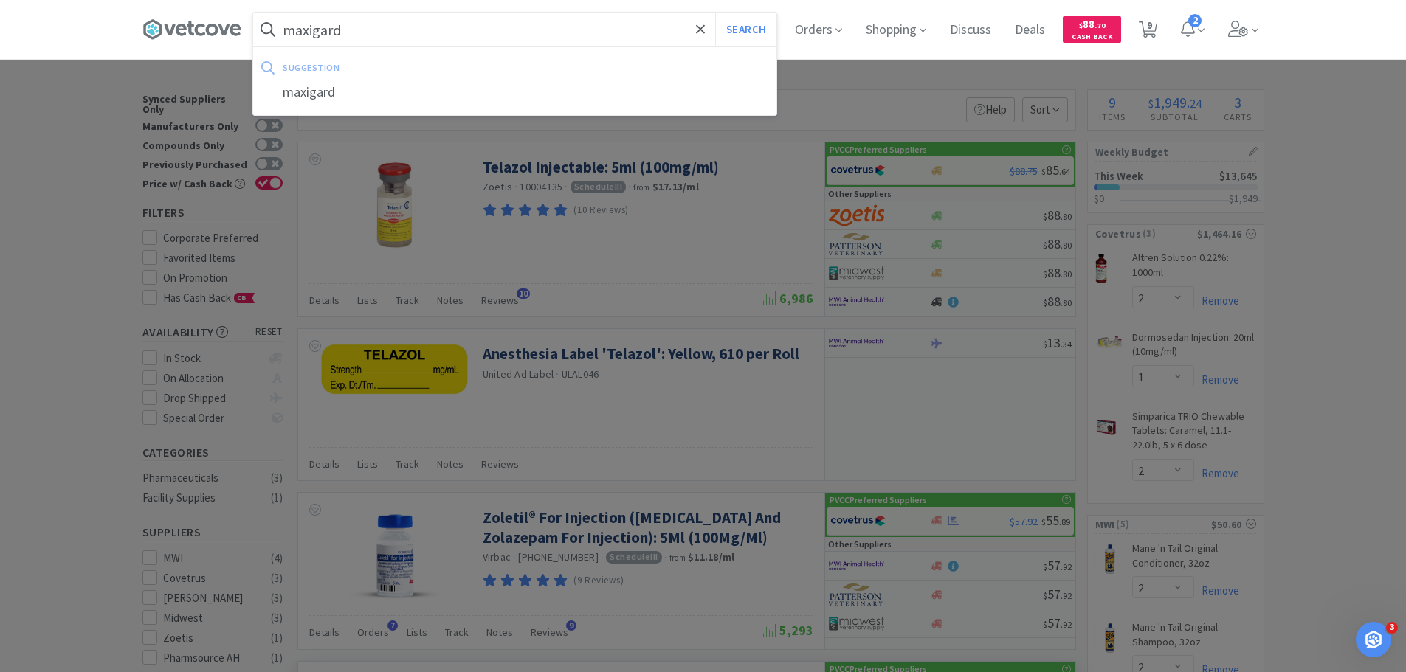
type input "maxigard"
click at [715, 13] on button "Search" at bounding box center [745, 30] width 61 height 34
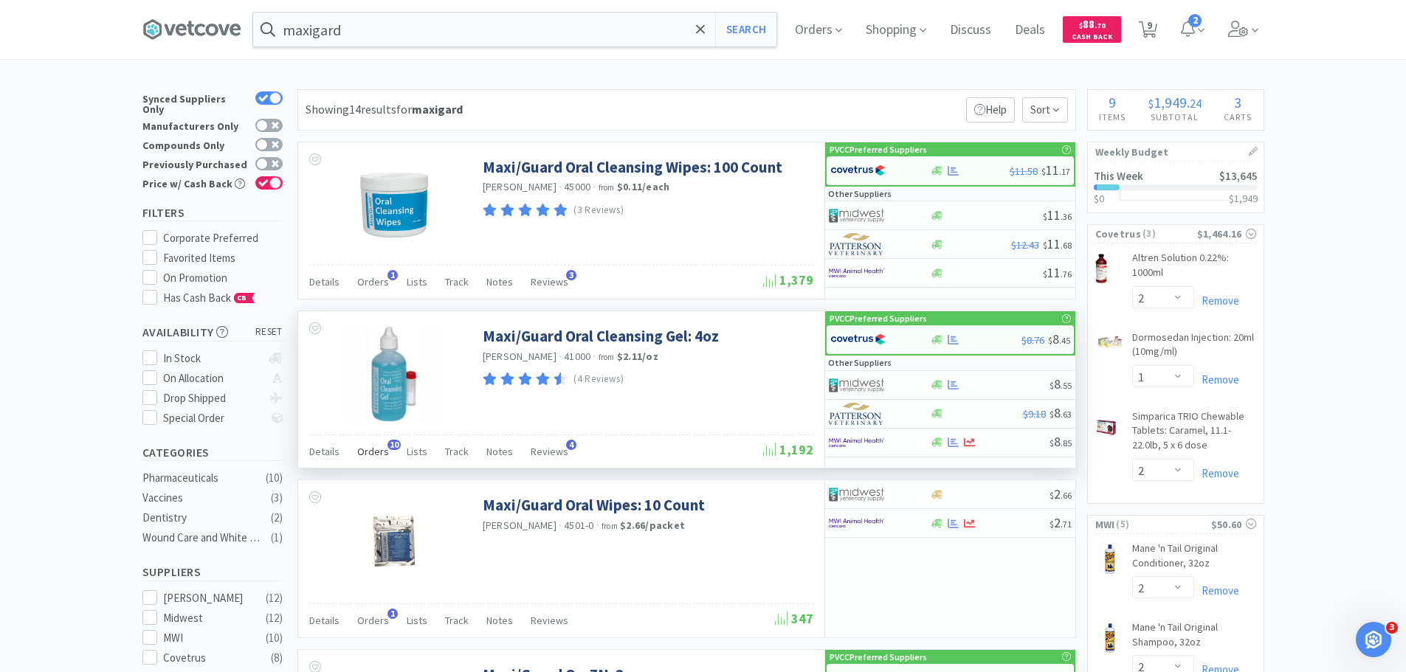
click at [366, 449] on span "Orders" at bounding box center [373, 451] width 32 height 13
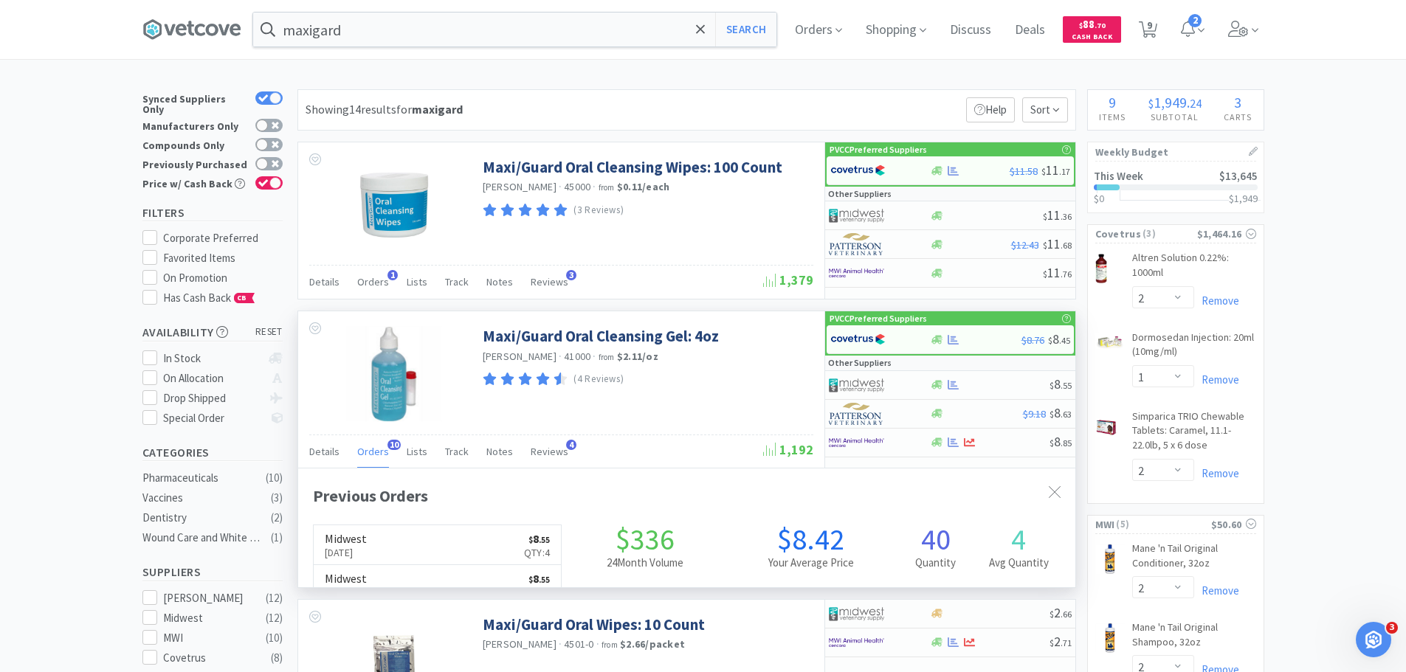
scroll to position [396, 777]
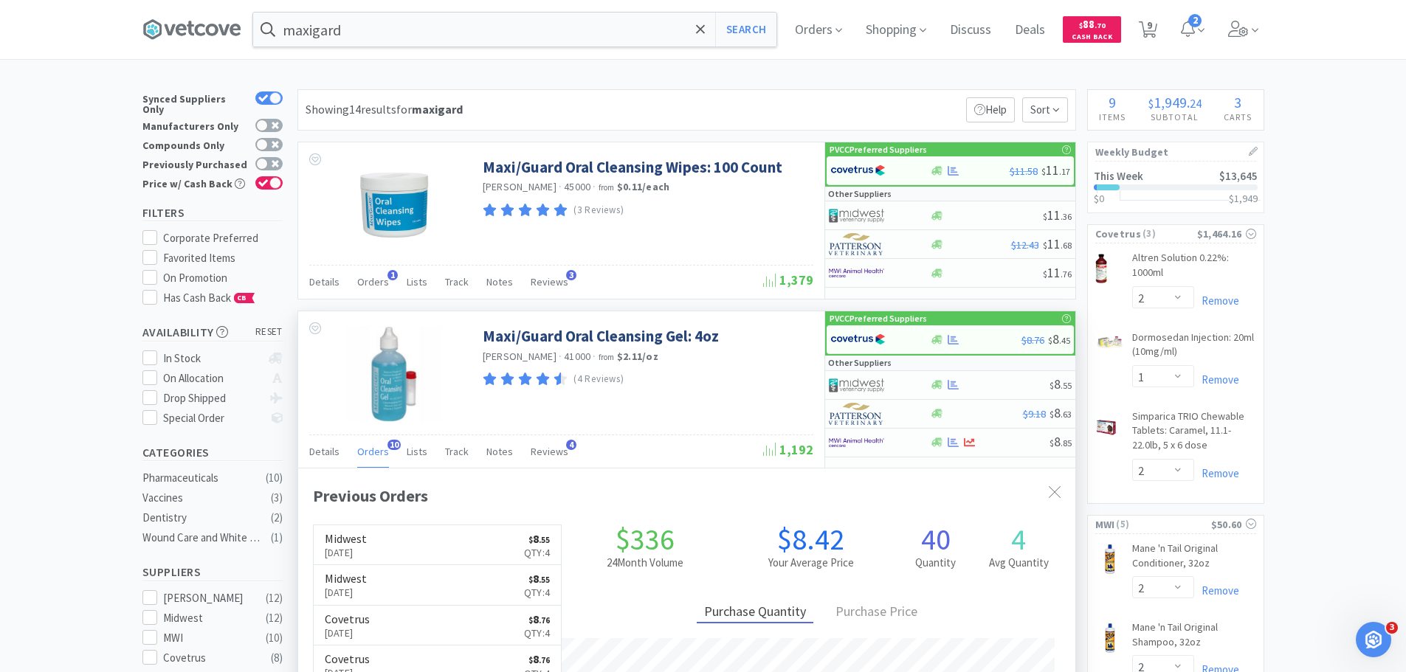
click at [366, 449] on span "Orders" at bounding box center [373, 451] width 32 height 13
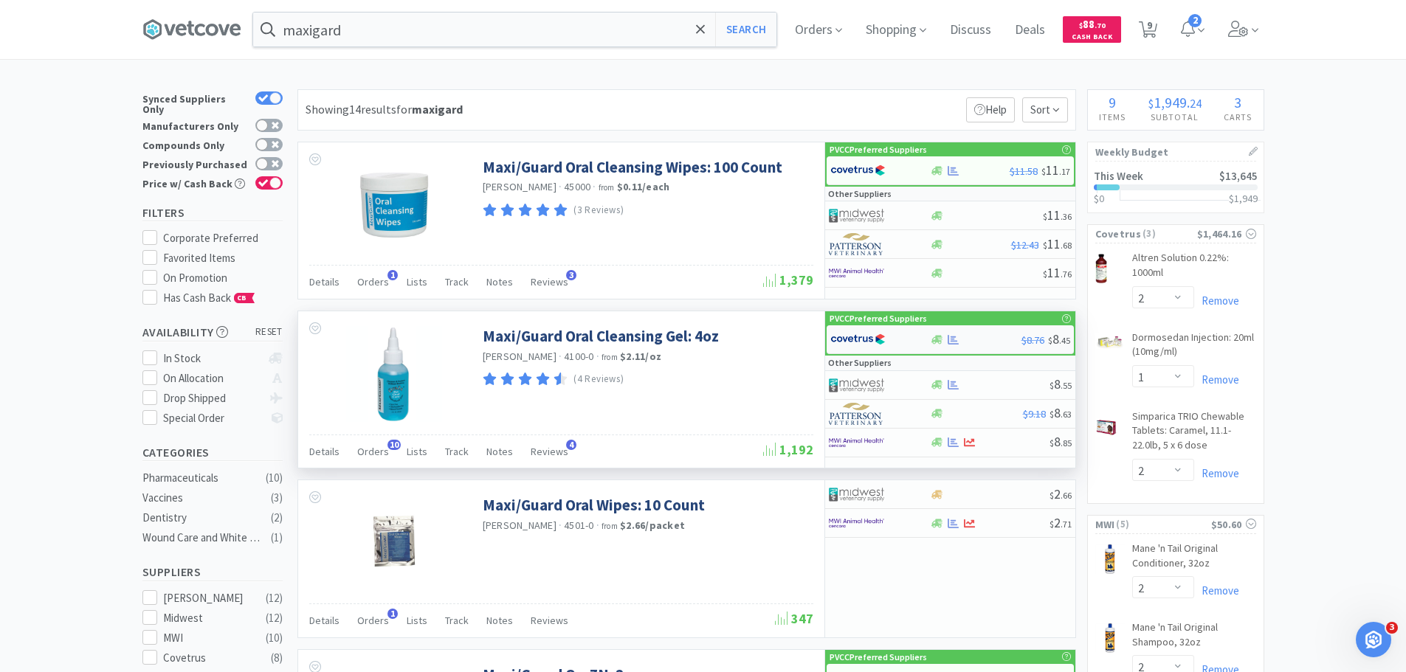
click at [894, 336] on div at bounding box center [870, 339] width 81 height 25
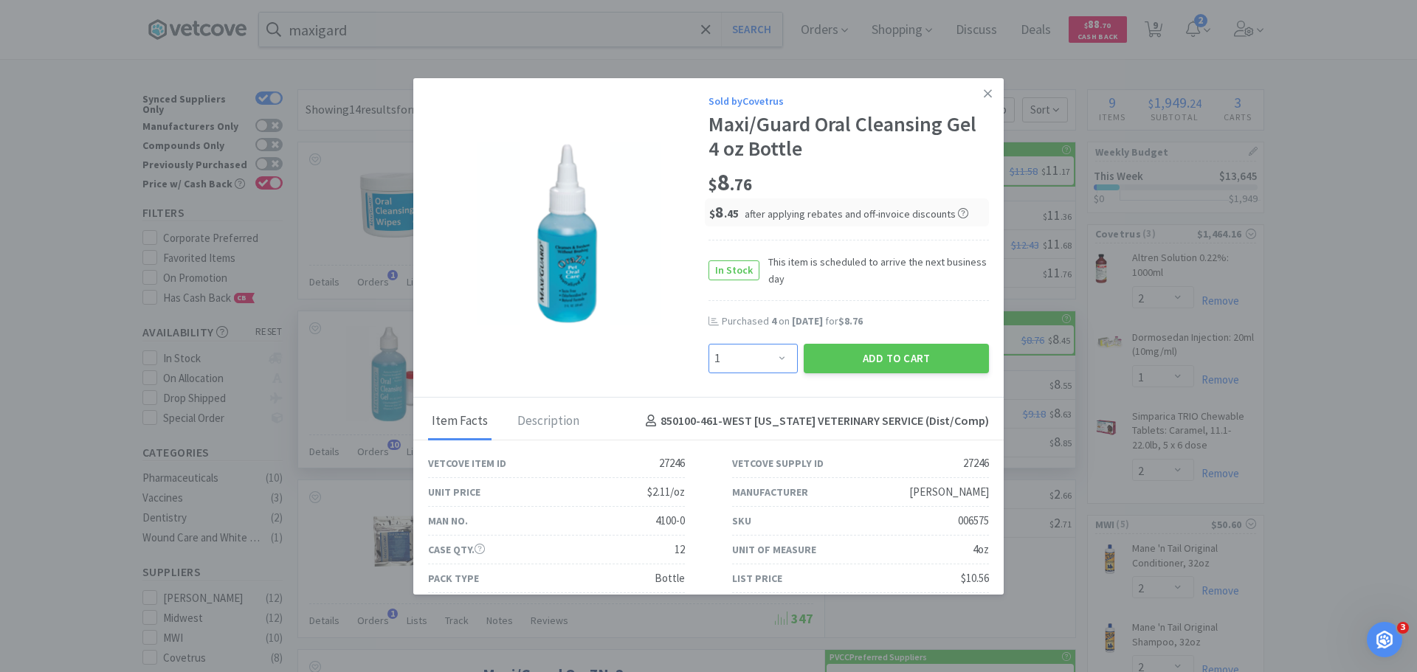
click at [775, 363] on select "Enter Quantity 1 2 3 4 5 6 7 8 9 10 11 12 13 14 15 16 17 18 19 20 Enter Quantity" at bounding box center [752, 359] width 89 height 30
select select "4"
click at [708, 344] on select "Enter Quantity 1 2 3 4 5 6 7 8 9 10 11 12 13 14 15 16 17 18 19 20 Enter Quantity" at bounding box center [752, 359] width 89 height 30
click at [870, 360] on button "Add to Cart" at bounding box center [896, 359] width 185 height 30
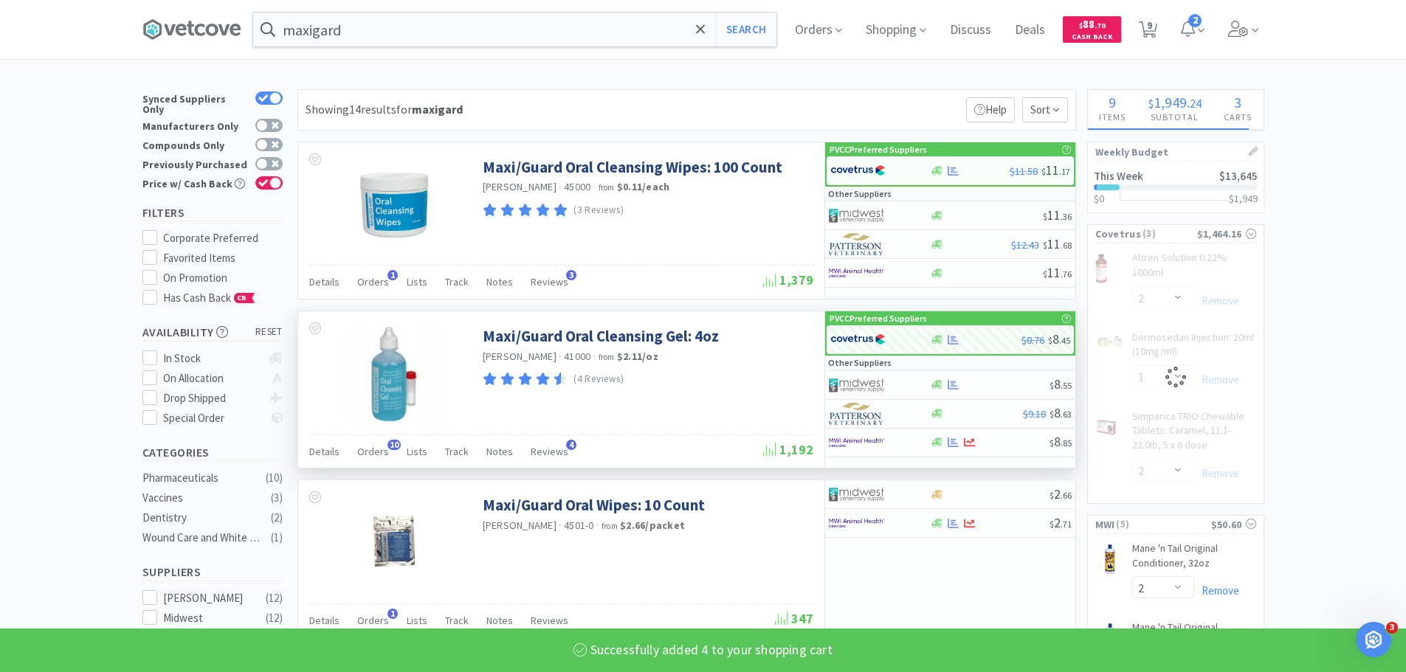
select select "4"
select select "2"
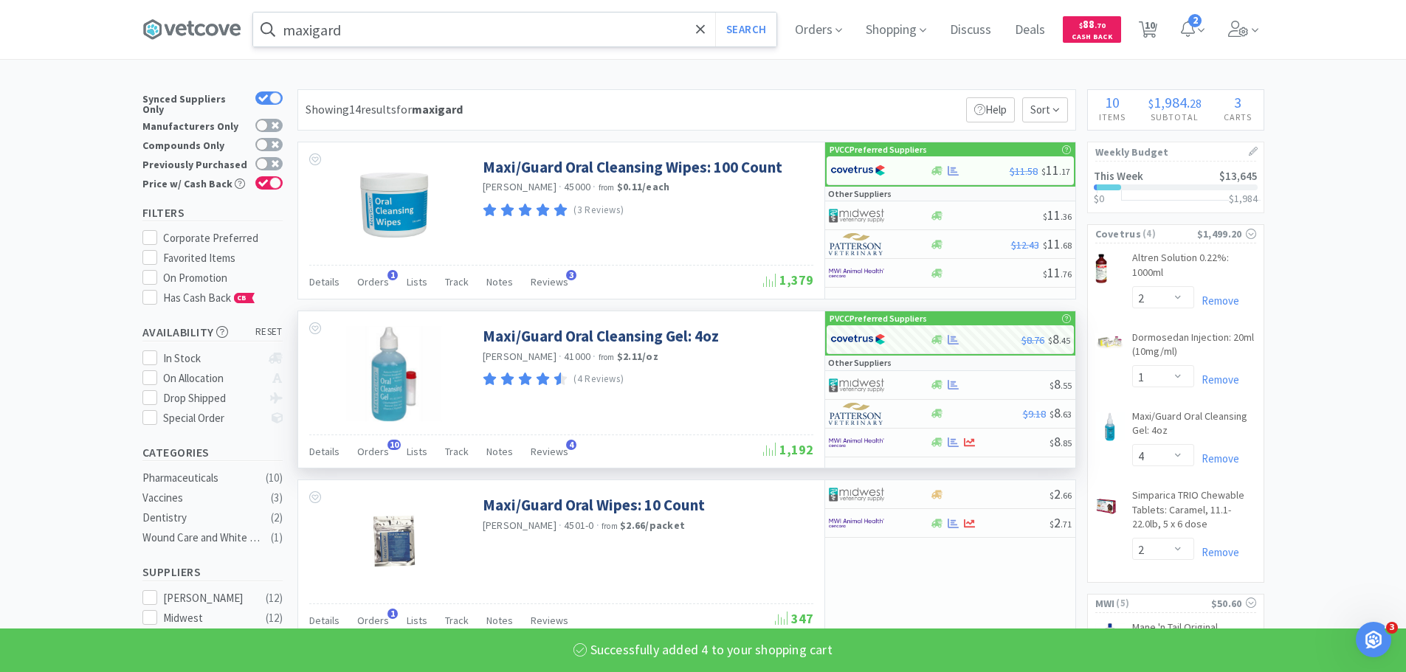
click at [404, 29] on input "maxigard" at bounding box center [514, 30] width 523 height 34
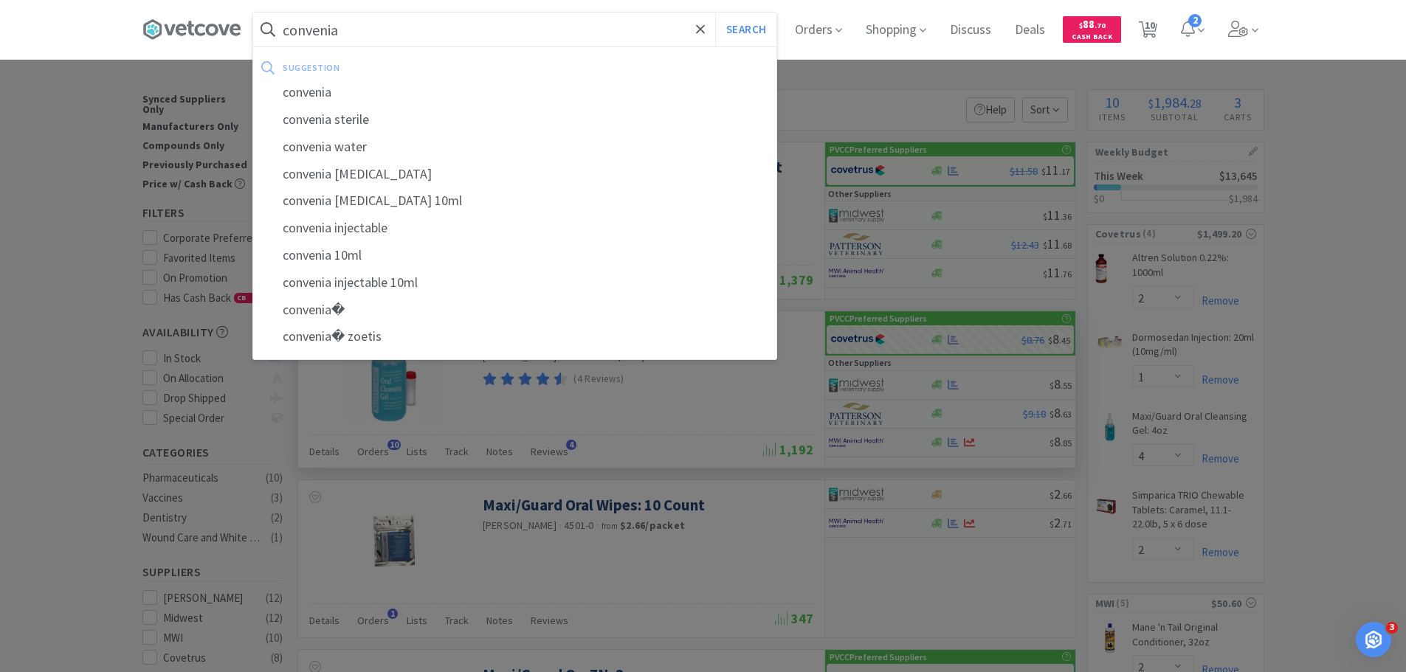
type input "convenia"
click at [715, 13] on button "Search" at bounding box center [745, 30] width 61 height 34
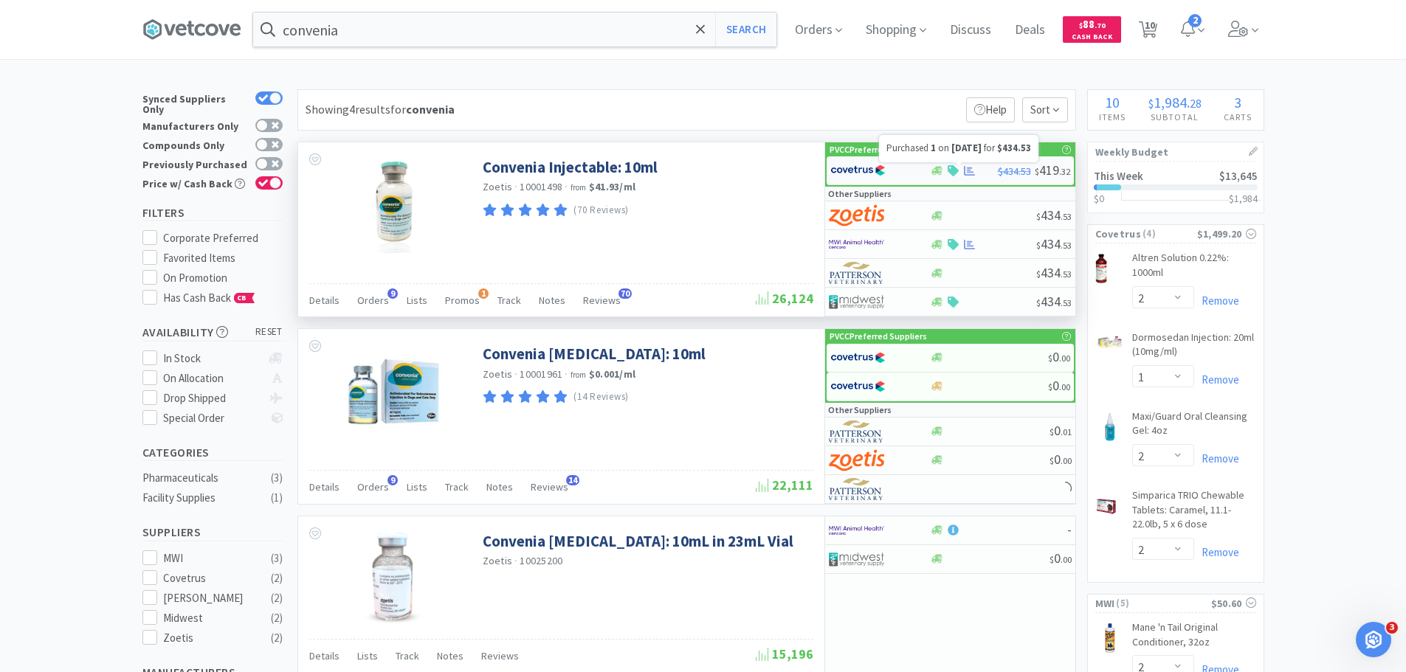
click at [970, 170] on icon at bounding box center [969, 171] width 11 height 10
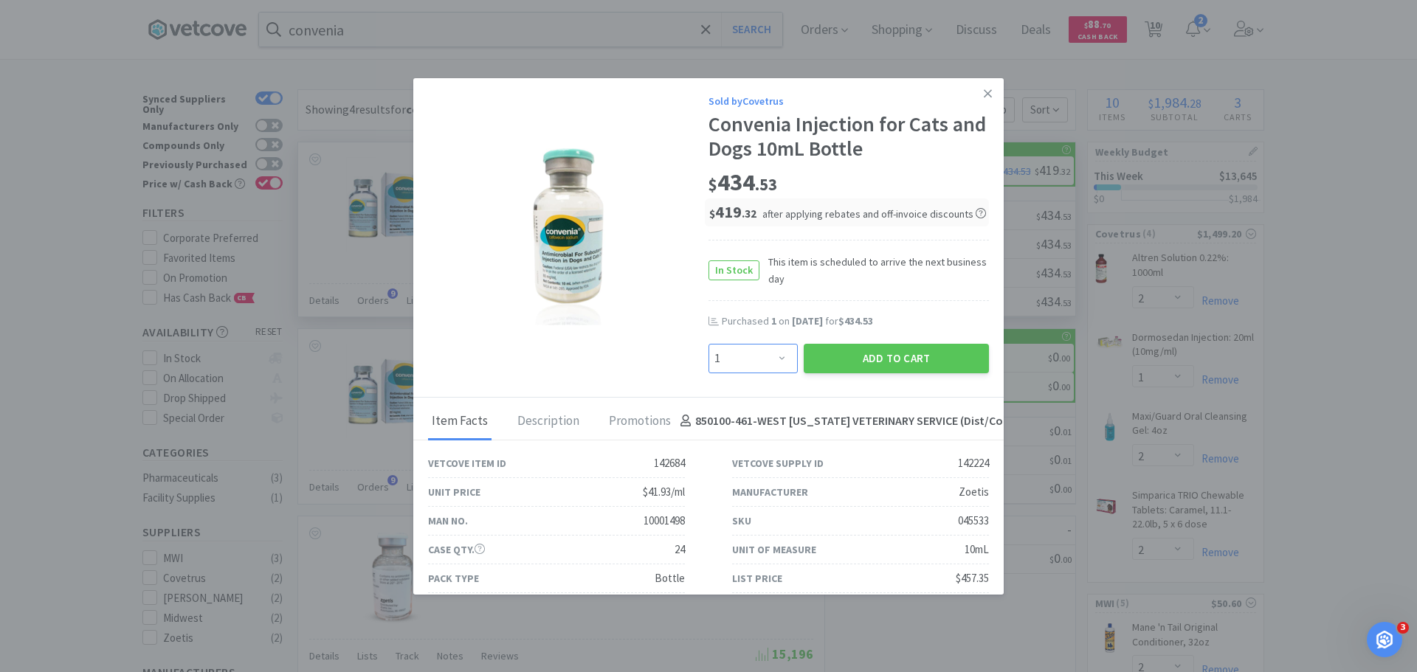
click at [742, 357] on select "Enter Quantity 1 2 3 4 5 6 7 8 9 10 11 12 13 14 15 16 17 18 19 20 Enter Quantity" at bounding box center [752, 359] width 89 height 30
select select "2"
click at [708, 344] on select "Enter Quantity 1 2 3 4 5 6 7 8 9 10 11 12 13 14 15 16 17 18 19 20 Enter Quantity" at bounding box center [752, 359] width 89 height 30
click at [902, 362] on button "Add to Cart" at bounding box center [896, 359] width 185 height 30
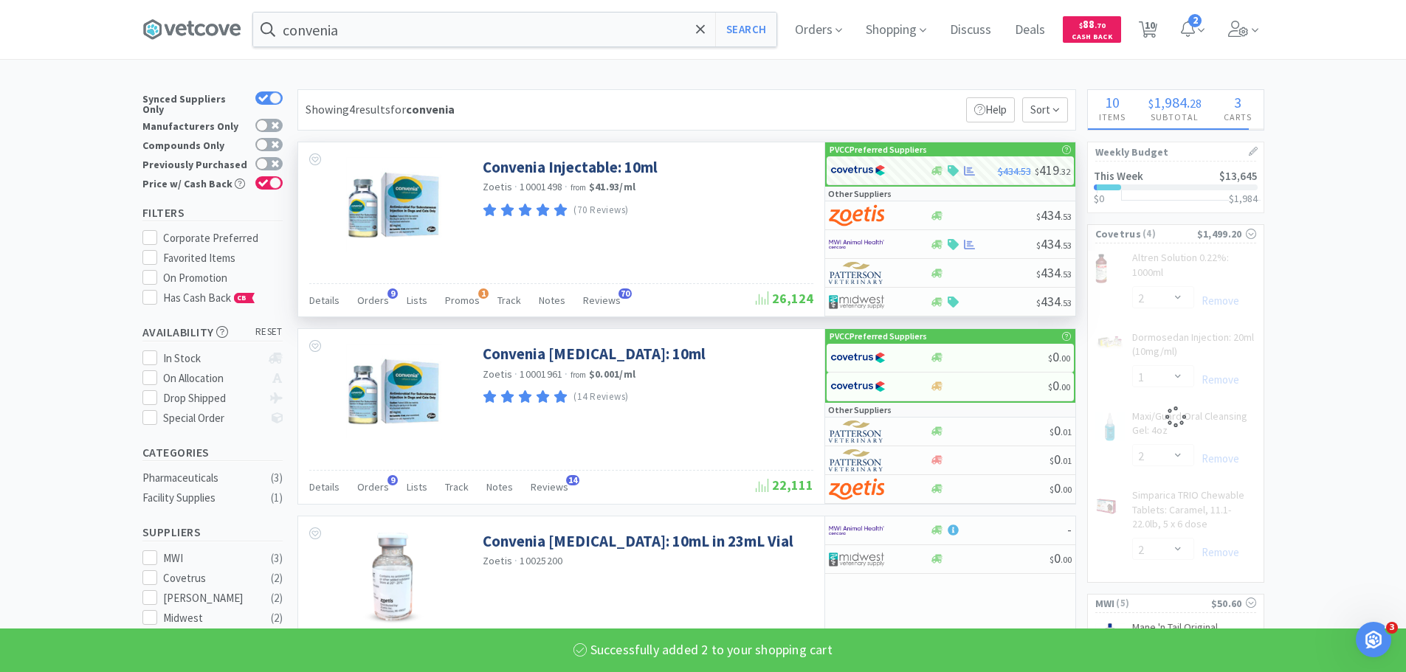
select select "2"
select select "1"
select select "4"
select select "2"
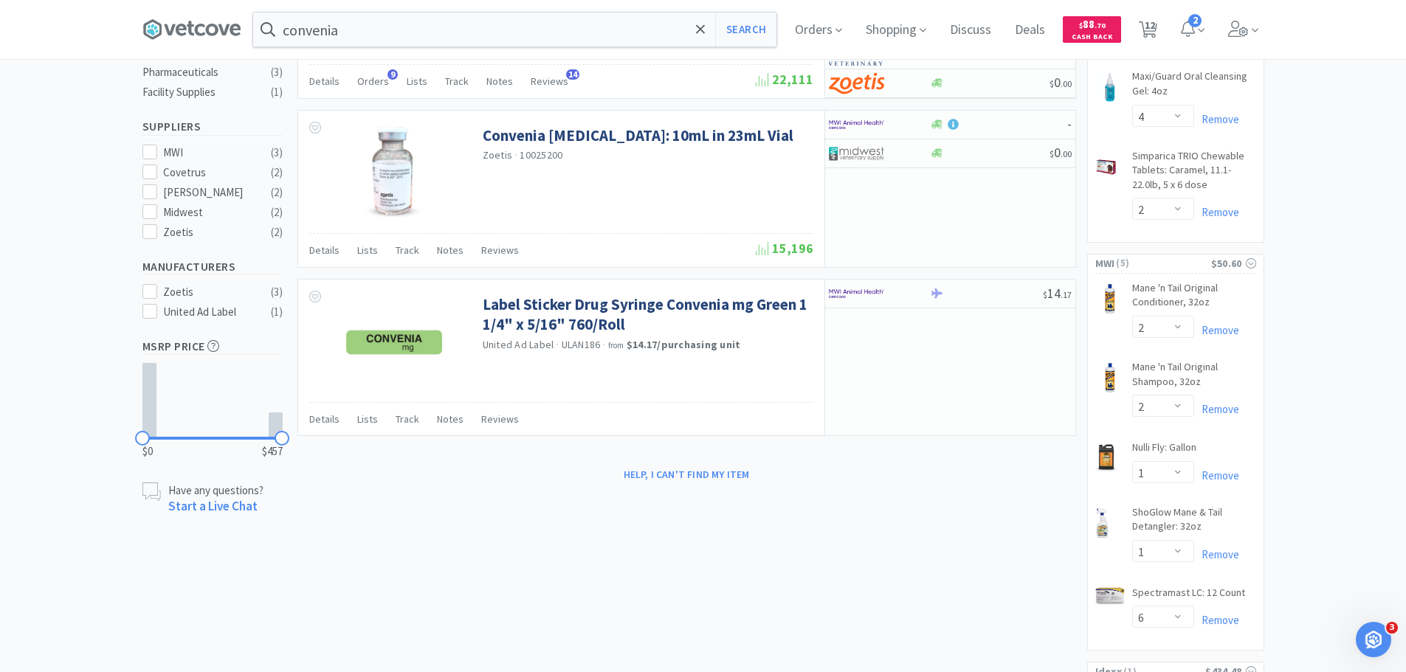
scroll to position [590, 0]
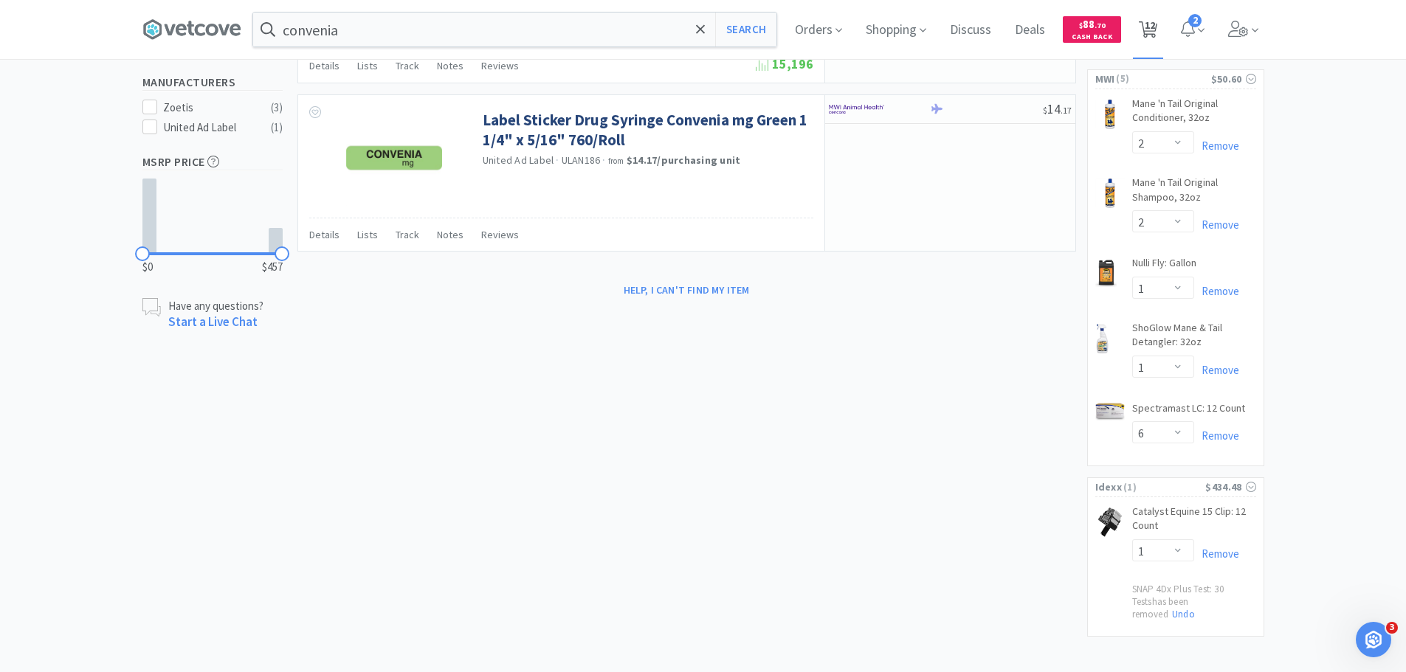
click at [1155, 37] on span "12" at bounding box center [1149, 25] width 10 height 59
select select "1"
select select "2"
select select "1"
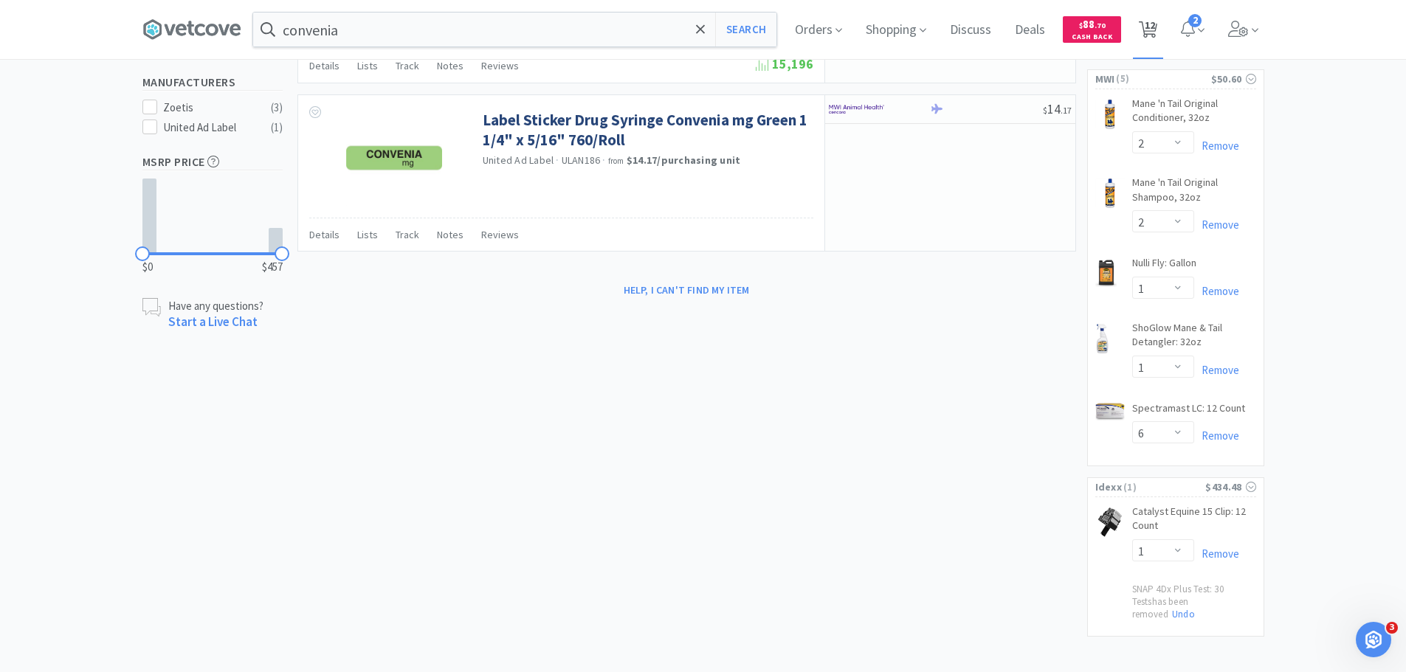
select select "4"
select select "2"
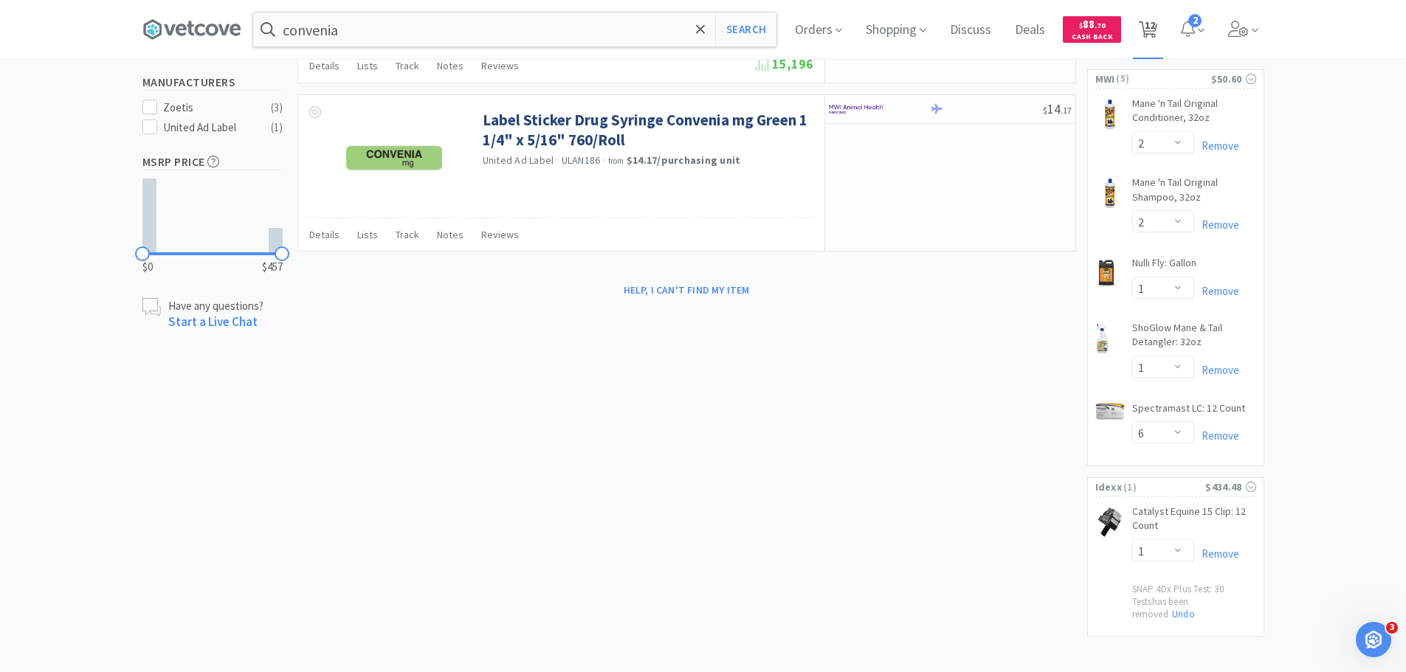
select select "1"
select select "6"
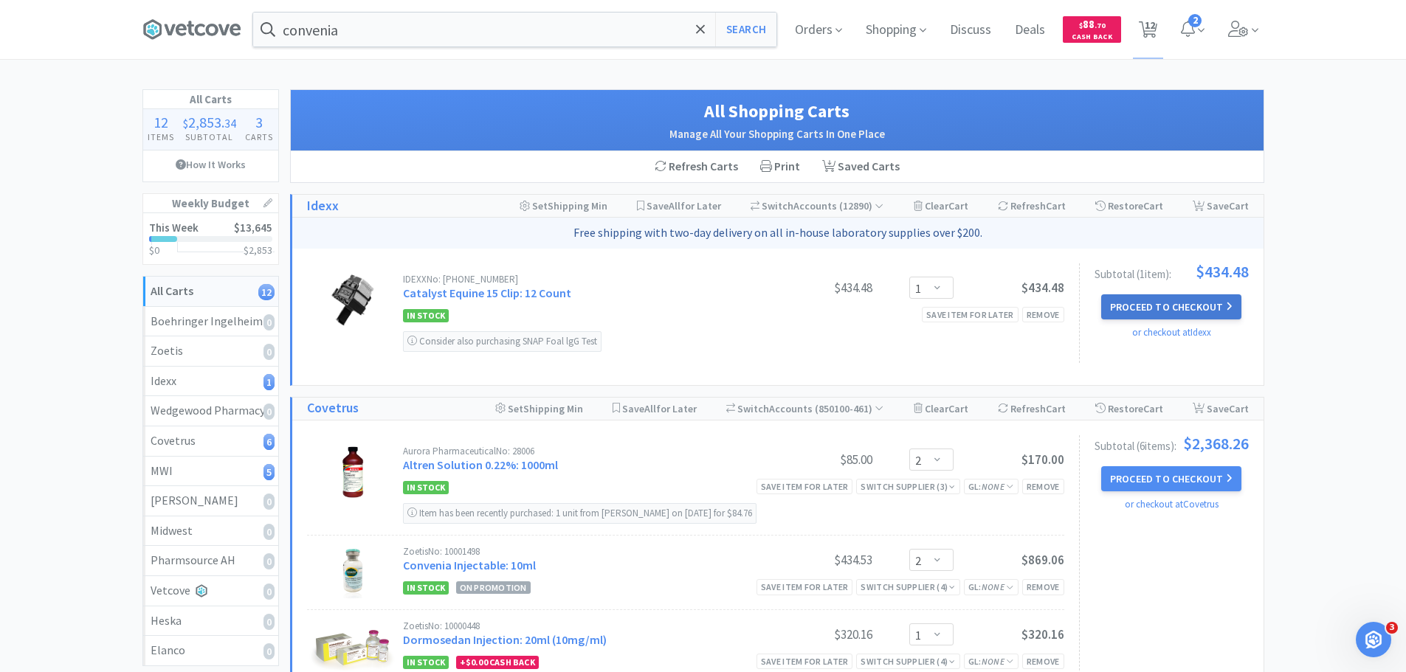
click at [1147, 305] on button "Proceed to Checkout" at bounding box center [1171, 306] width 140 height 25
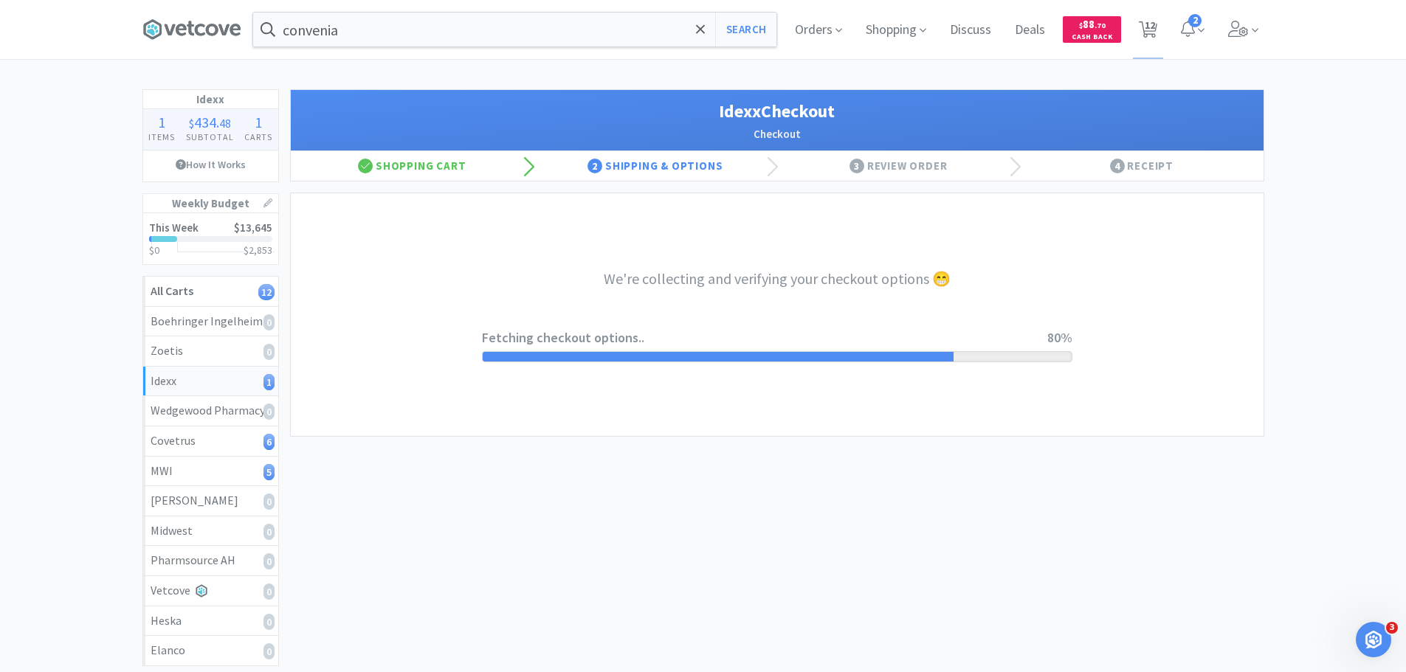
select select "904"
select select "003"
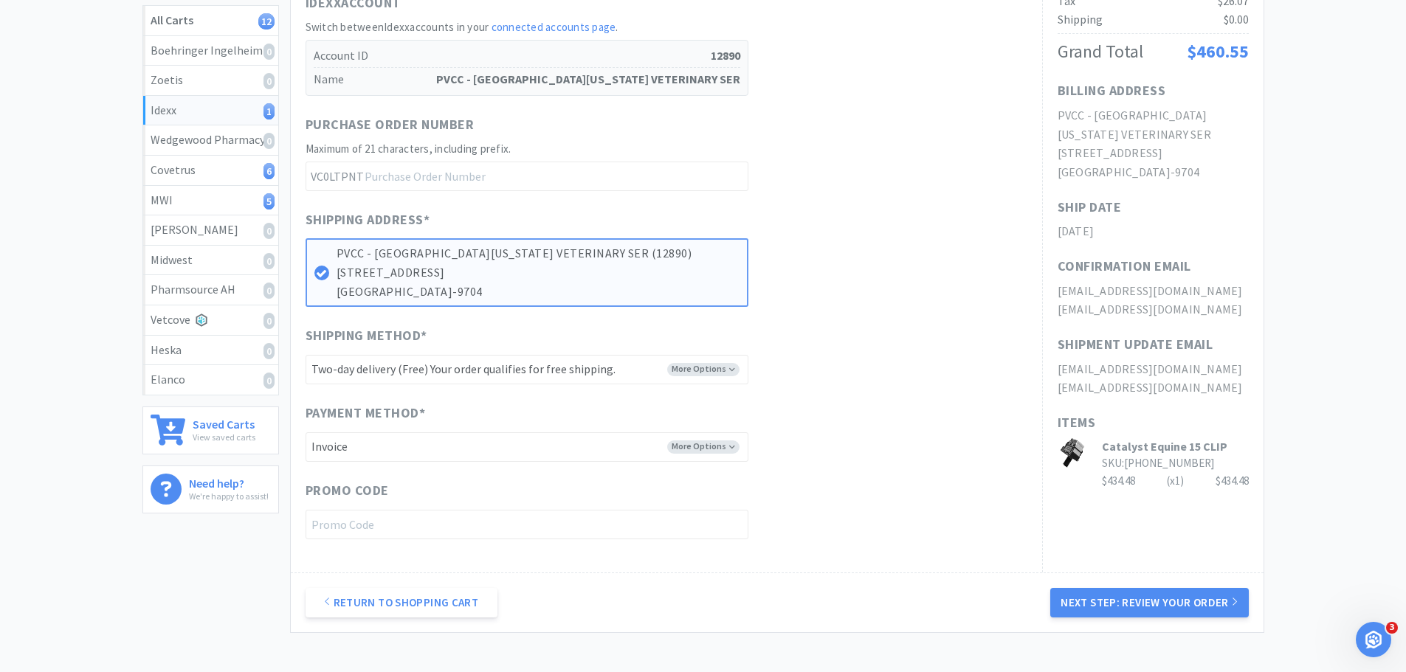
scroll to position [369, 0]
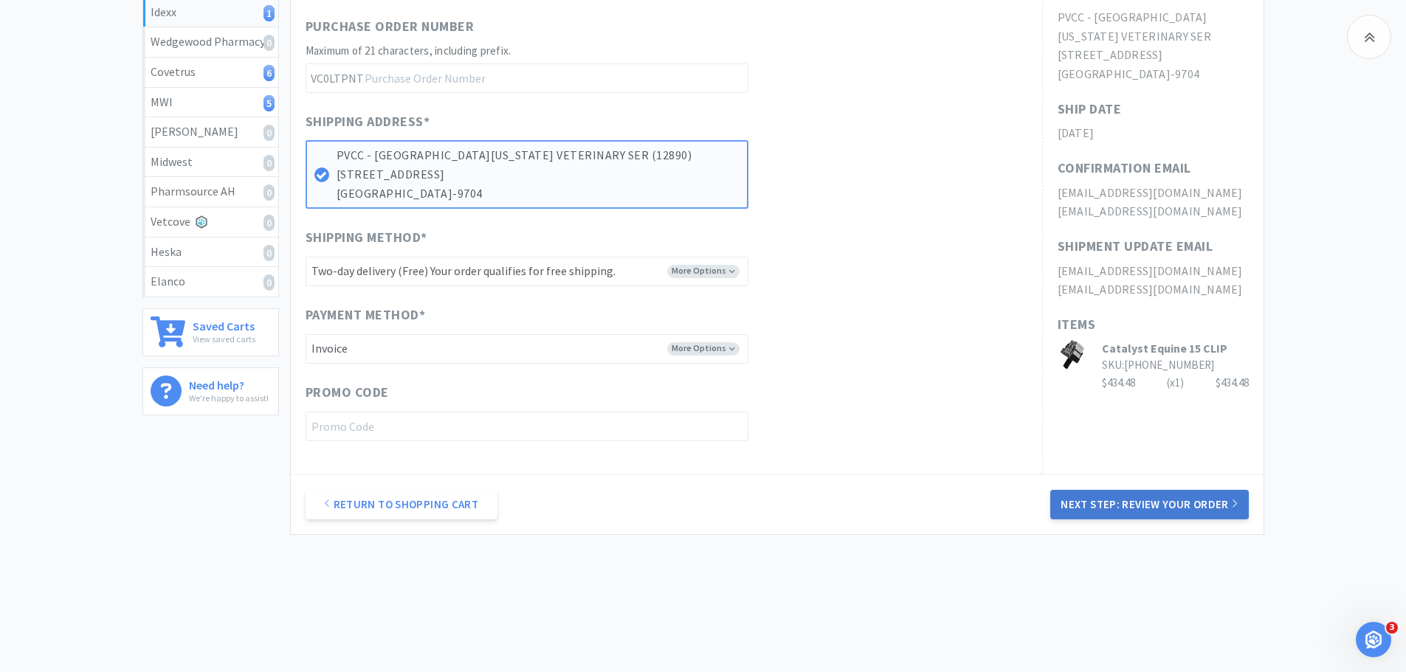
click at [1129, 496] on button "Next Step: Review Your Order" at bounding box center [1149, 505] width 198 height 30
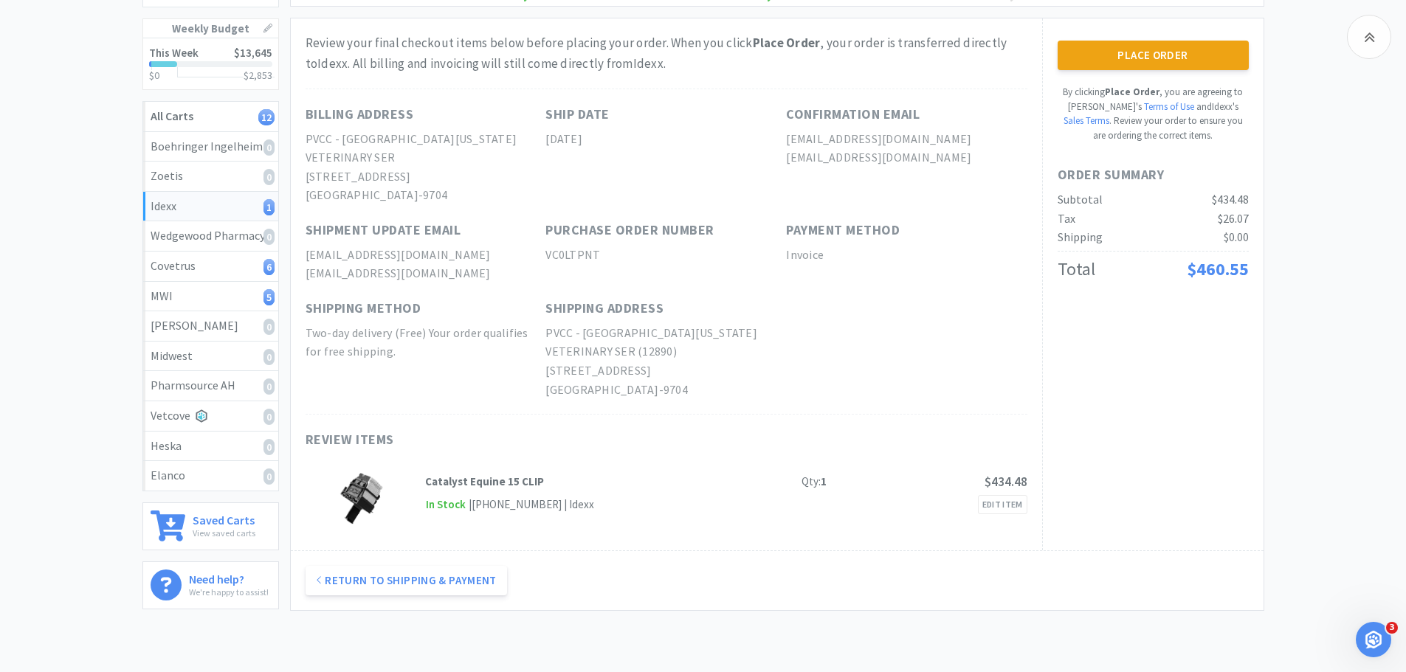
scroll to position [148, 0]
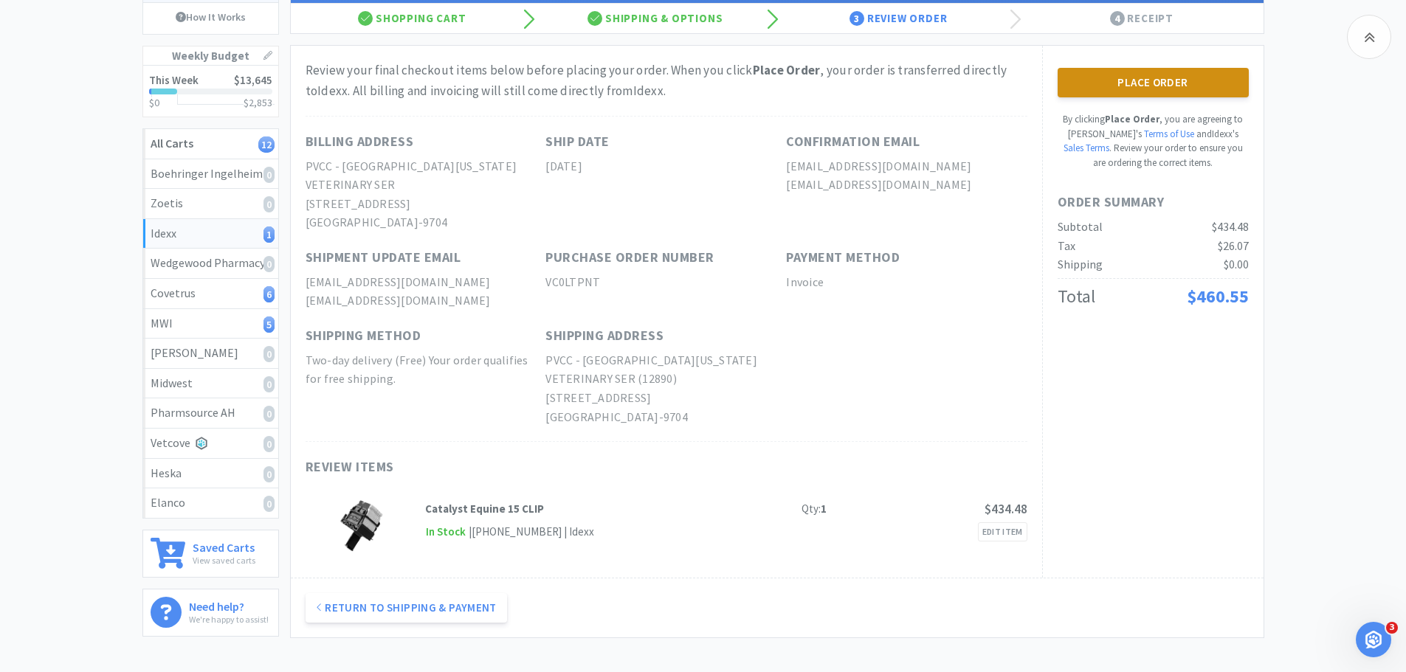
click at [1139, 80] on button "Place Order" at bounding box center [1152, 83] width 191 height 30
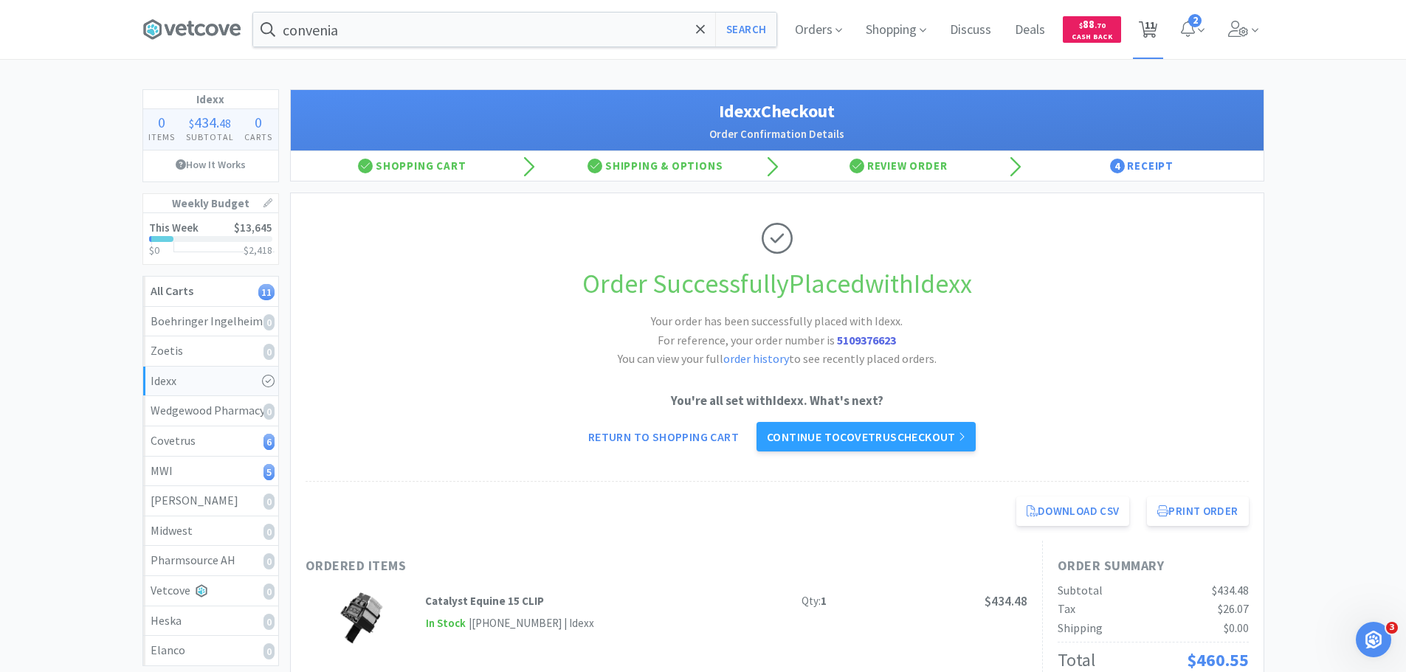
click at [1144, 32] on span "11" at bounding box center [1149, 25] width 10 height 59
select select "2"
select select "1"
select select "4"
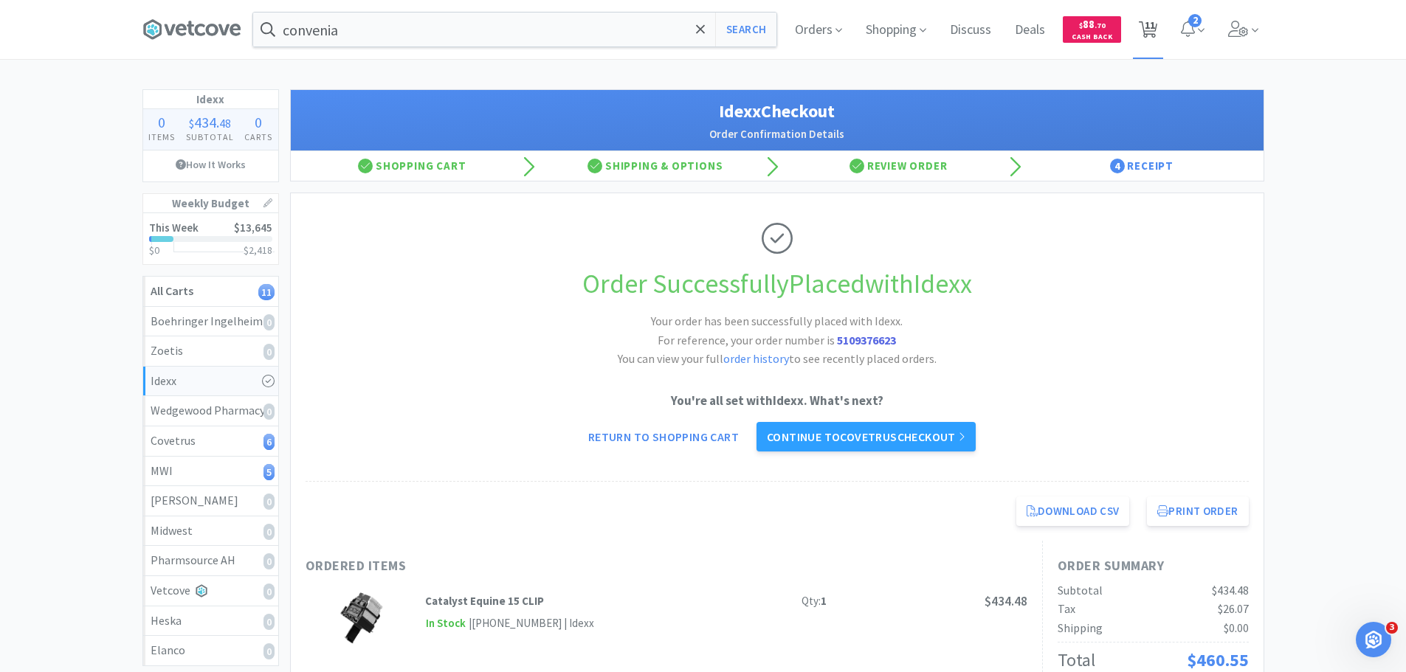
select select "2"
select select "1"
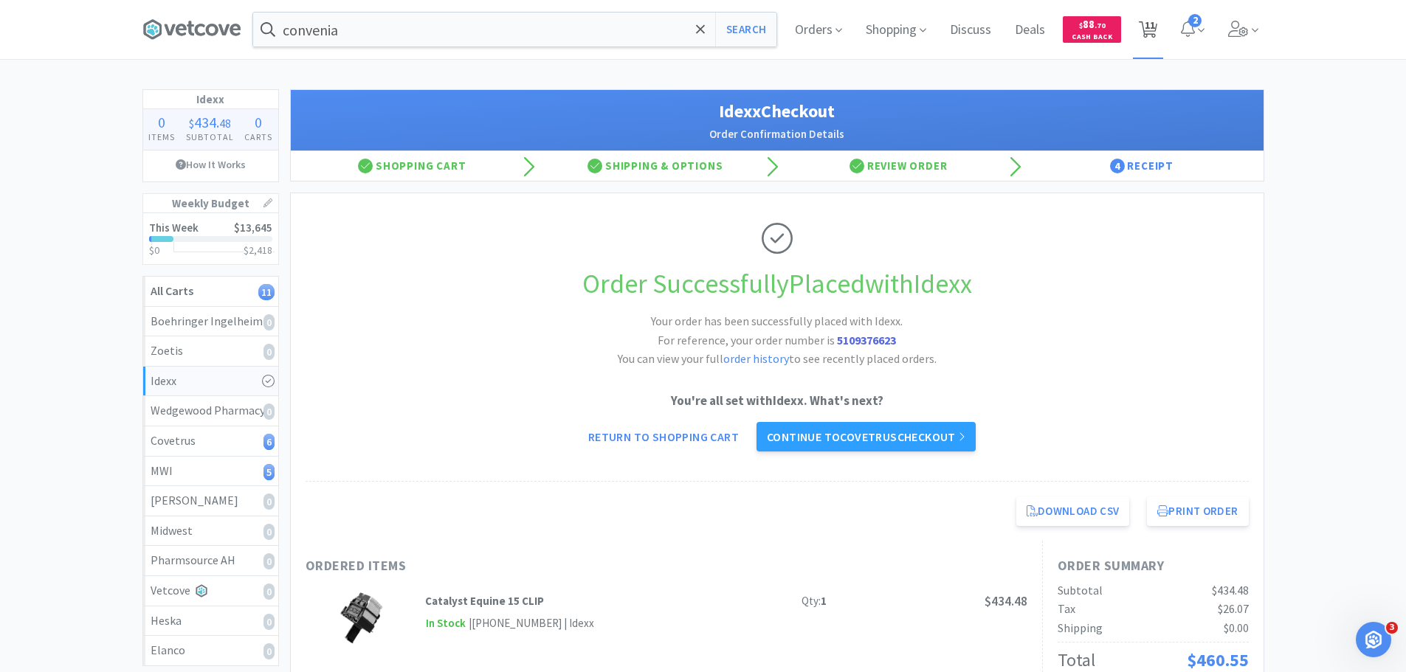
select select "1"
select select "6"
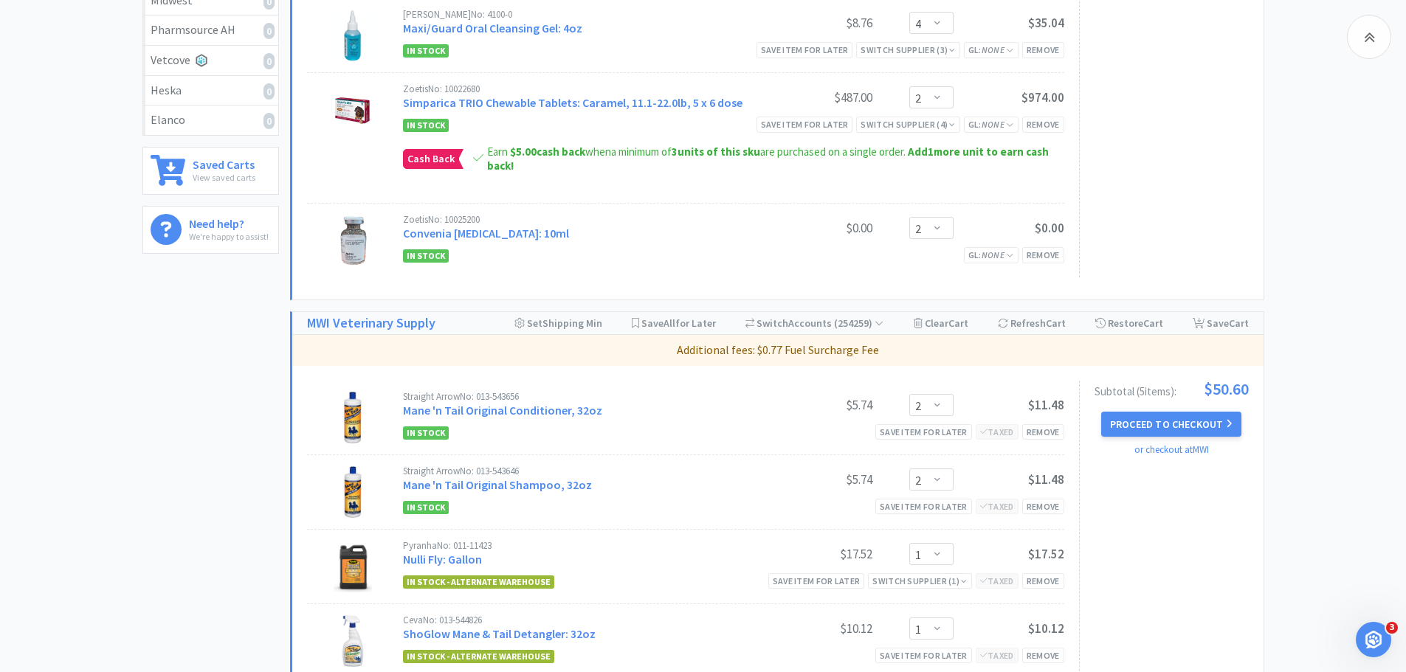
scroll to position [738, 0]
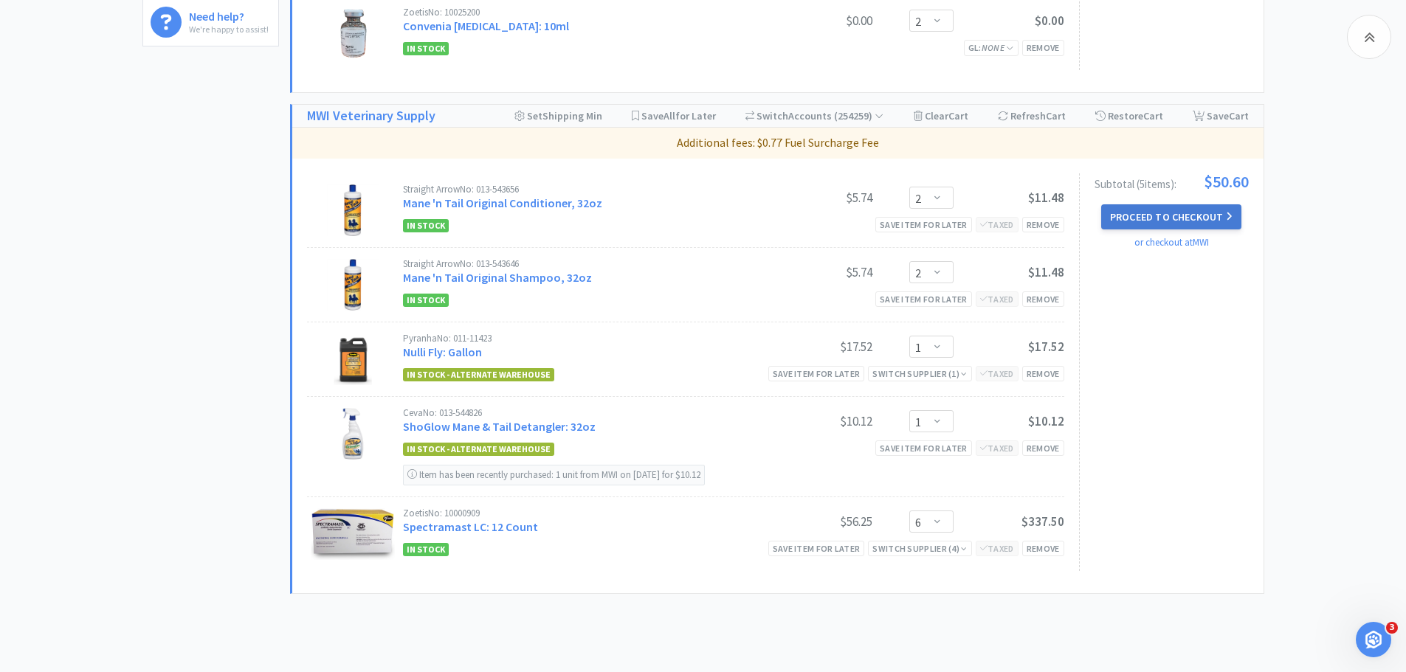
click at [1181, 224] on button "Proceed to Checkout" at bounding box center [1171, 216] width 140 height 25
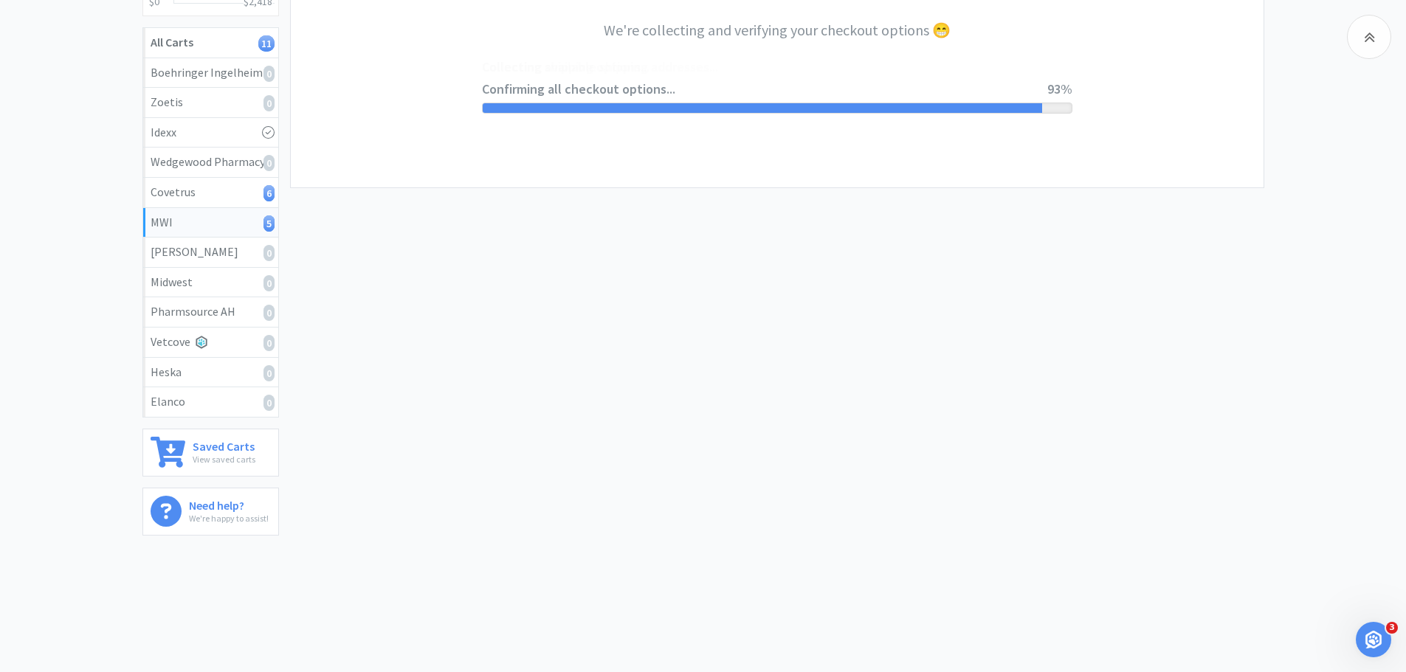
select select "STD_"
select select "FMI"
select select "RPS"
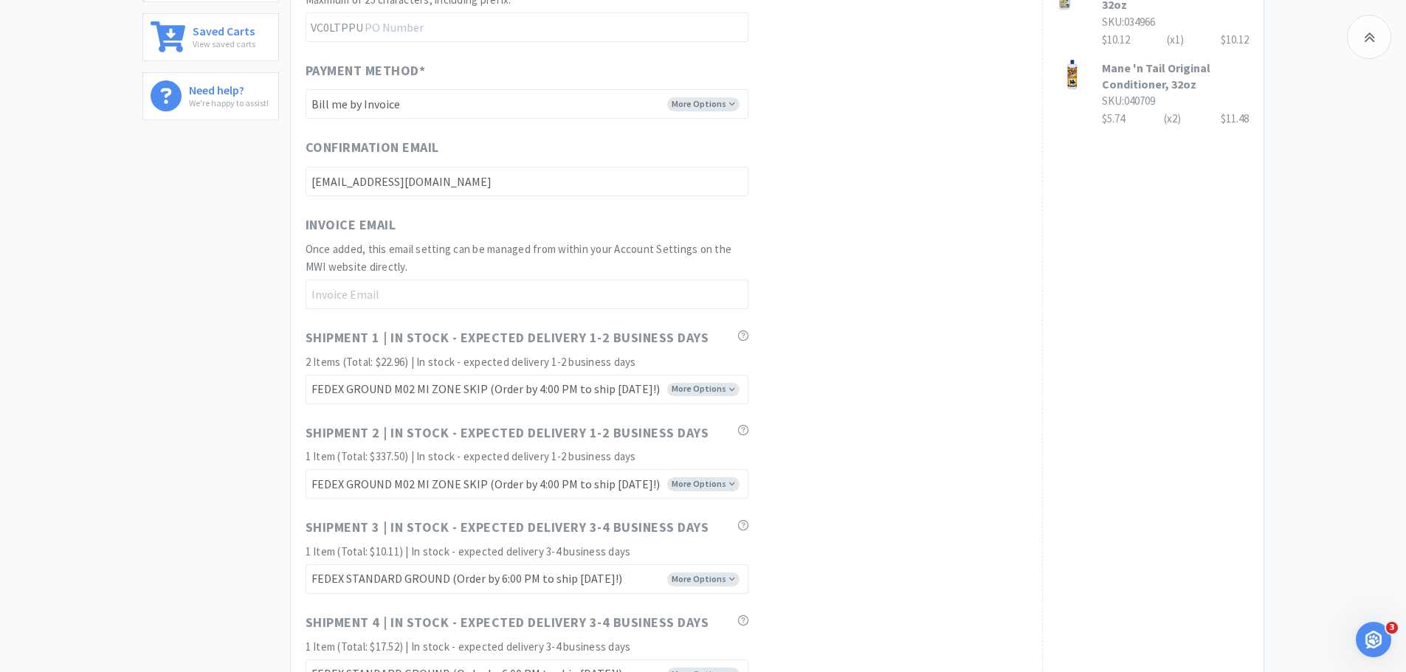
scroll to position [1035, 0]
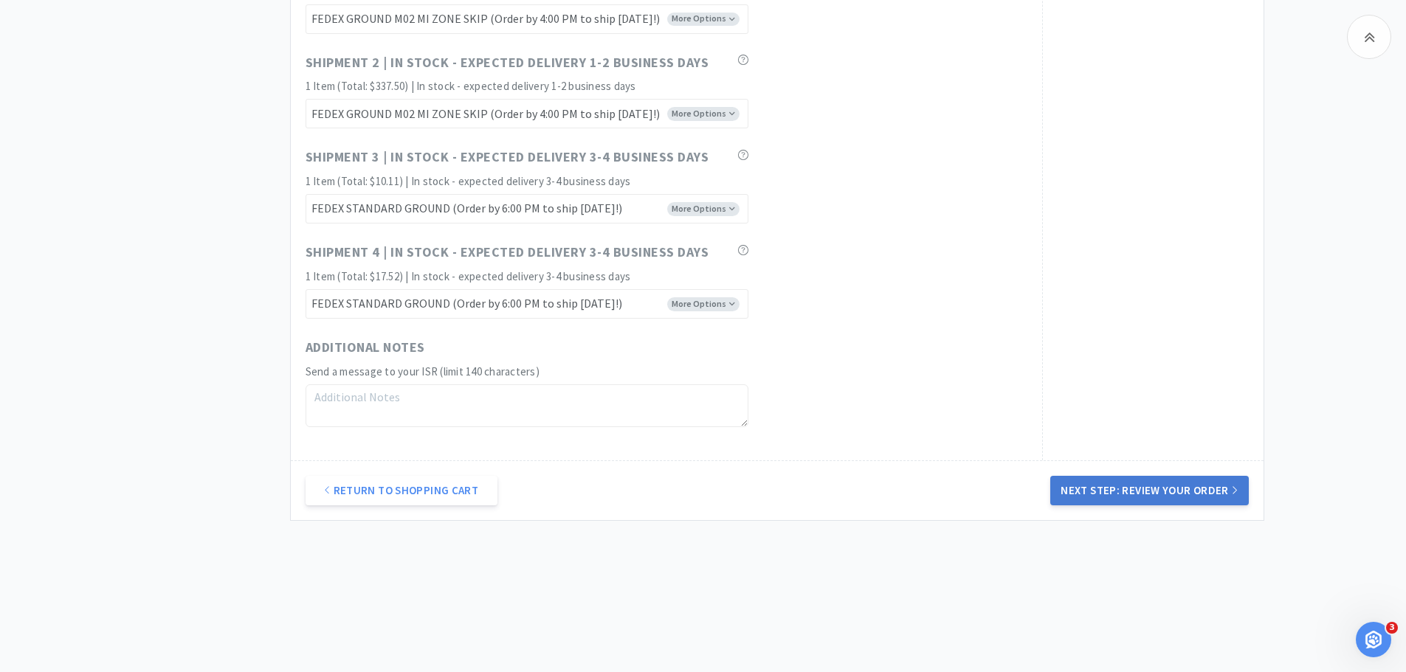
click at [1133, 487] on button "Next Step: Review Your Order" at bounding box center [1149, 491] width 198 height 30
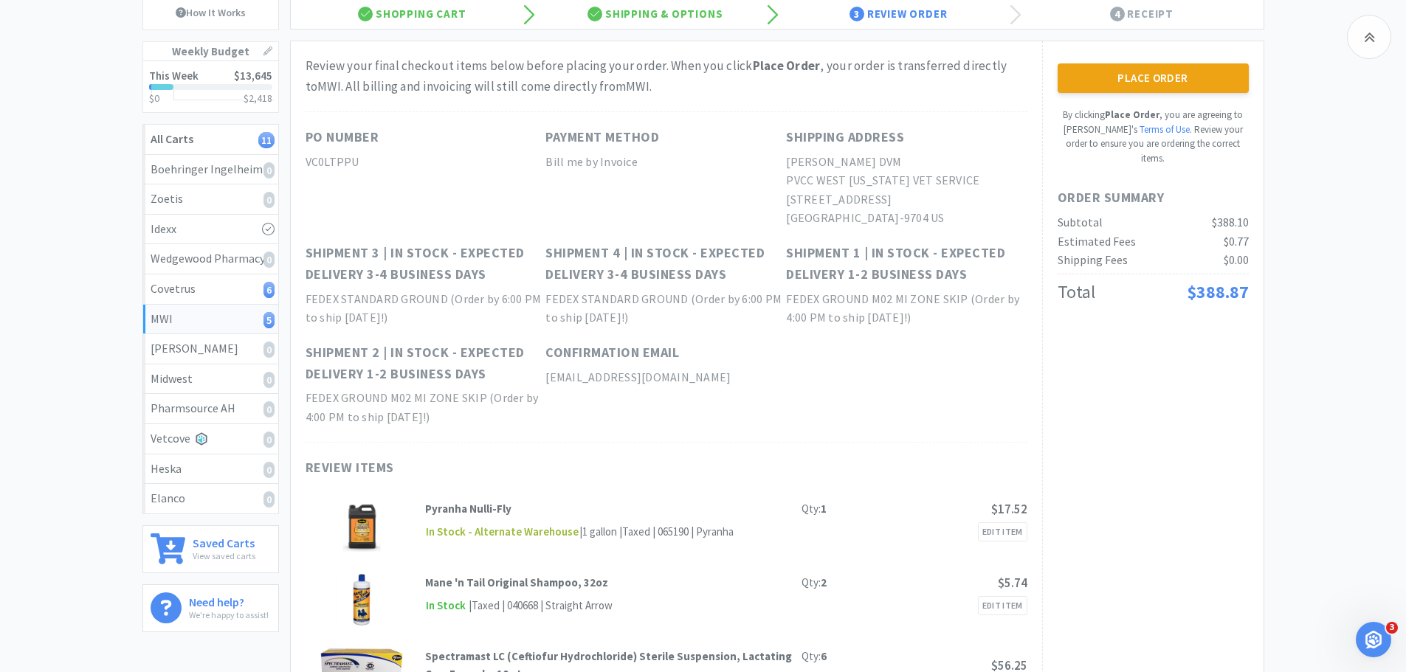
scroll to position [0, 0]
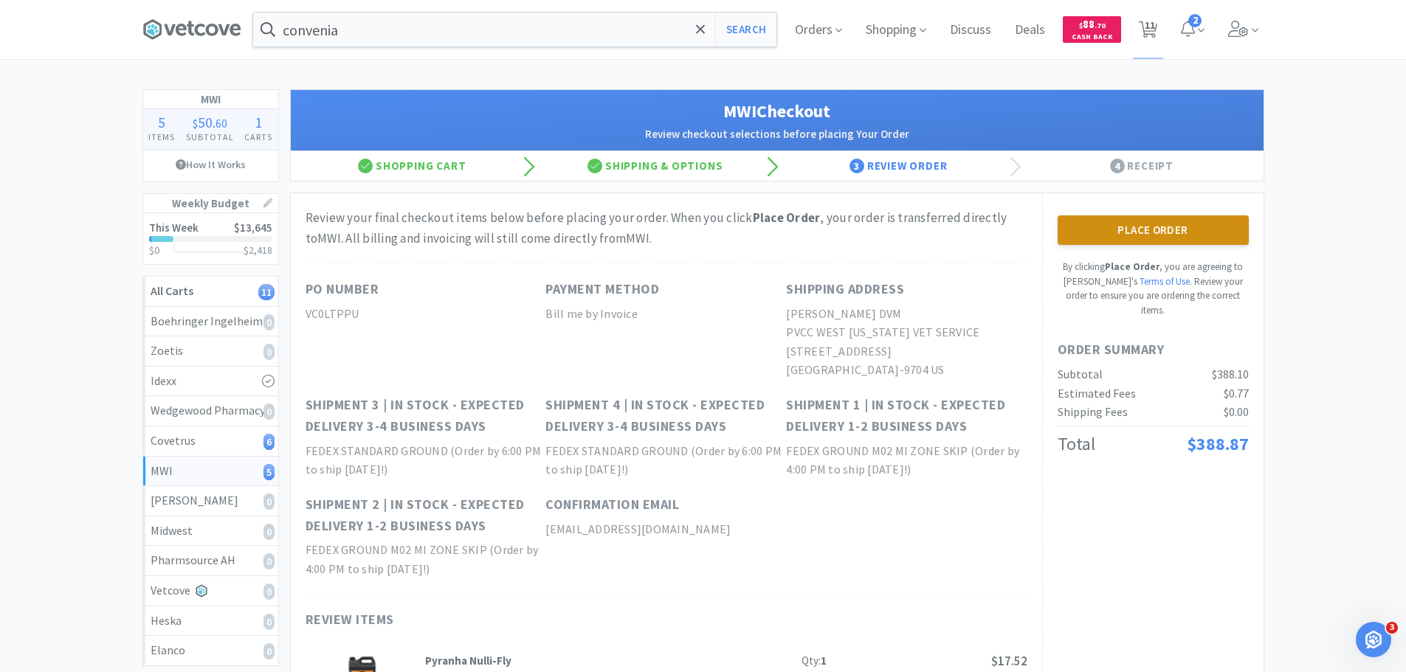
click at [1150, 235] on button "Place Order" at bounding box center [1152, 230] width 191 height 30
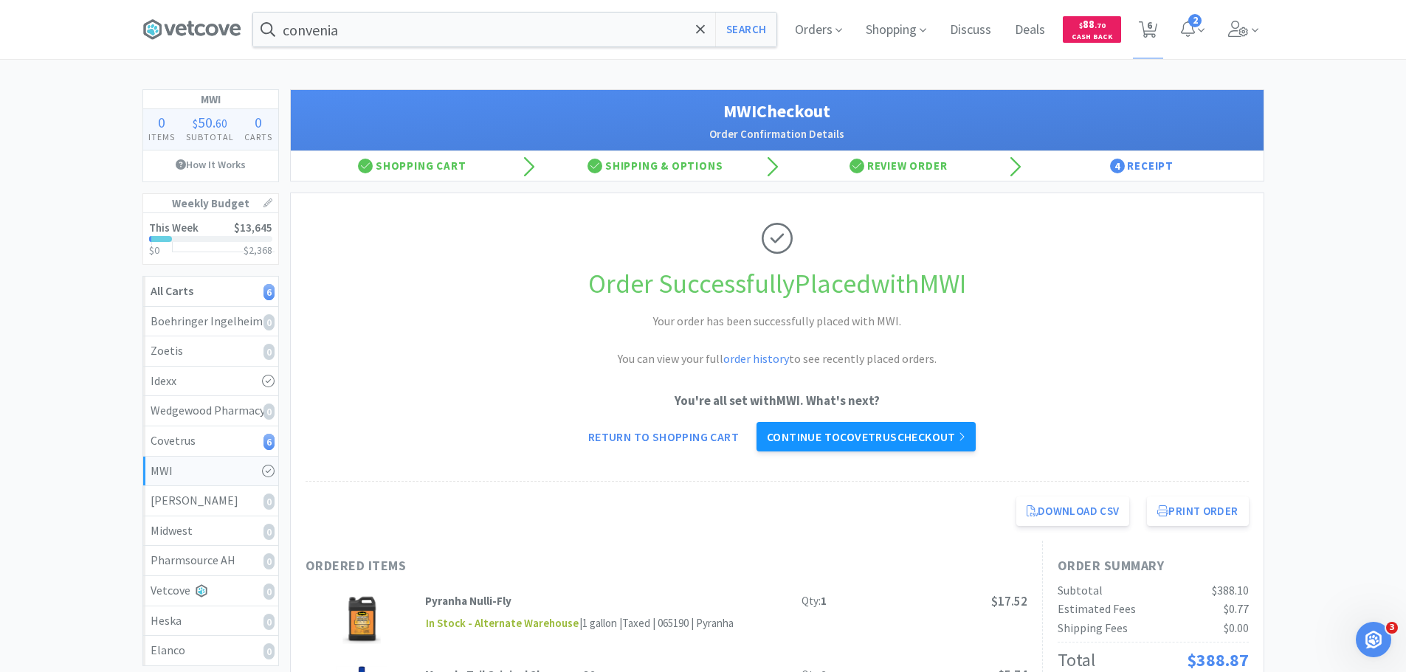
click at [934, 450] on link "Continue to Covetrus checkout" at bounding box center [865, 437] width 219 height 30
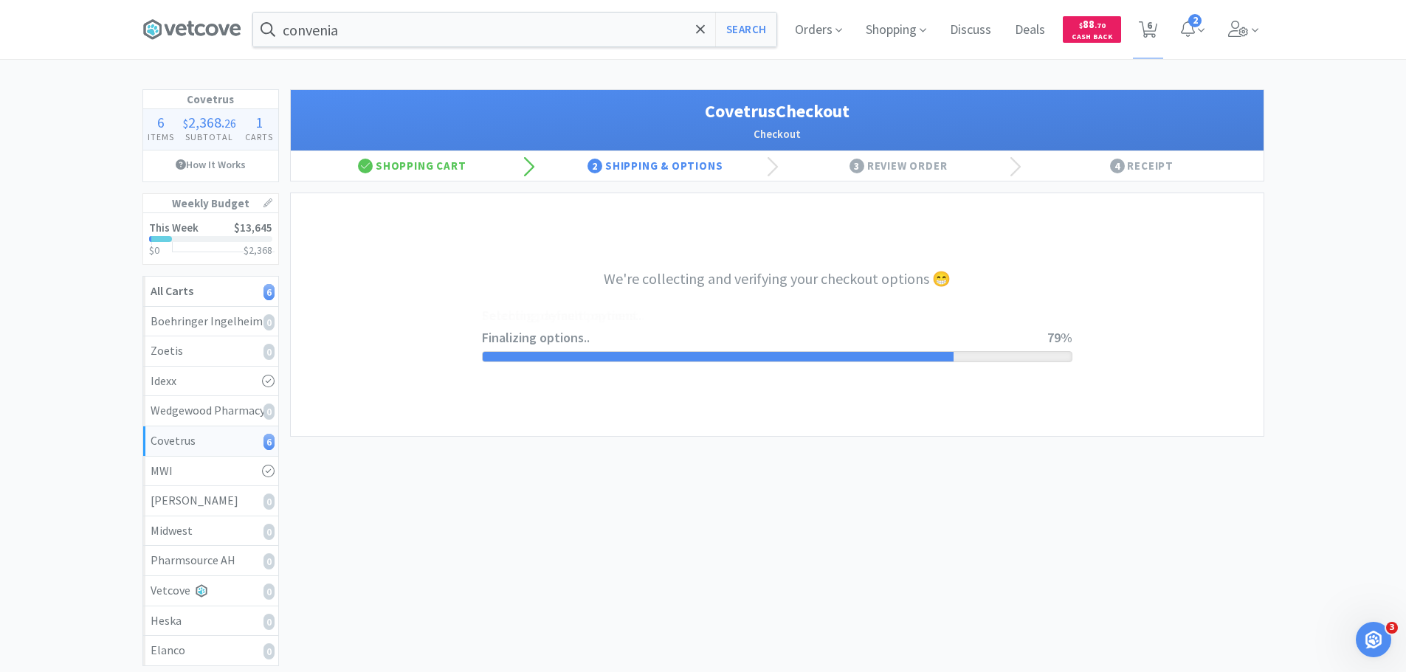
select select "ACCOUNT"
select select "cvt-standard-net"
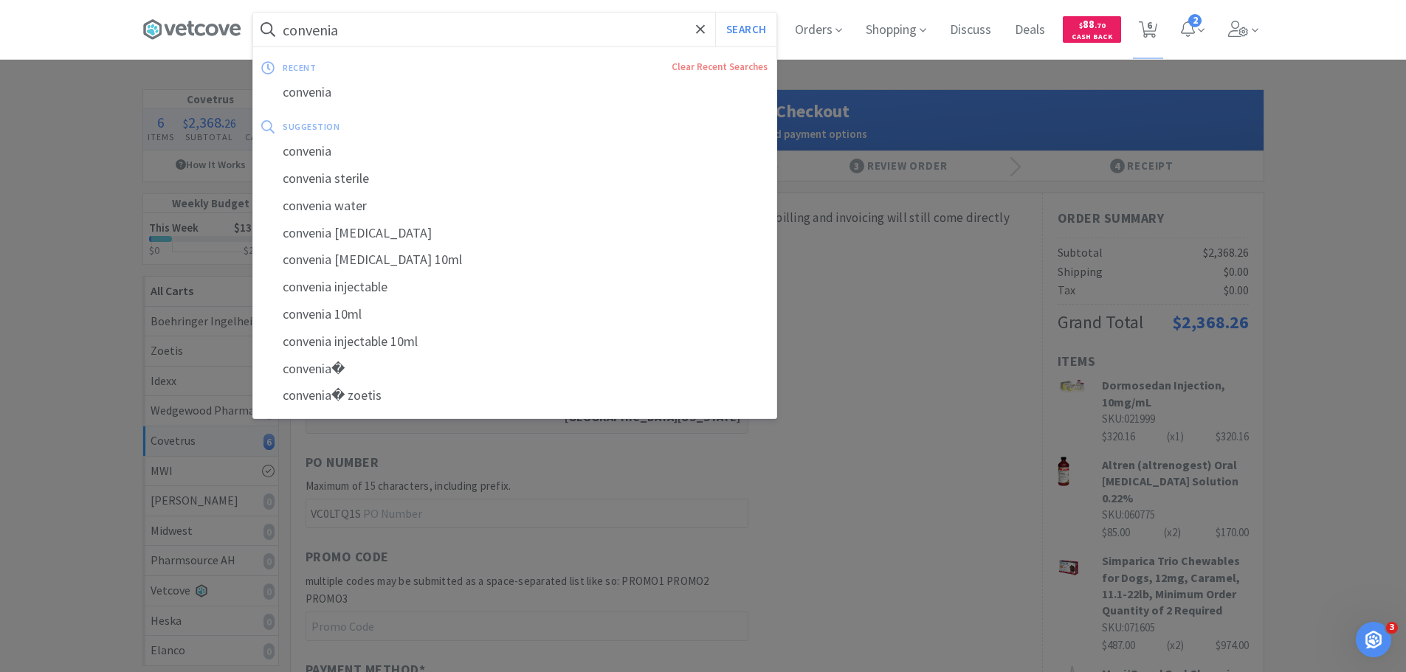
click at [390, 28] on input "convenia" at bounding box center [514, 30] width 523 height 34
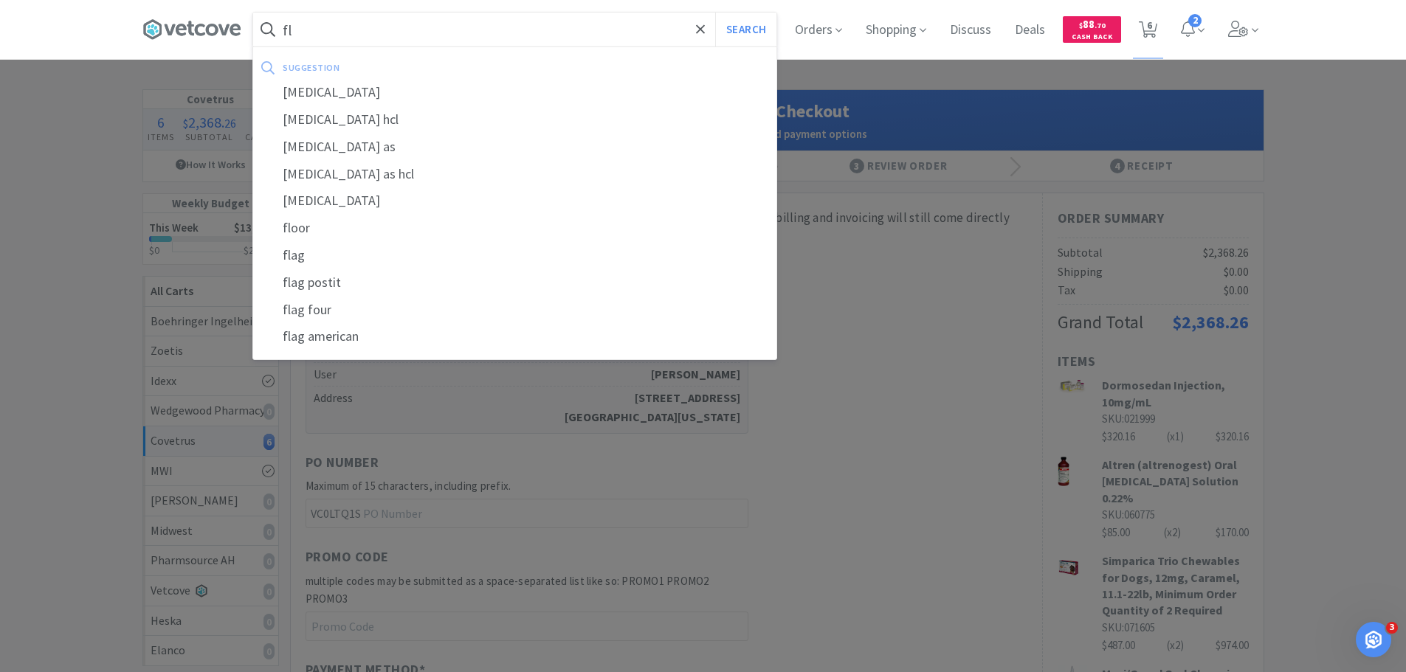
type input "f"
type input "innovator"
click at [715, 13] on button "Search" at bounding box center [745, 30] width 61 height 34
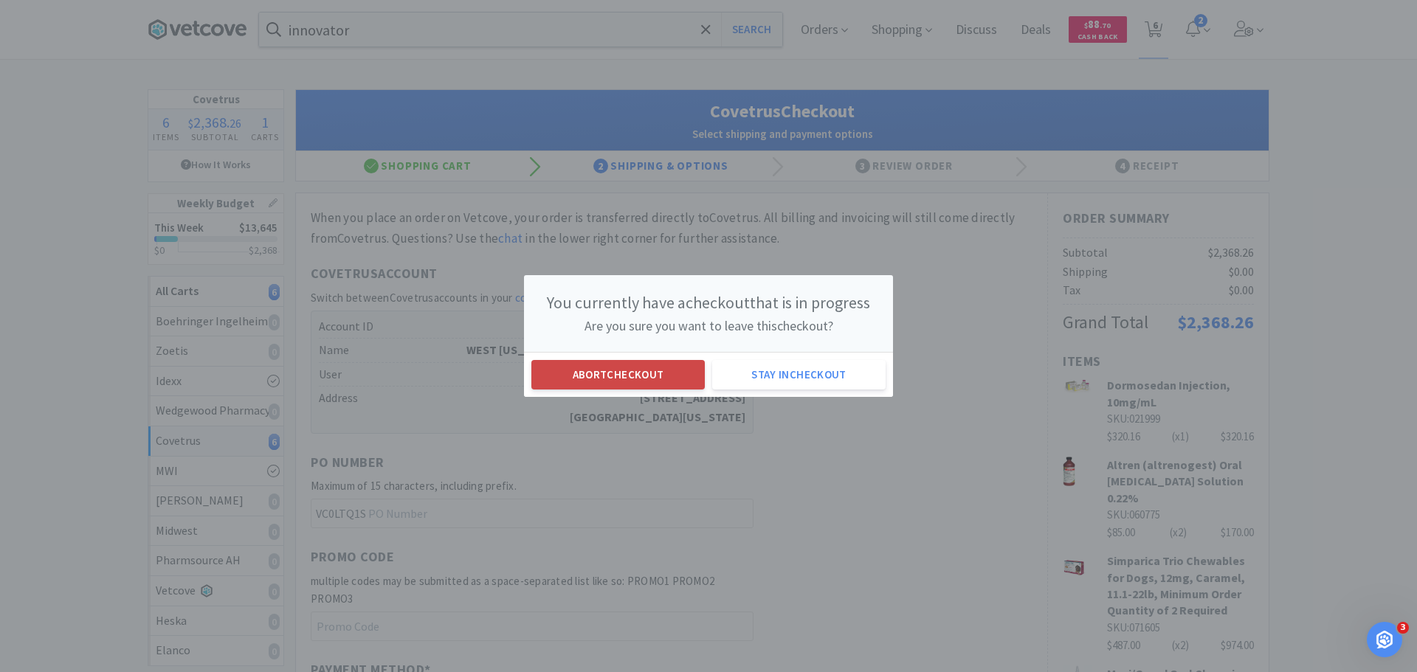
click at [615, 378] on button "Abort checkout" at bounding box center [617, 375] width 173 height 30
select select "2"
select select "1"
select select "4"
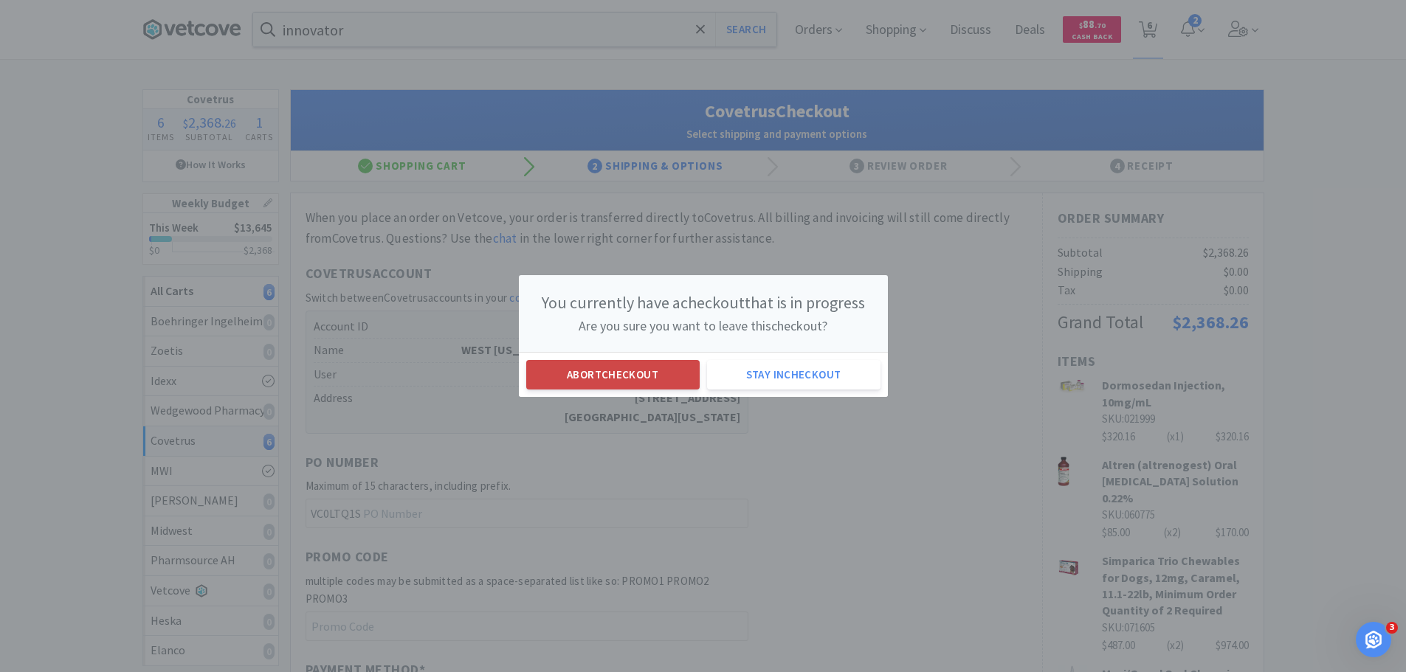
select select "2"
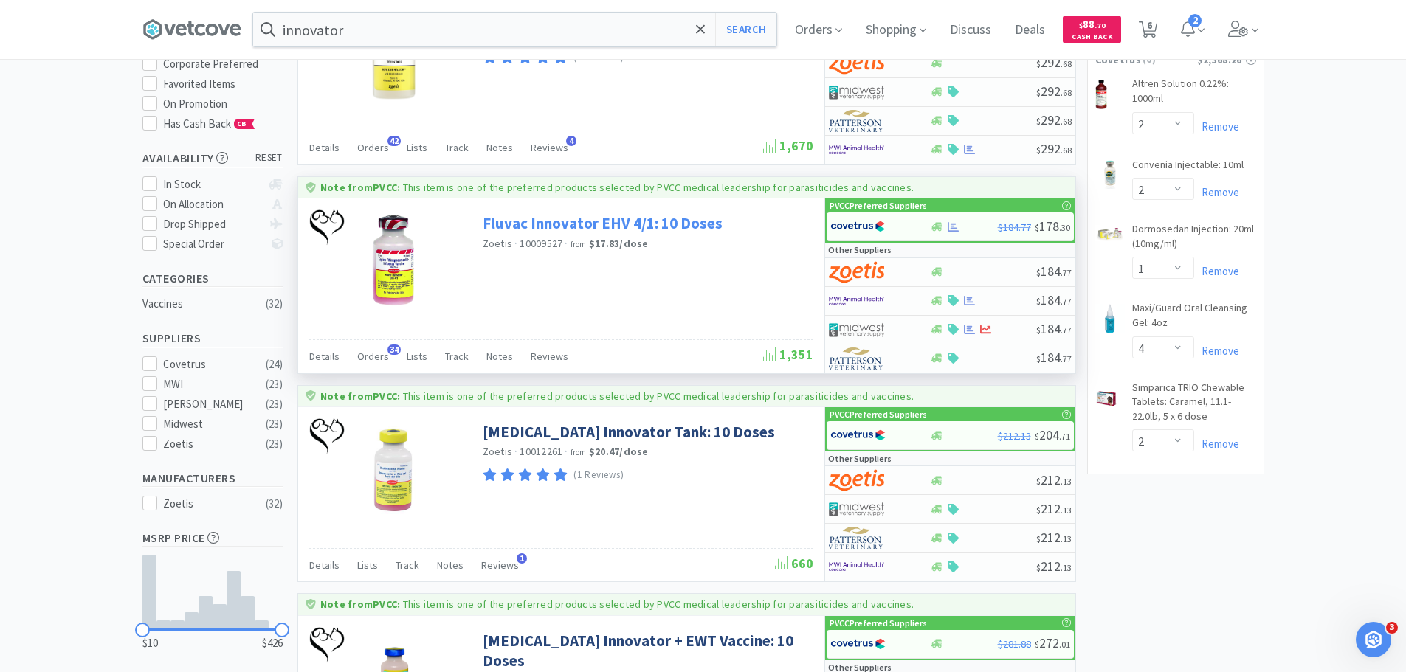
scroll to position [148, 0]
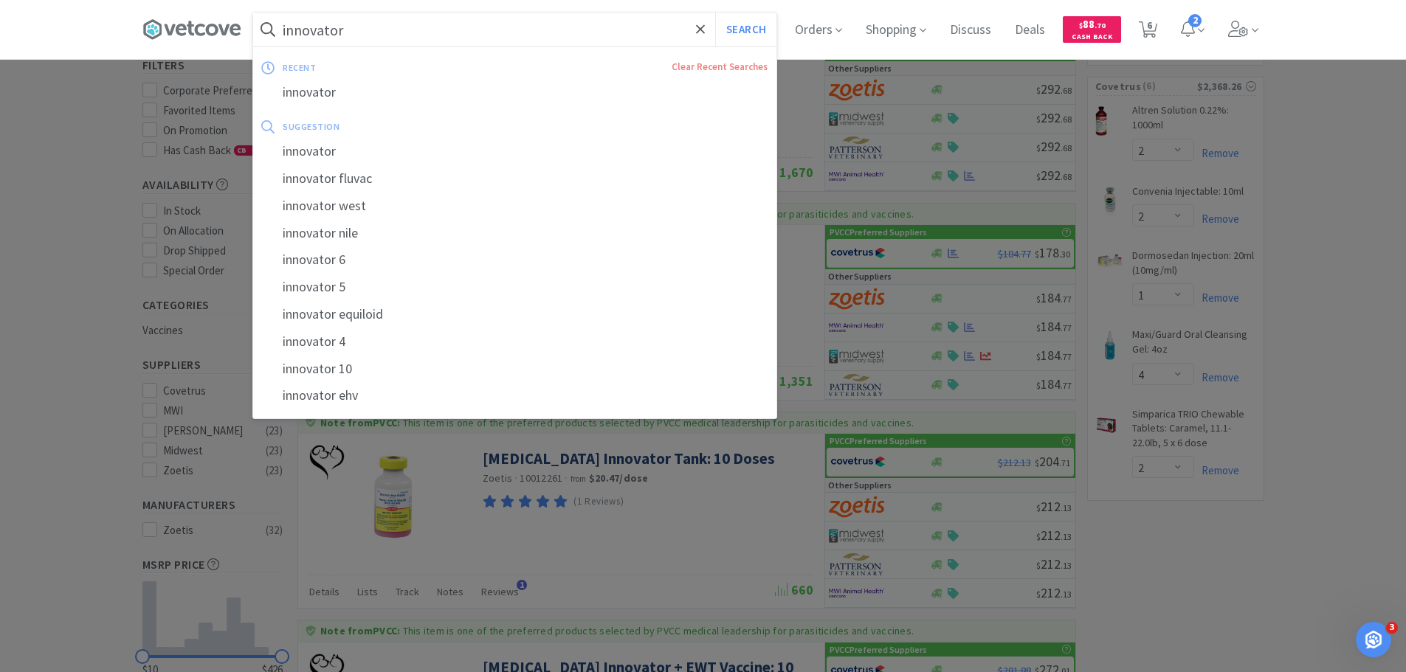
click at [448, 31] on input "innovator" at bounding box center [514, 30] width 523 height 34
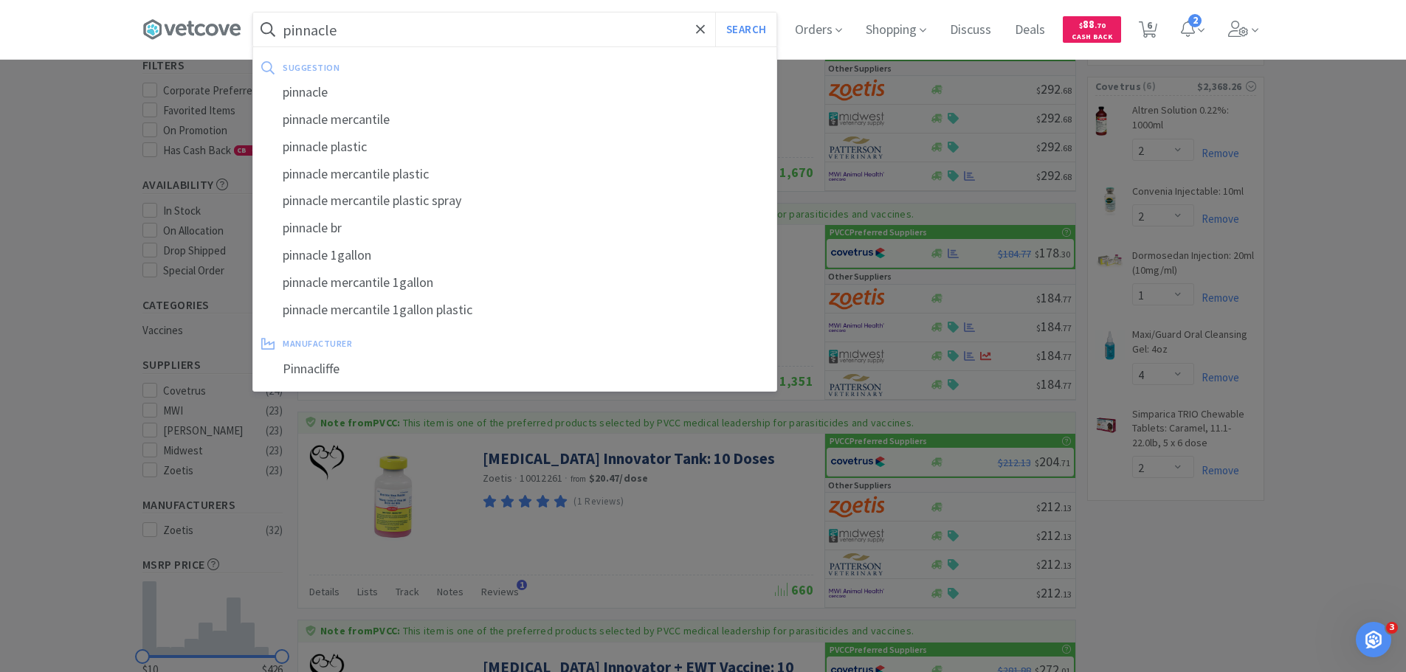
click at [715, 13] on button "Search" at bounding box center [745, 30] width 61 height 34
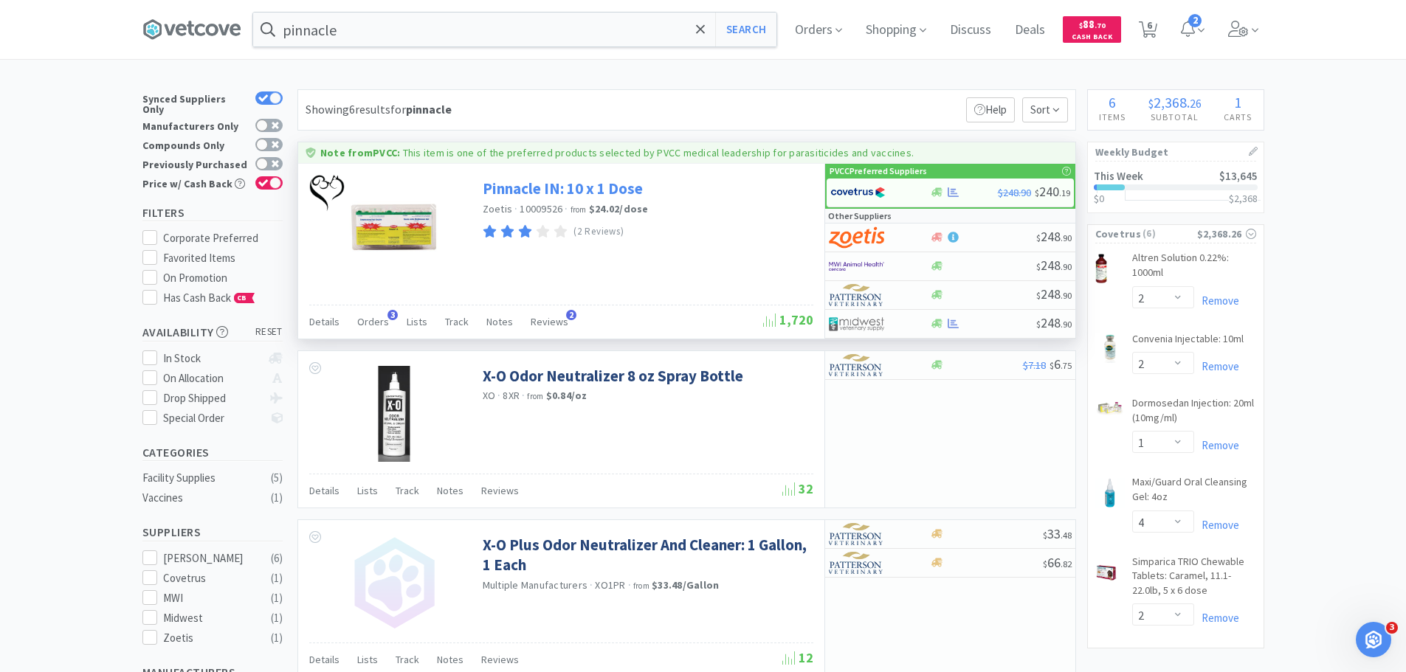
click at [593, 191] on link "Pinnacle IN: 10 x 1 Dose" at bounding box center [563, 189] width 160 height 20
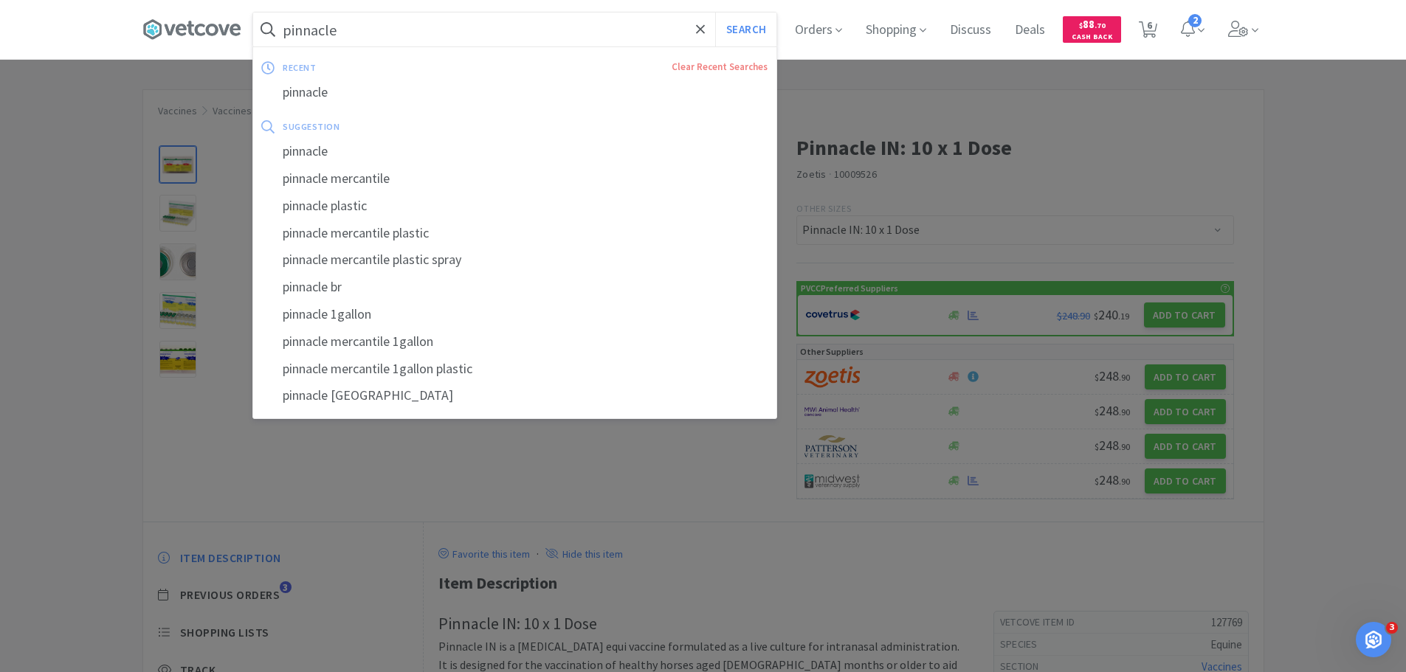
click at [370, 33] on input "pinnacle" at bounding box center [514, 30] width 523 height 34
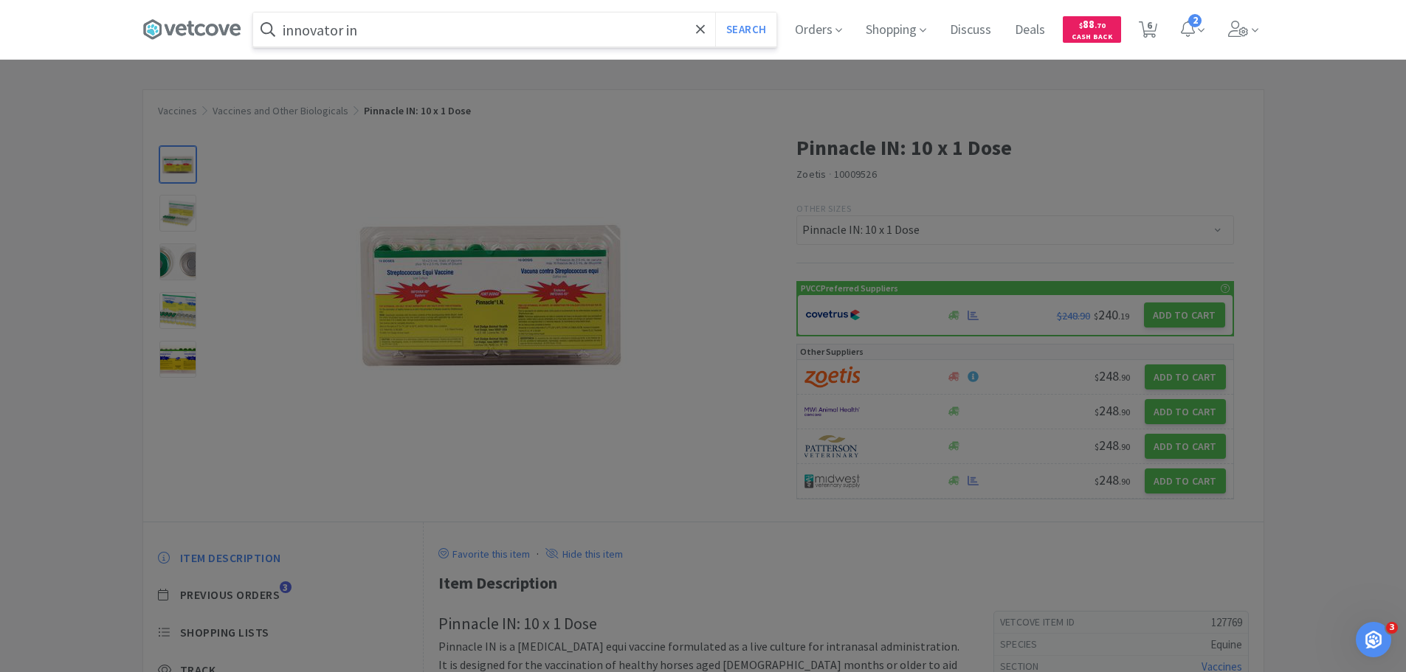
type input "innovator in"
click at [715, 13] on button "Search" at bounding box center [745, 30] width 61 height 34
select select "2"
select select "1"
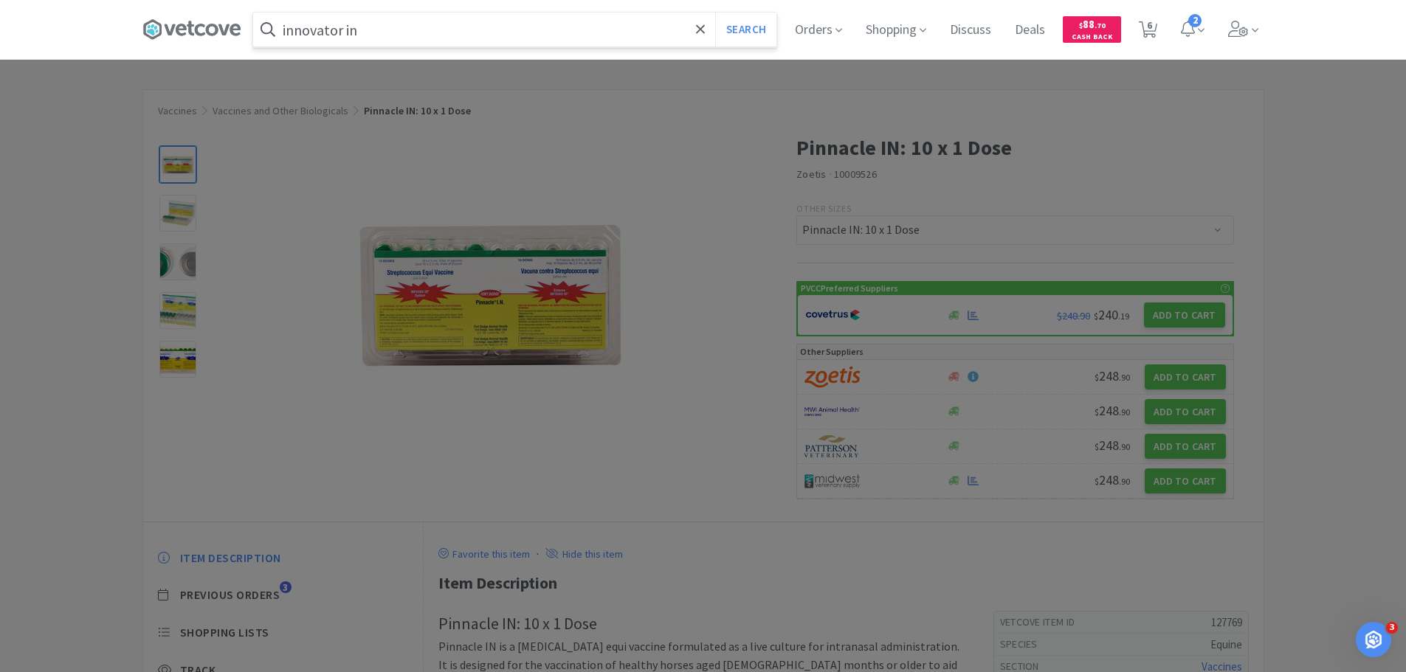
select select "4"
select select "2"
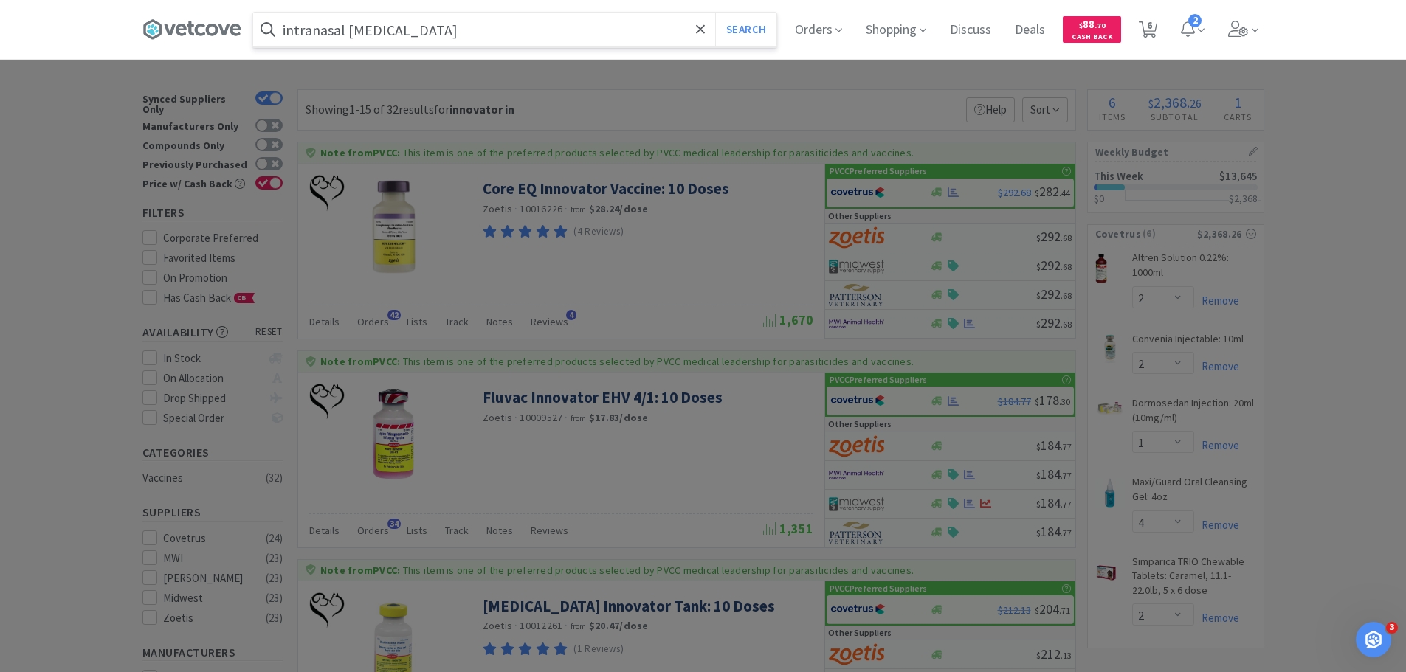
type input "intranasal [MEDICAL_DATA]"
click at [715, 13] on button "Search" at bounding box center [745, 30] width 61 height 34
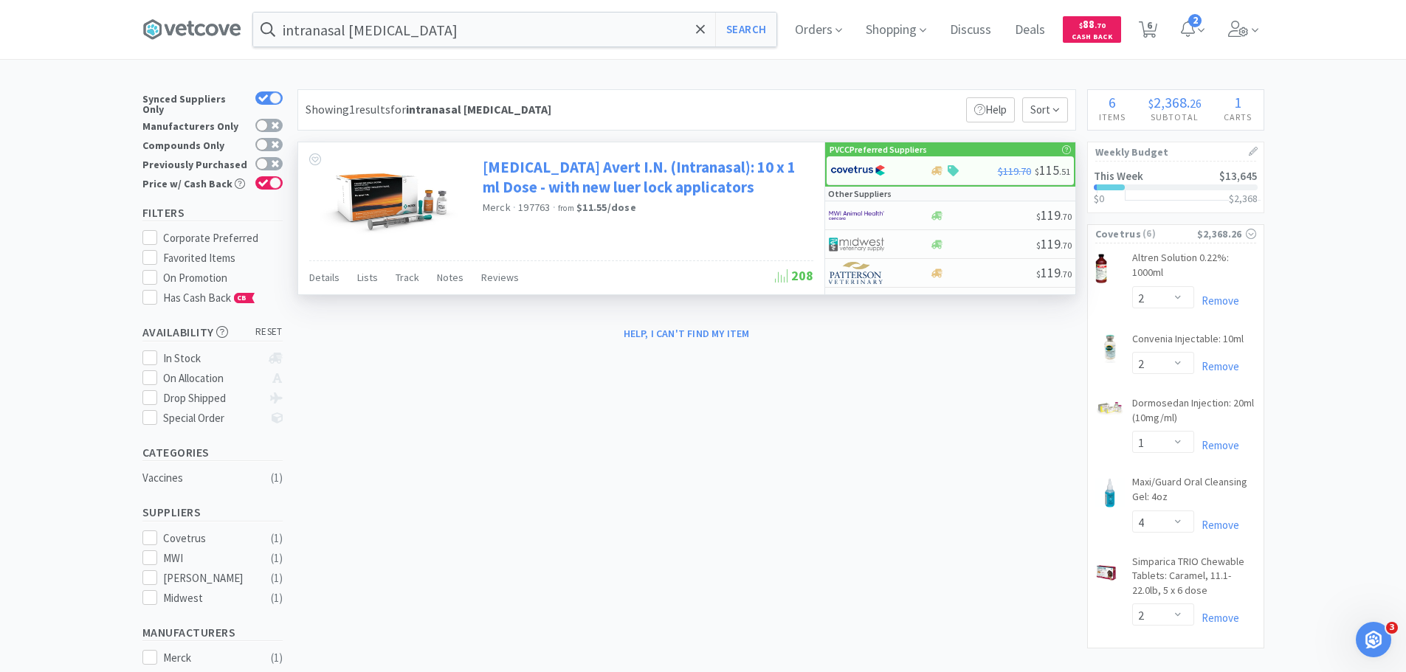
click at [558, 182] on link "[MEDICAL_DATA] Avert I.N. (Intranasal): 10 x 1 ml Dose - with new luer lock app…" at bounding box center [646, 177] width 327 height 41
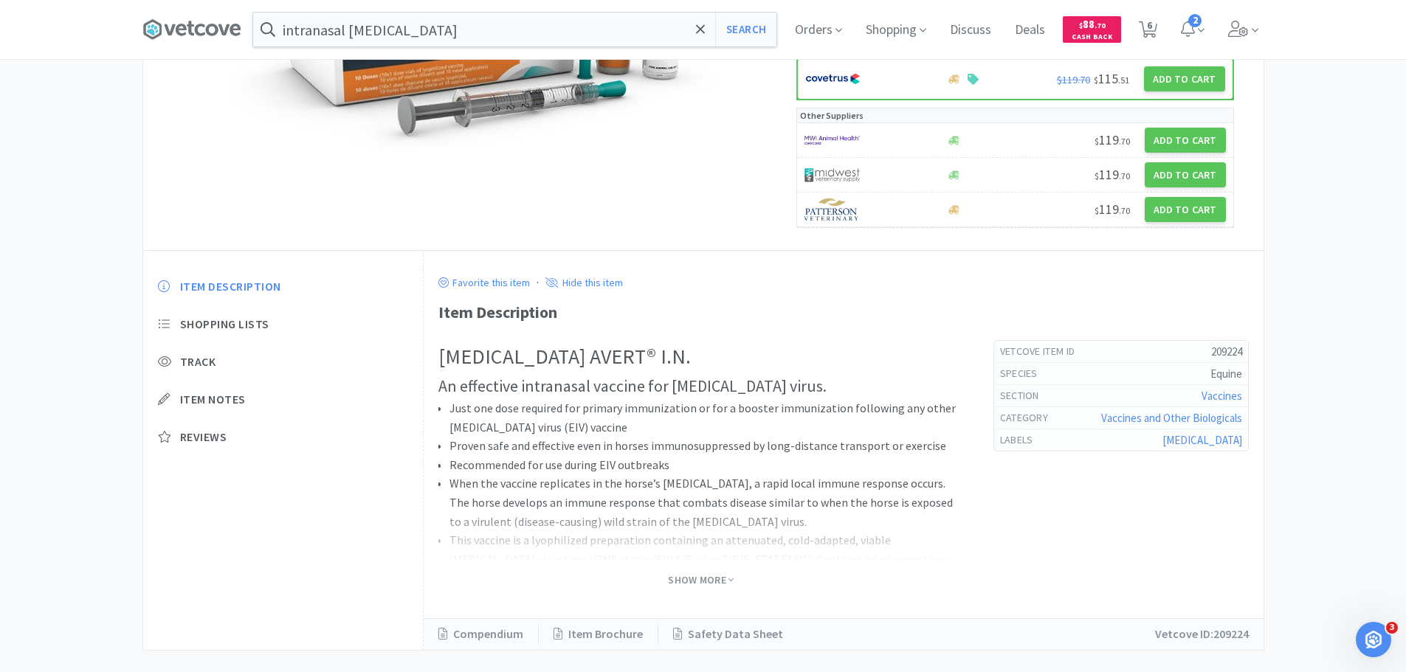
scroll to position [292, 0]
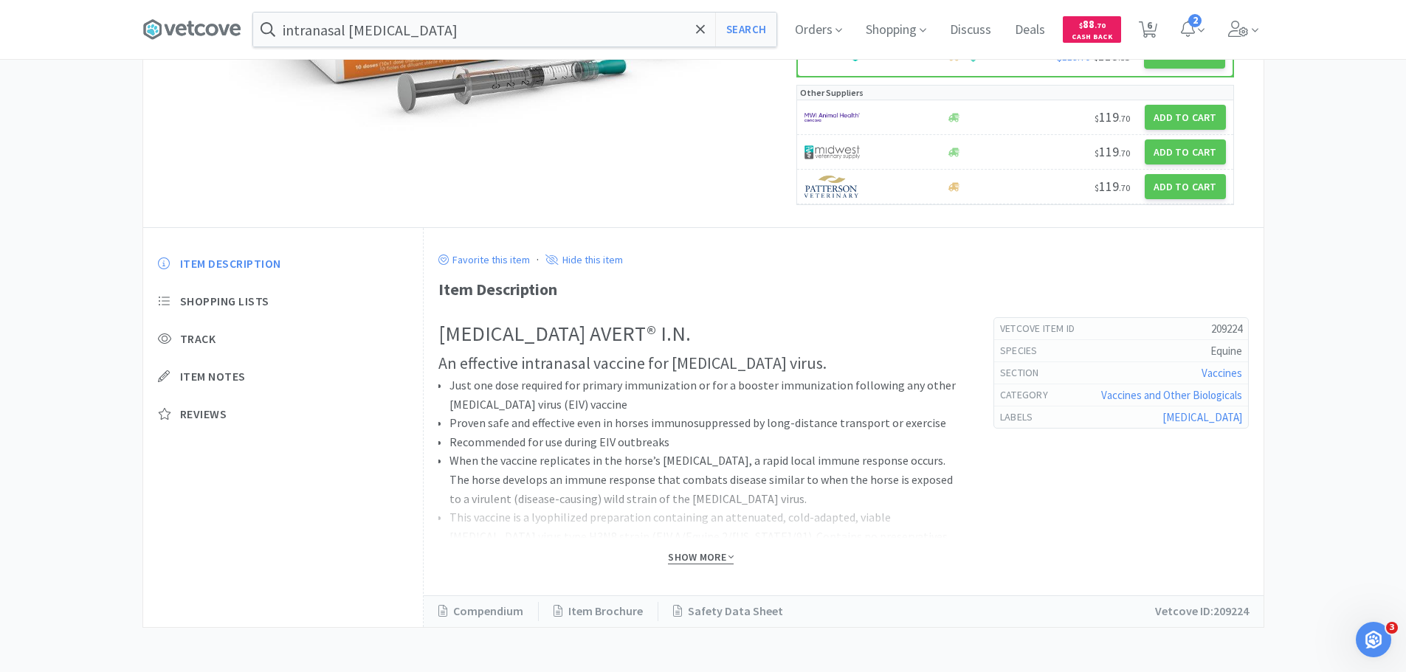
click at [690, 556] on span "Show More" at bounding box center [701, 557] width 66 height 14
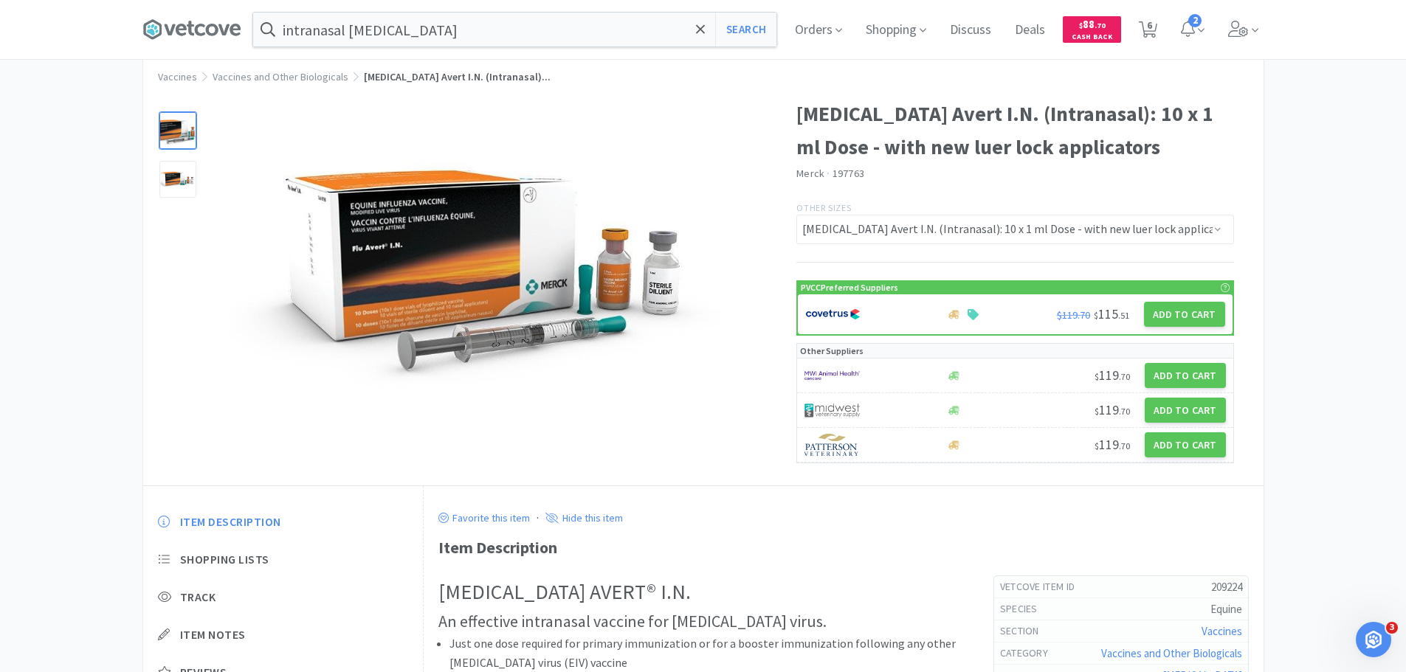
scroll to position [0, 0]
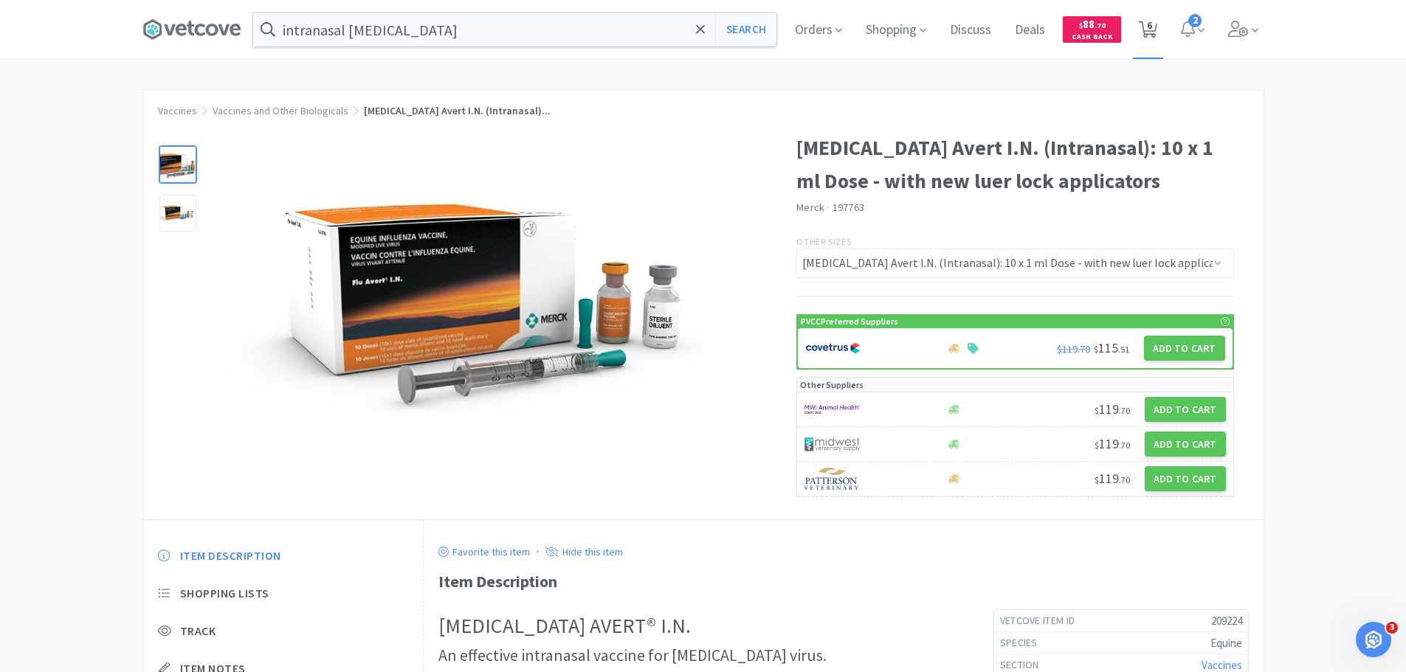
click at [1152, 30] on span "6" at bounding box center [1149, 25] width 5 height 59
select select "2"
select select "1"
select select "4"
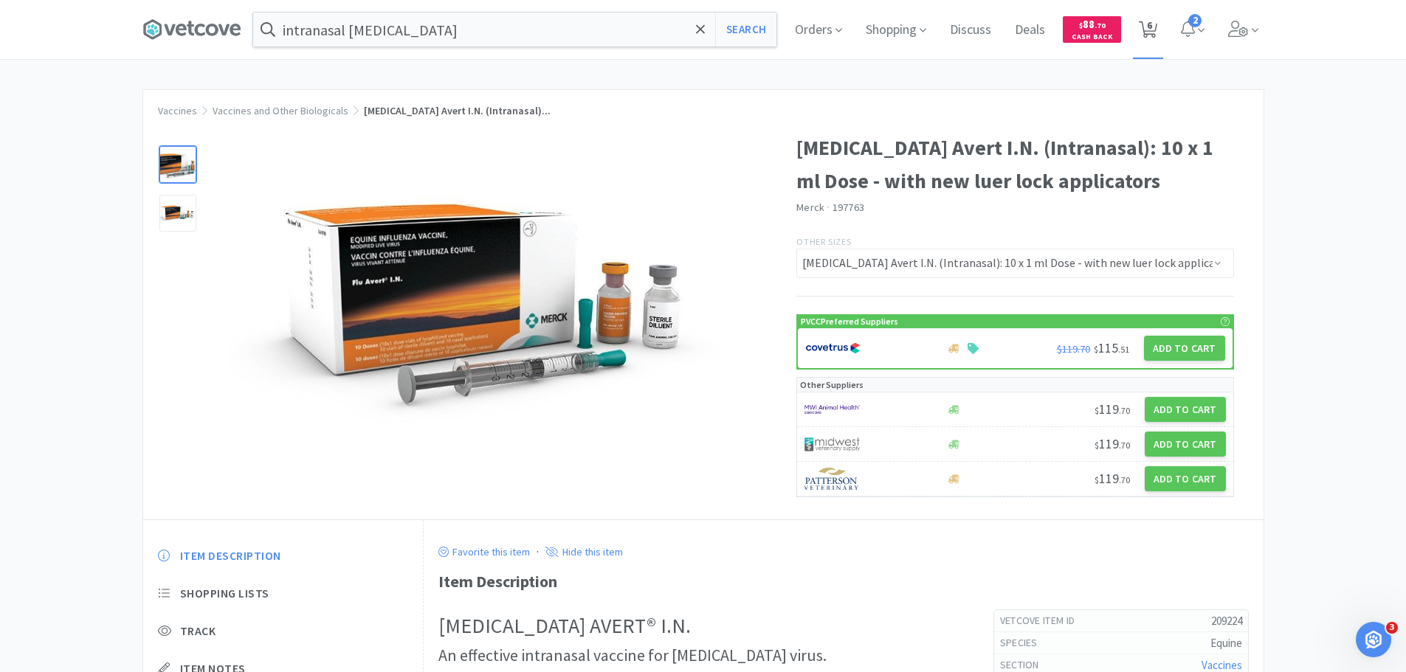
select select "2"
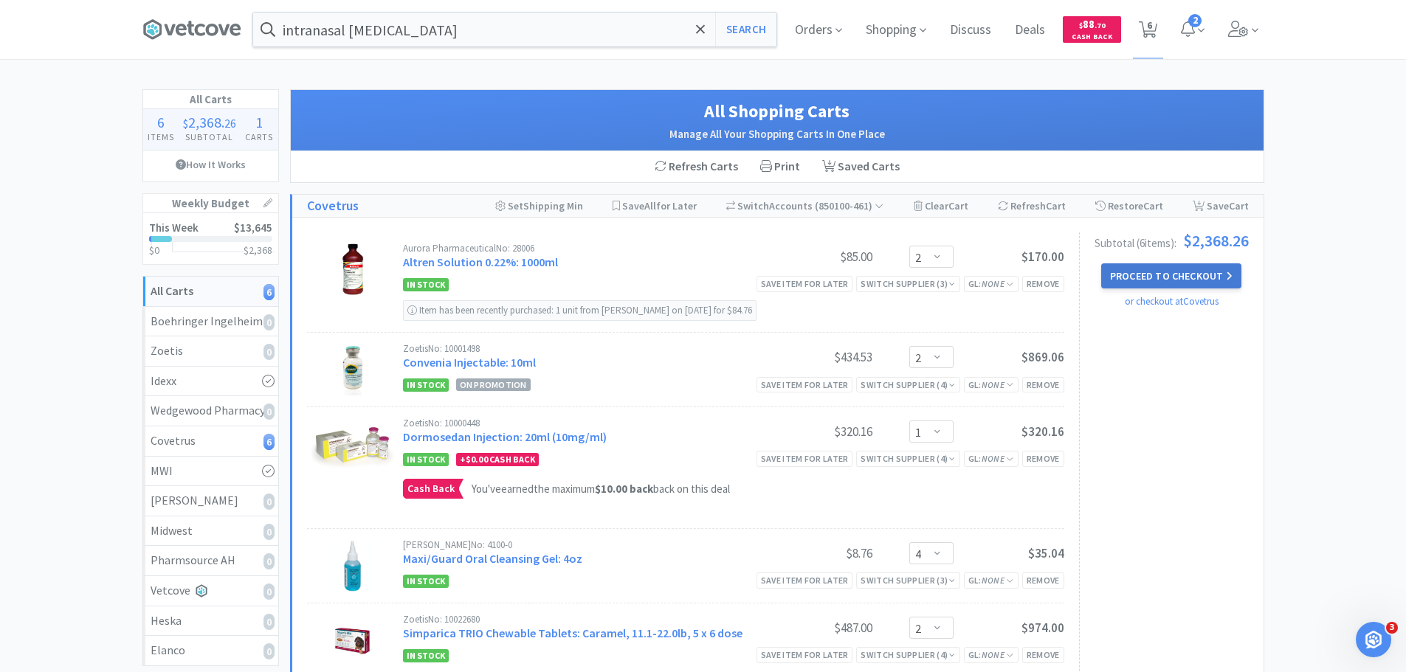
click at [1183, 272] on button "Proceed to Checkout" at bounding box center [1171, 275] width 140 height 25
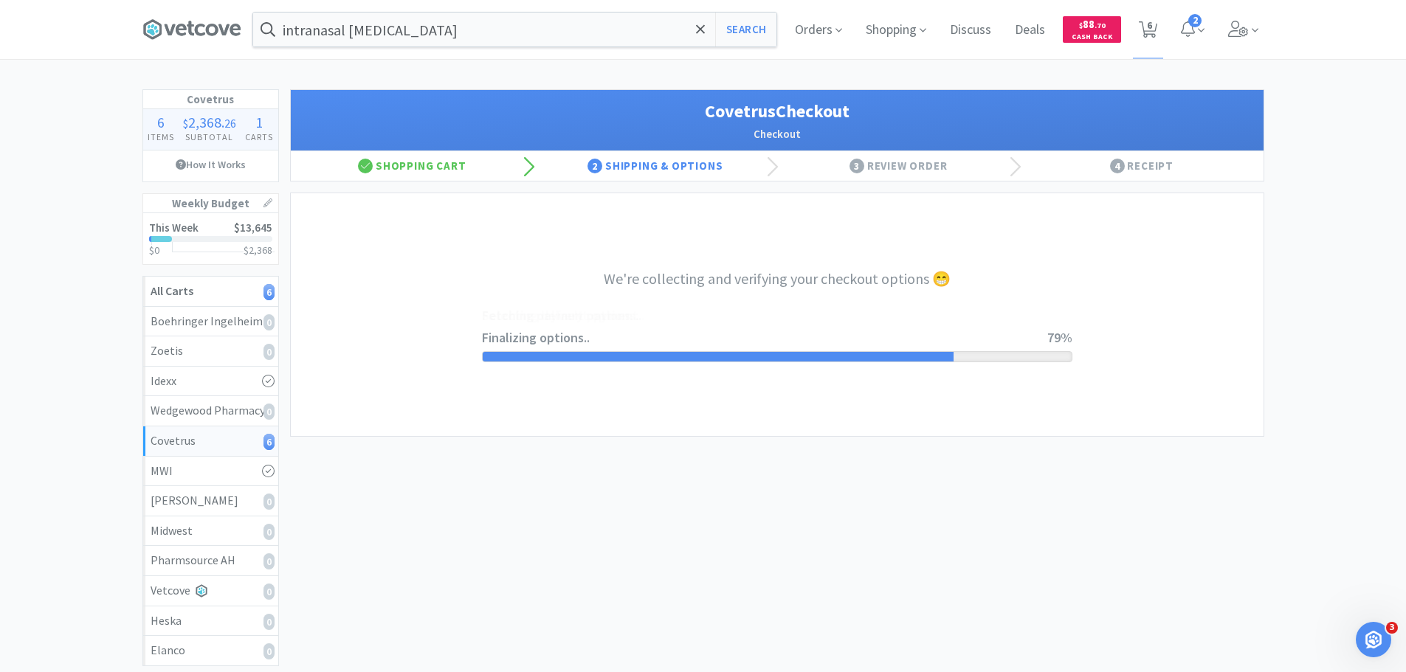
select select "ACCOUNT"
select select "cvt-standard-net"
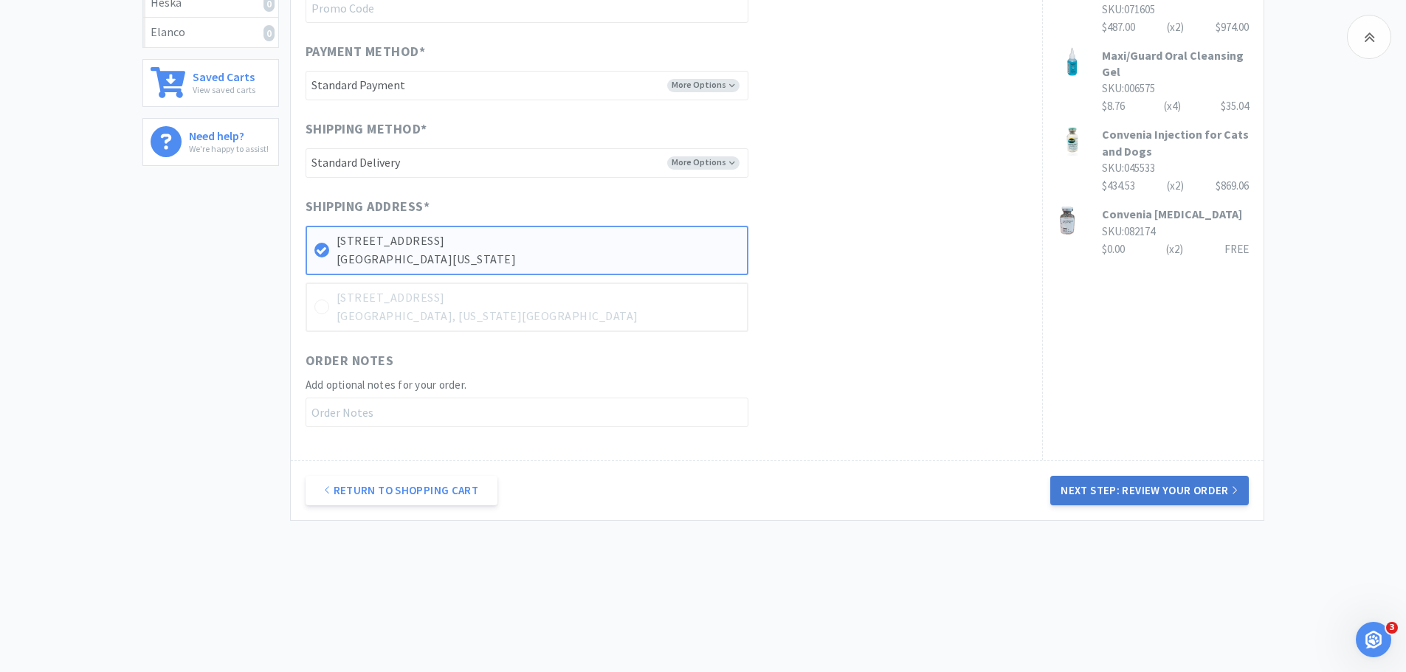
click at [1135, 490] on button "Next Step: Review Your Order" at bounding box center [1149, 491] width 198 height 30
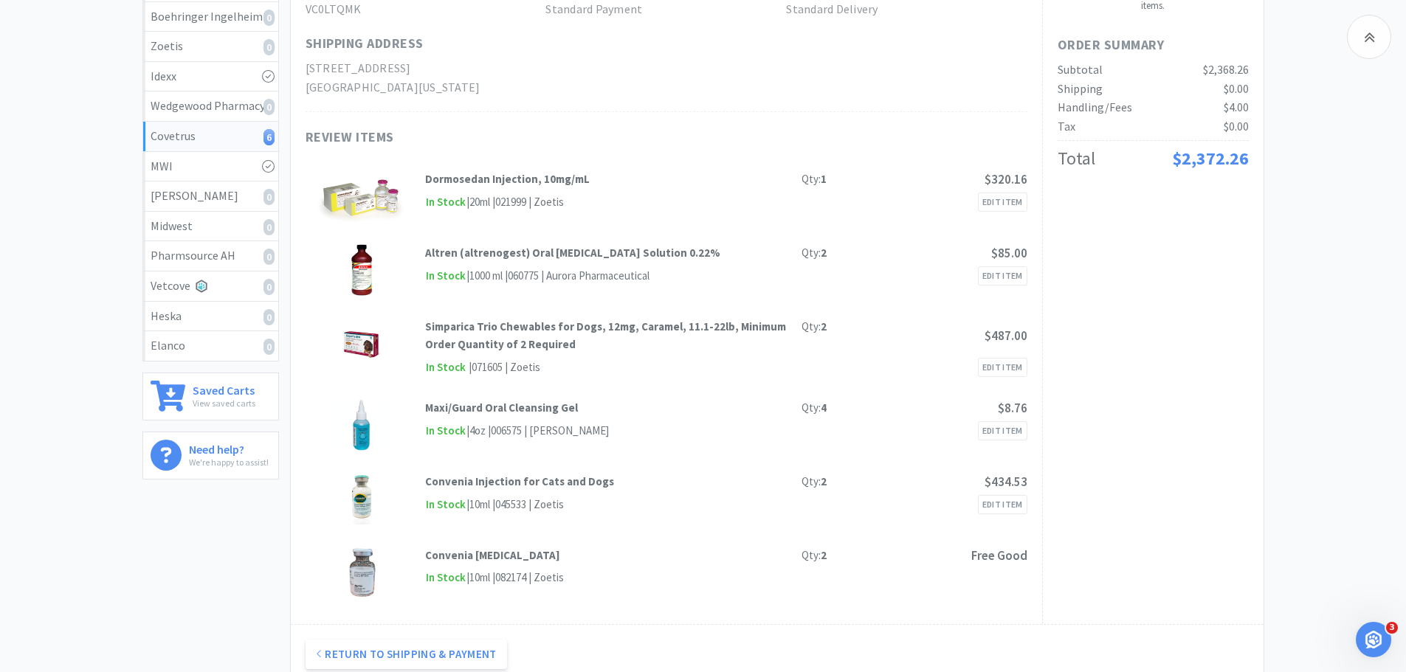
scroll to position [221, 0]
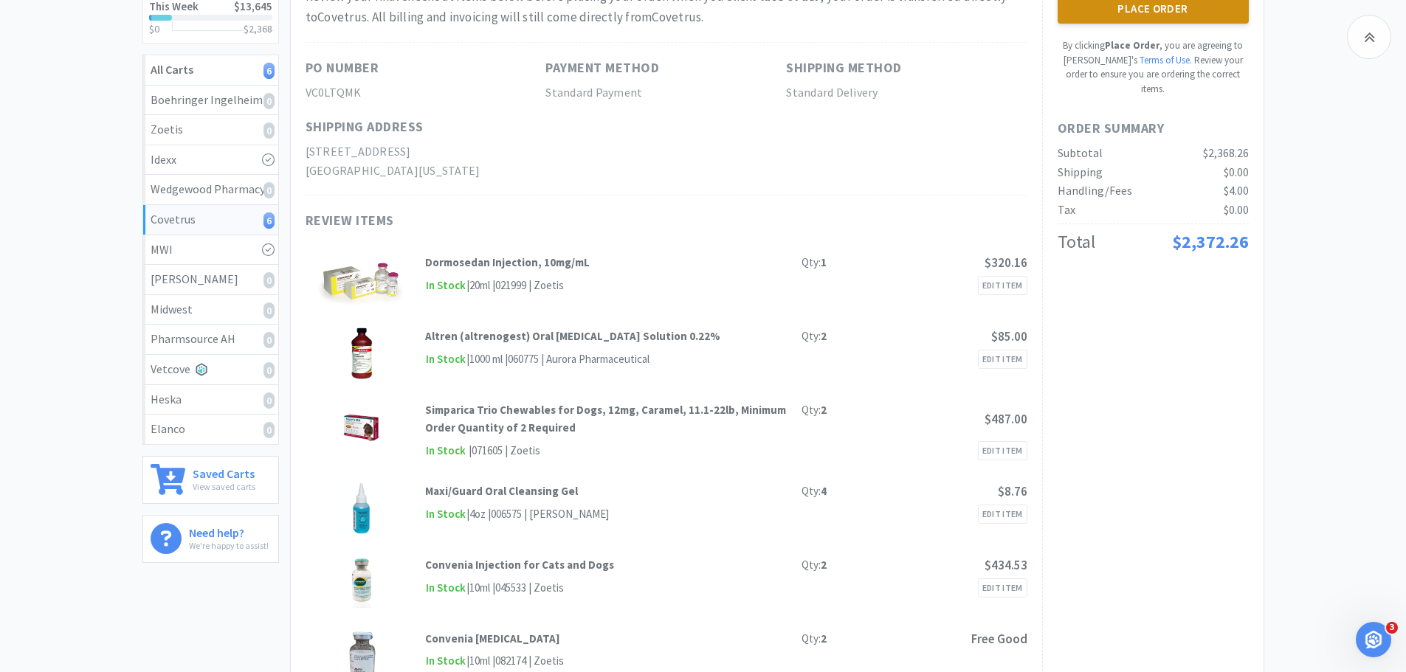
click at [1143, 9] on button "Place Order" at bounding box center [1152, 9] width 191 height 30
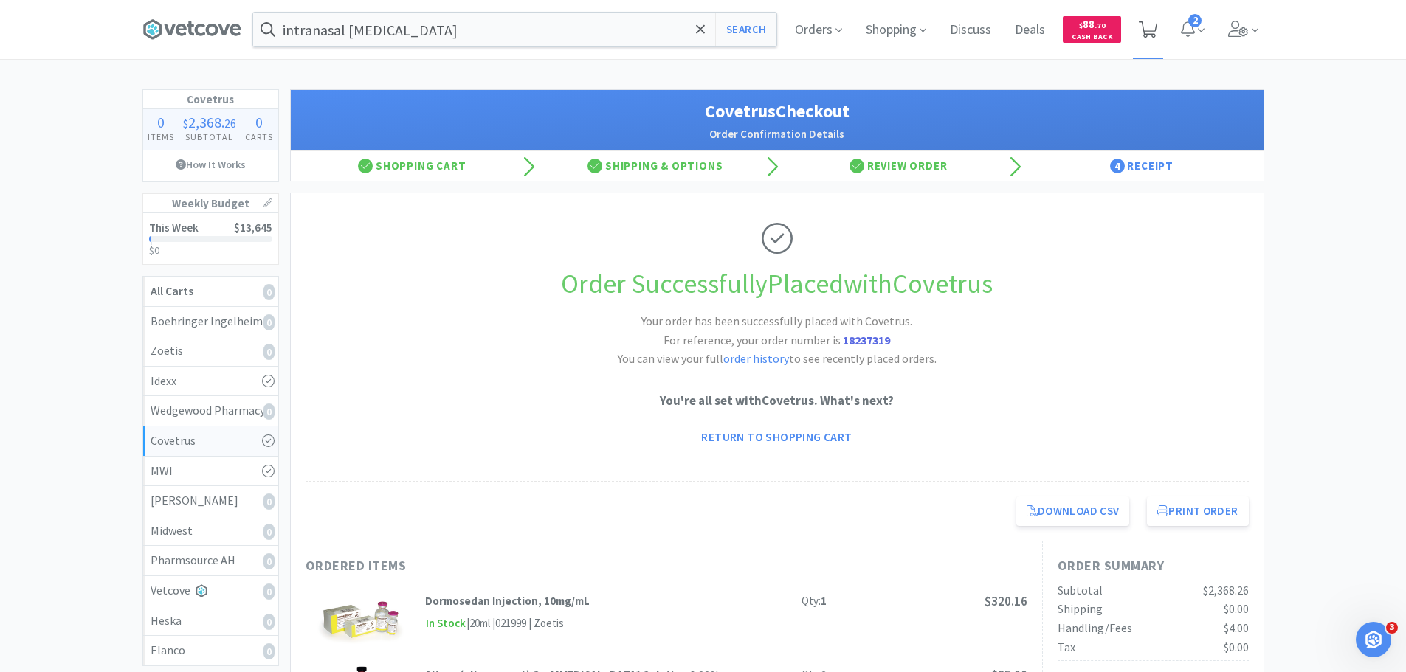
click at [1151, 29] on icon at bounding box center [1148, 29] width 18 height 16
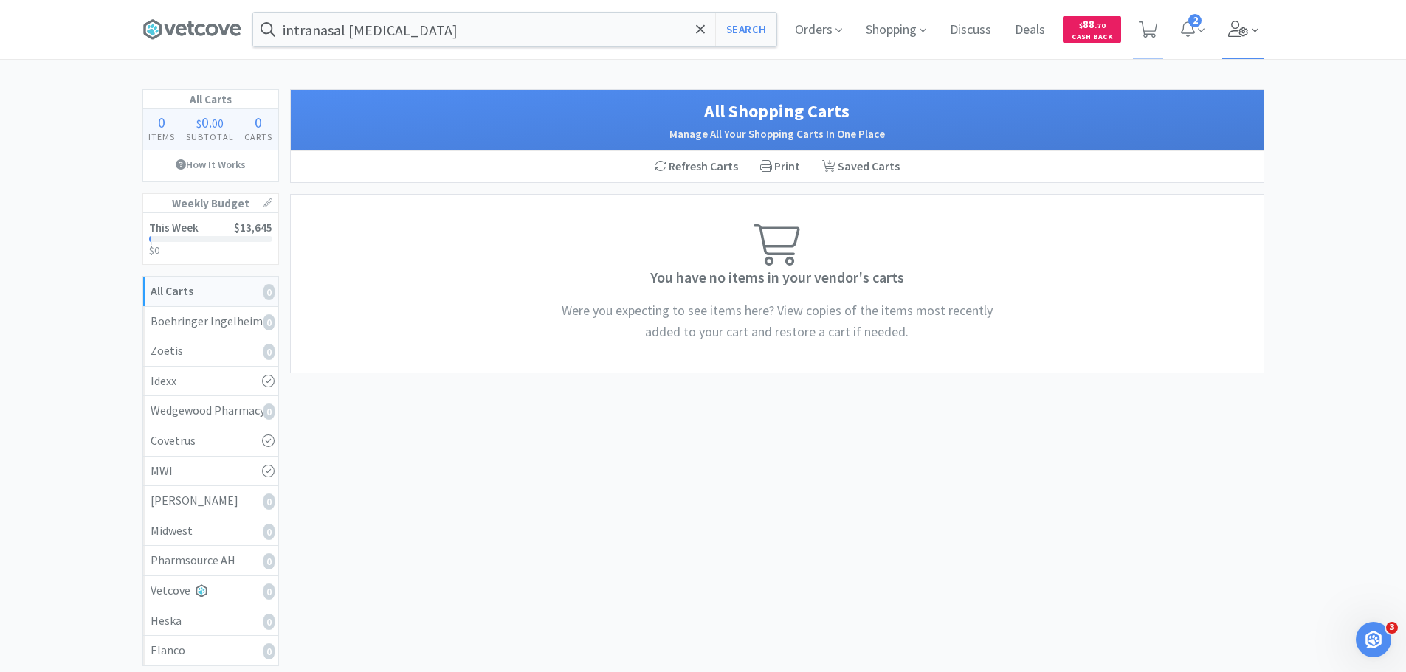
click at [1238, 27] on icon at bounding box center [1238, 29] width 20 height 16
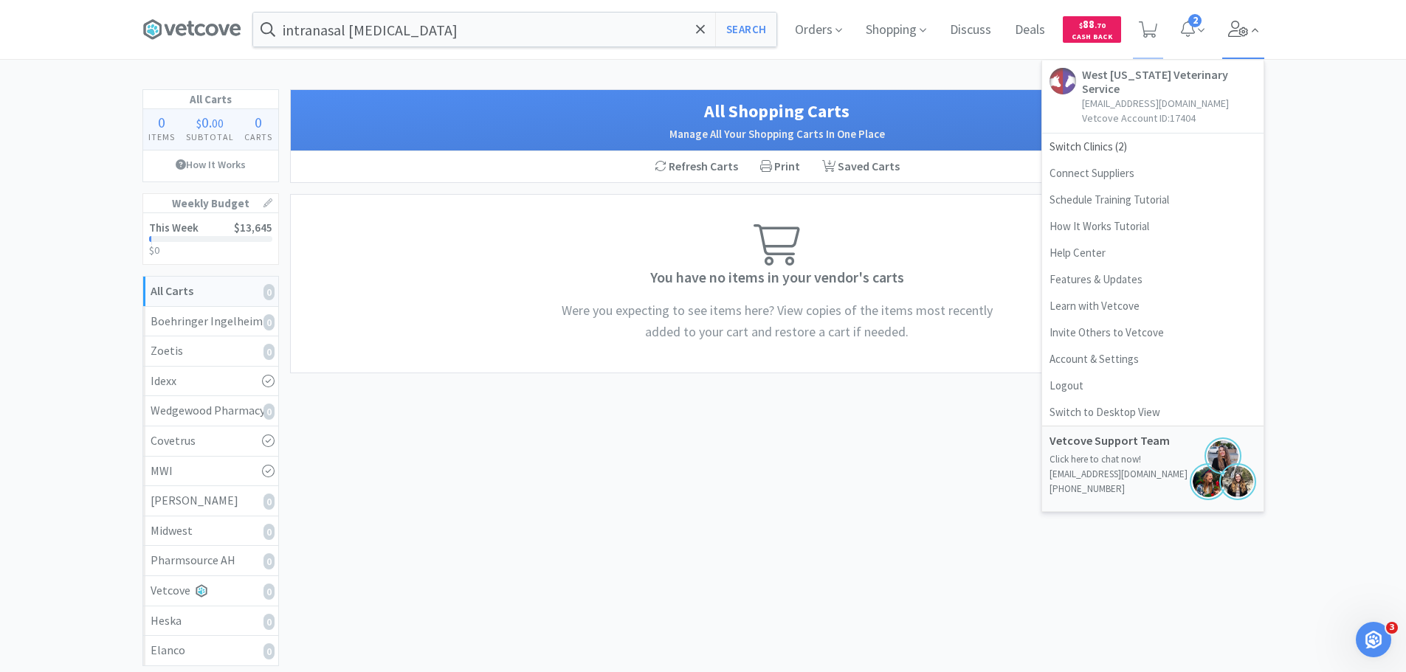
click at [1238, 27] on icon at bounding box center [1238, 29] width 20 height 16
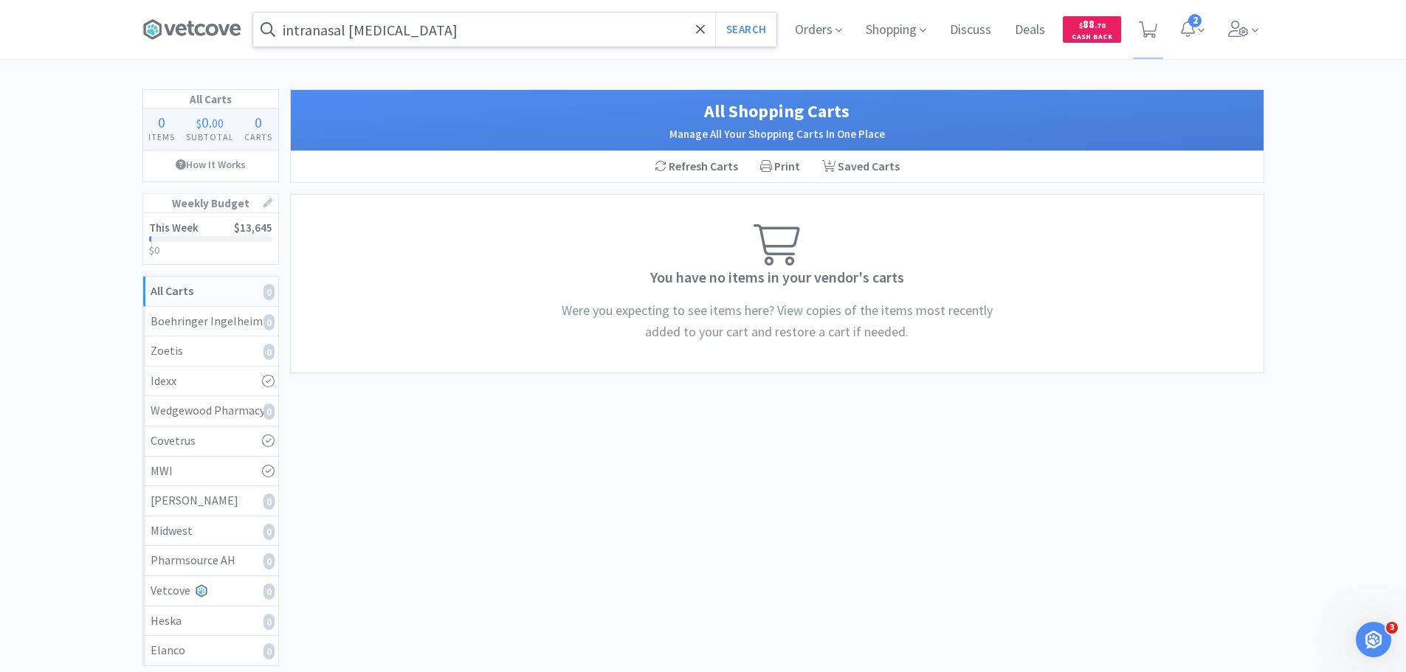
click at [469, 32] on input "intranasal [MEDICAL_DATA]" at bounding box center [514, 30] width 523 height 34
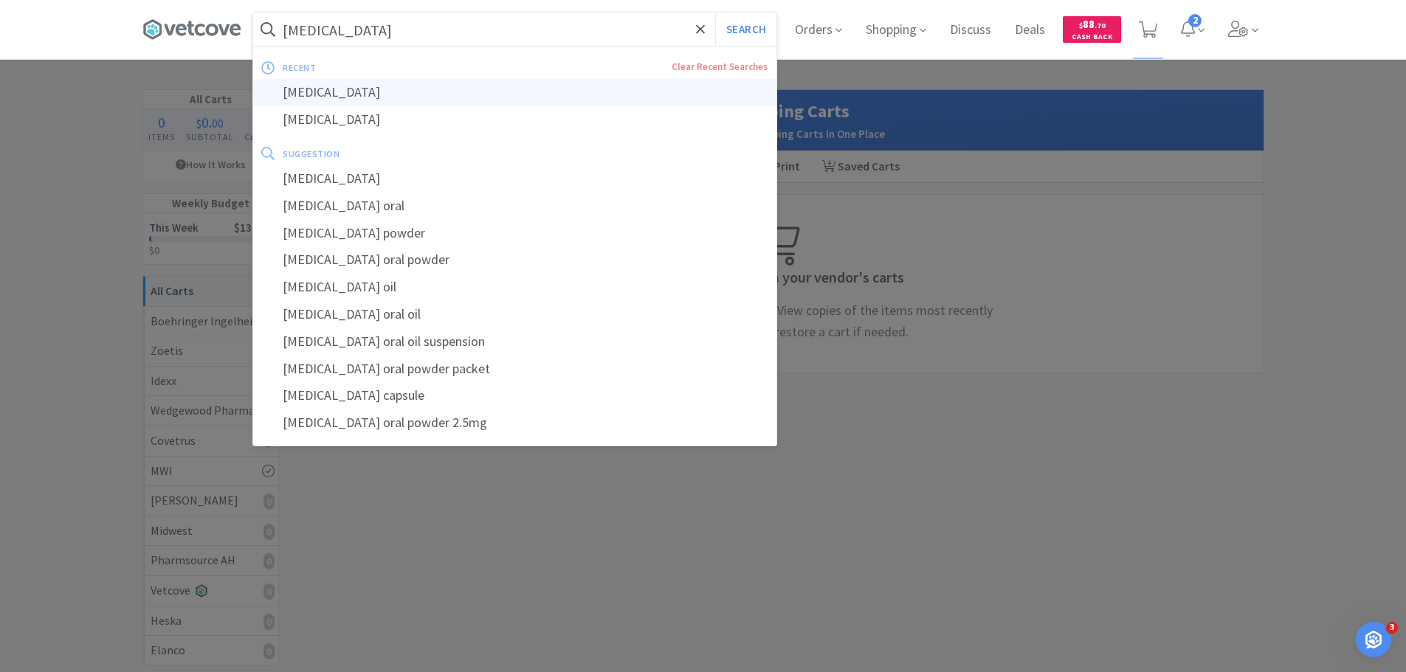
type input "[MEDICAL_DATA]"
click at [460, 104] on div "[MEDICAL_DATA]" at bounding box center [514, 92] width 523 height 27
